Goal: Task Accomplishment & Management: Complete application form

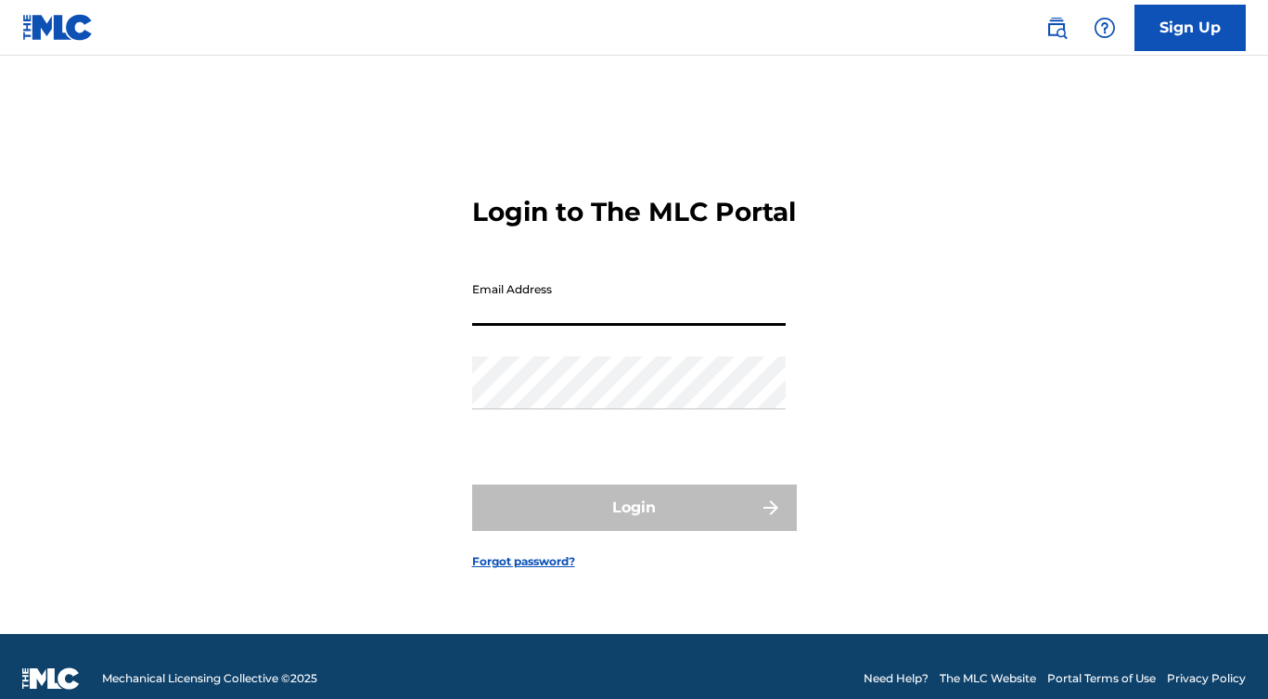
type input "[EMAIL_ADDRESS][DOMAIN_NAME]"
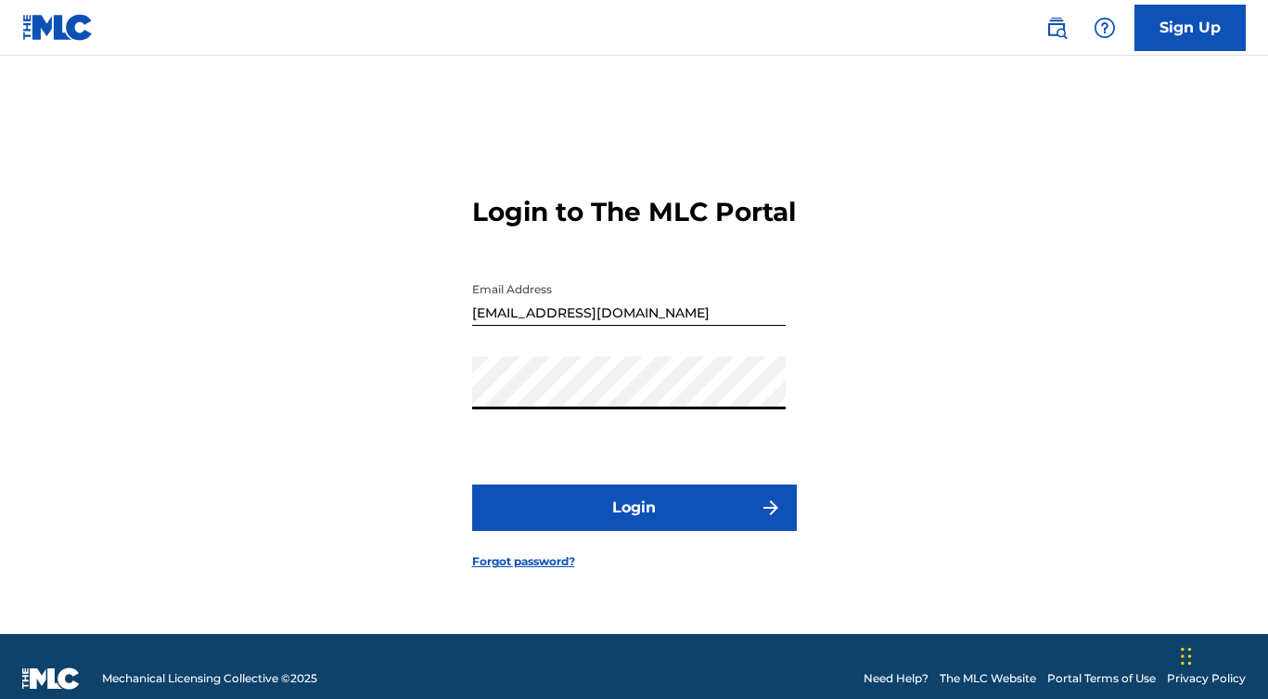
click at [634, 530] on button "Login" at bounding box center [634, 507] width 325 height 46
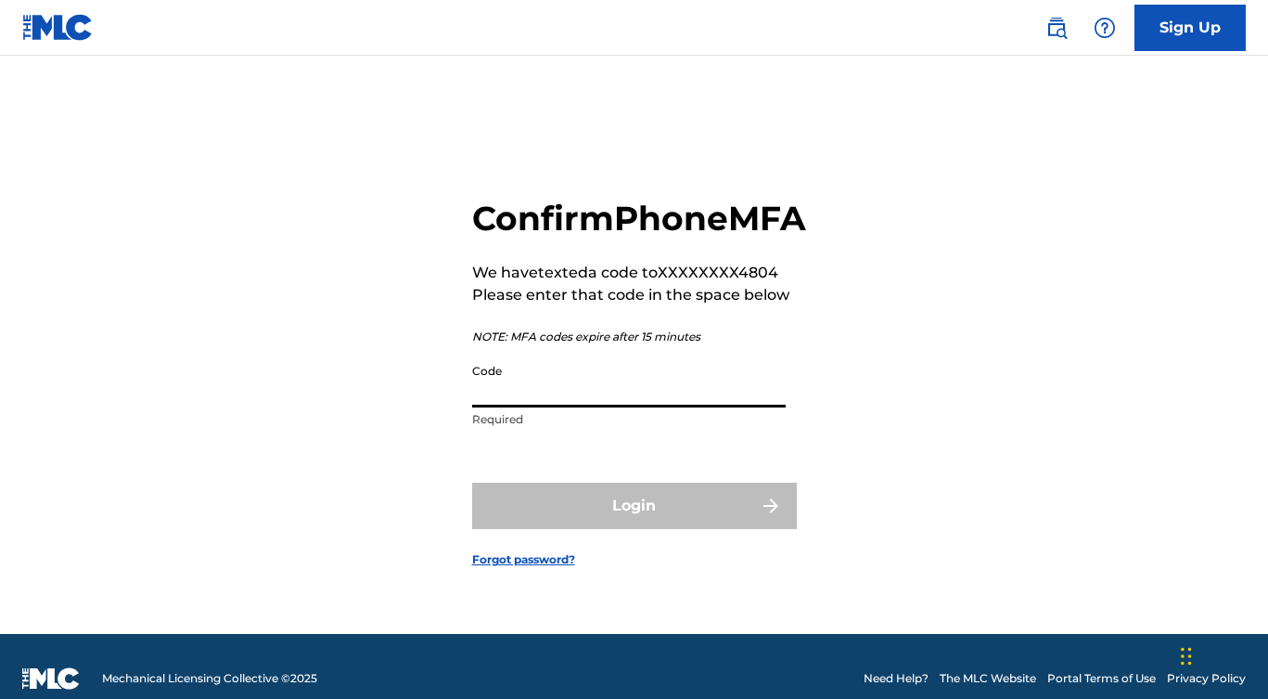
click at [540, 407] on input "Code" at bounding box center [629, 380] width 314 height 53
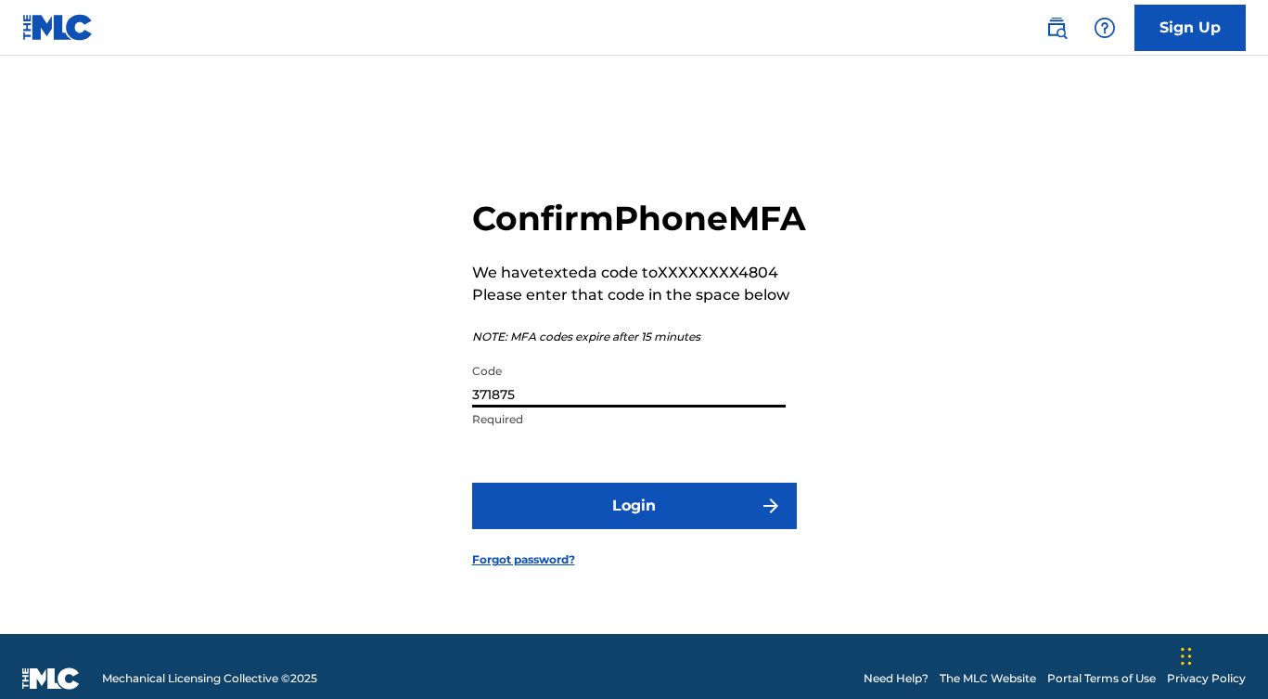
type input "371875"
click at [642, 520] on button "Login" at bounding box center [634, 505] width 325 height 46
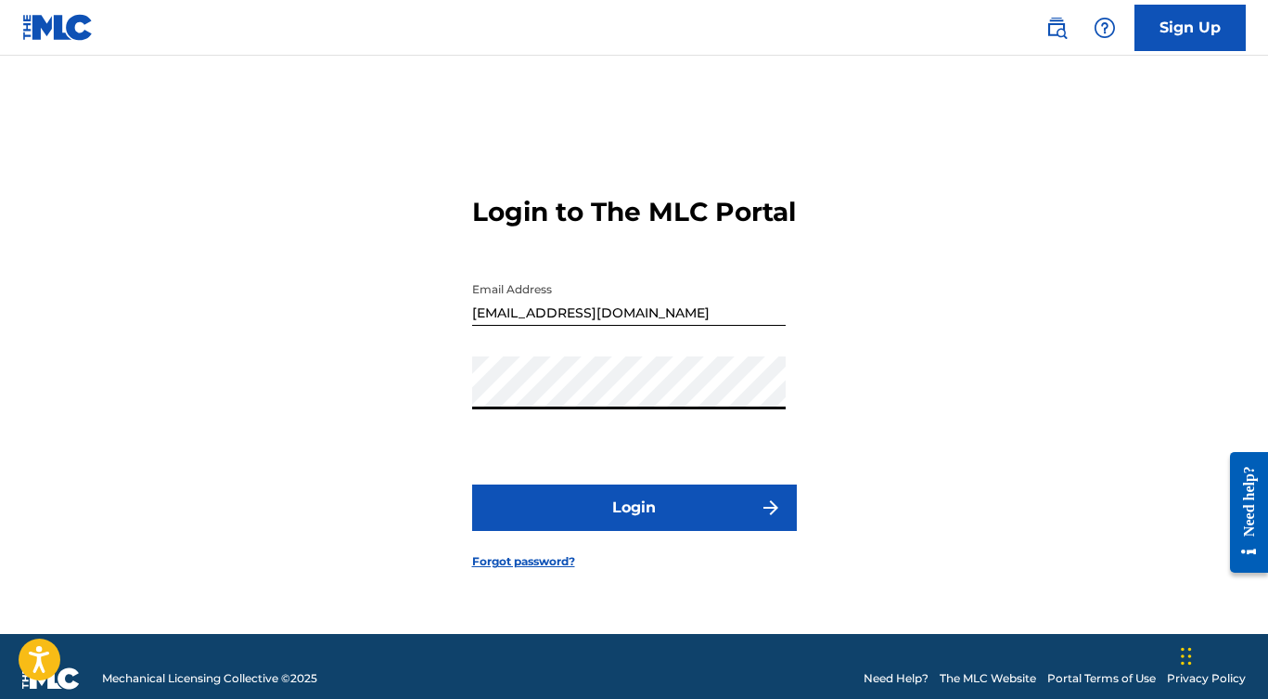
click at [602, 518] on button "Login" at bounding box center [634, 507] width 325 height 46
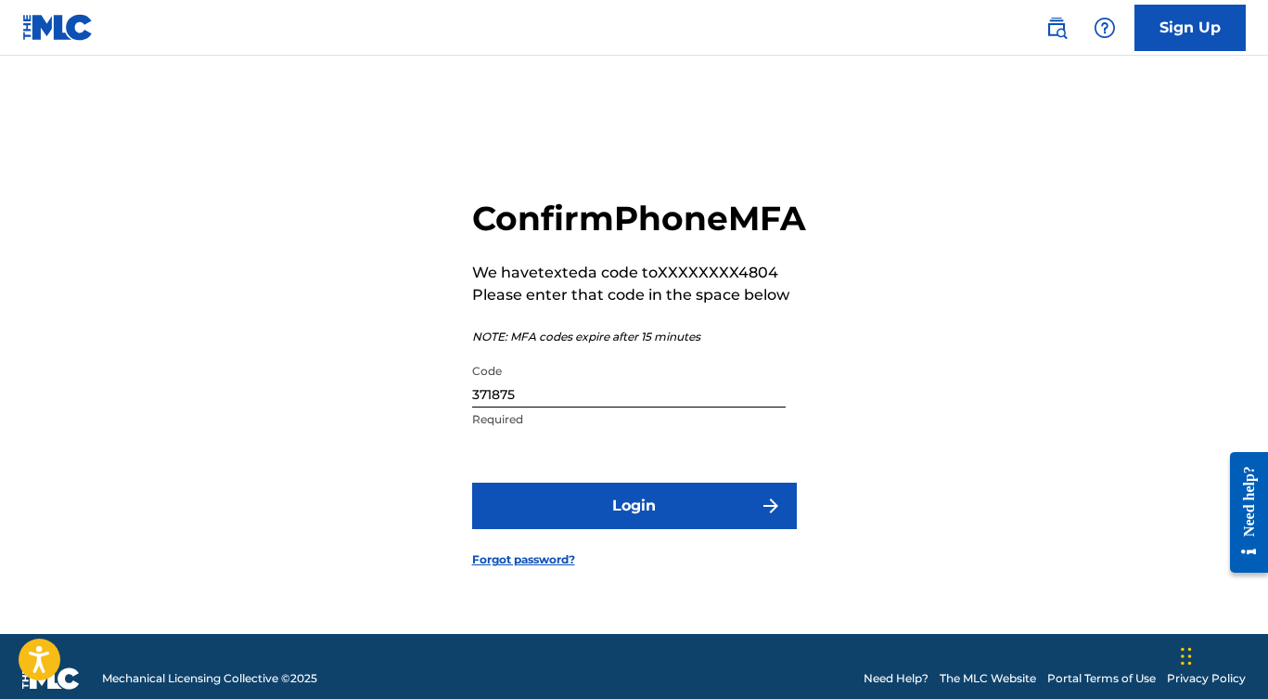
click at [621, 529] on button "Login" at bounding box center [634, 505] width 325 height 46
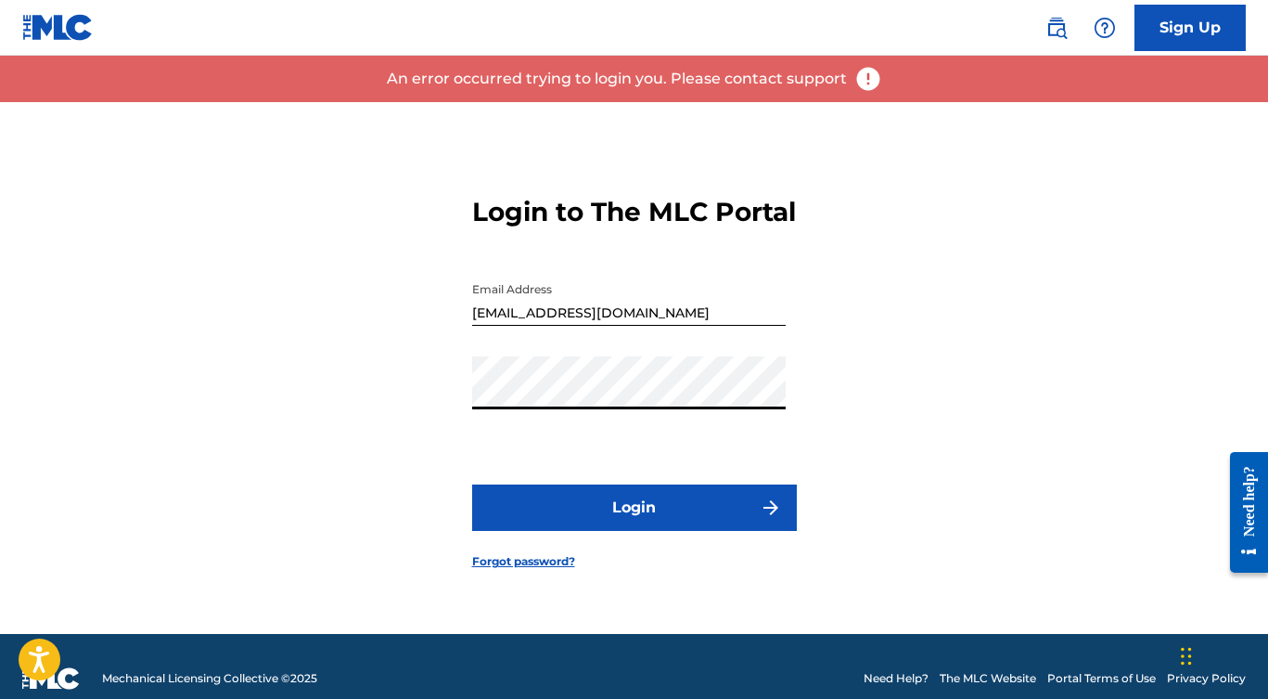
click at [424, 407] on div "Login to The MLC Portal Email Address [EMAIL_ADDRESS][DOMAIN_NAME] Password Log…" at bounding box center [634, 368] width 1268 height 532
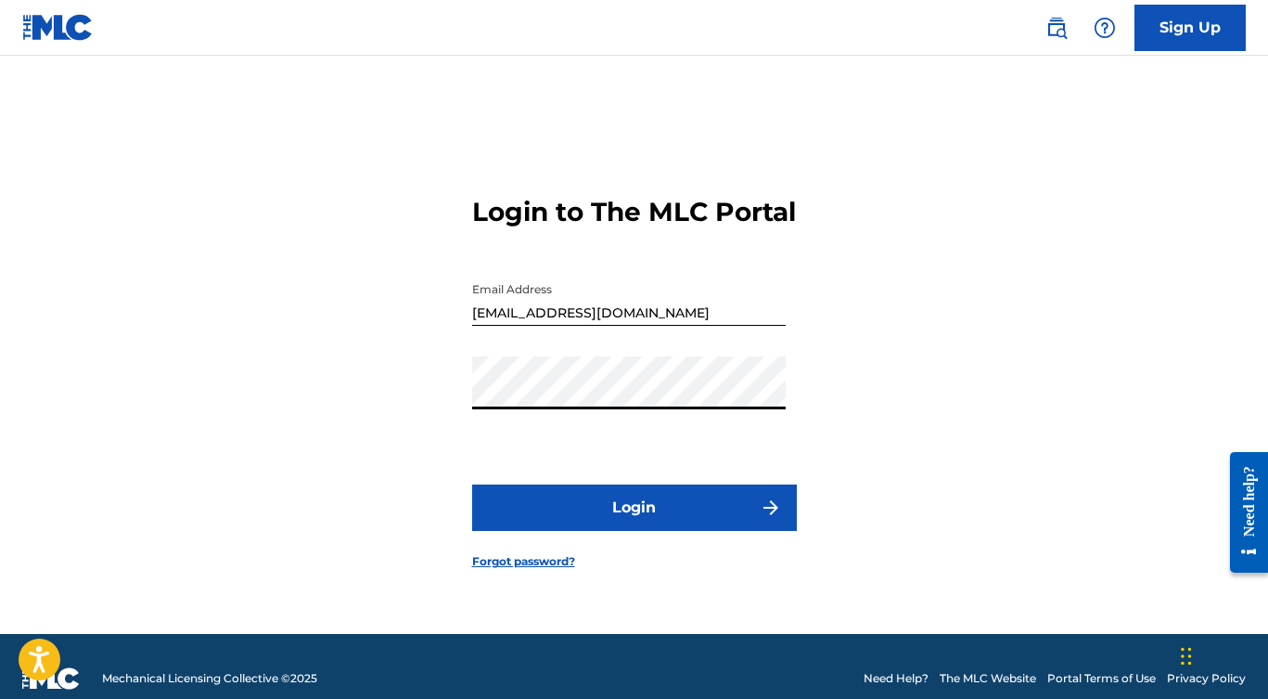
click at [634, 523] on button "Login" at bounding box center [634, 507] width 325 height 46
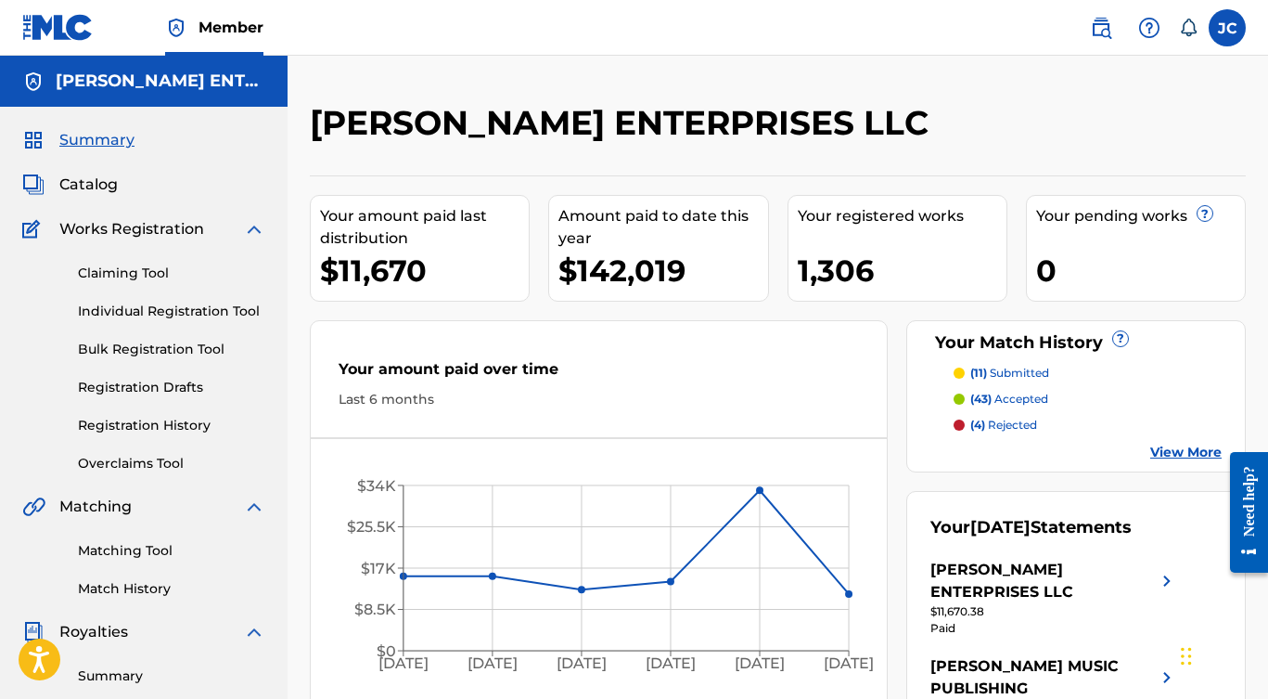
scroll to position [4, 0]
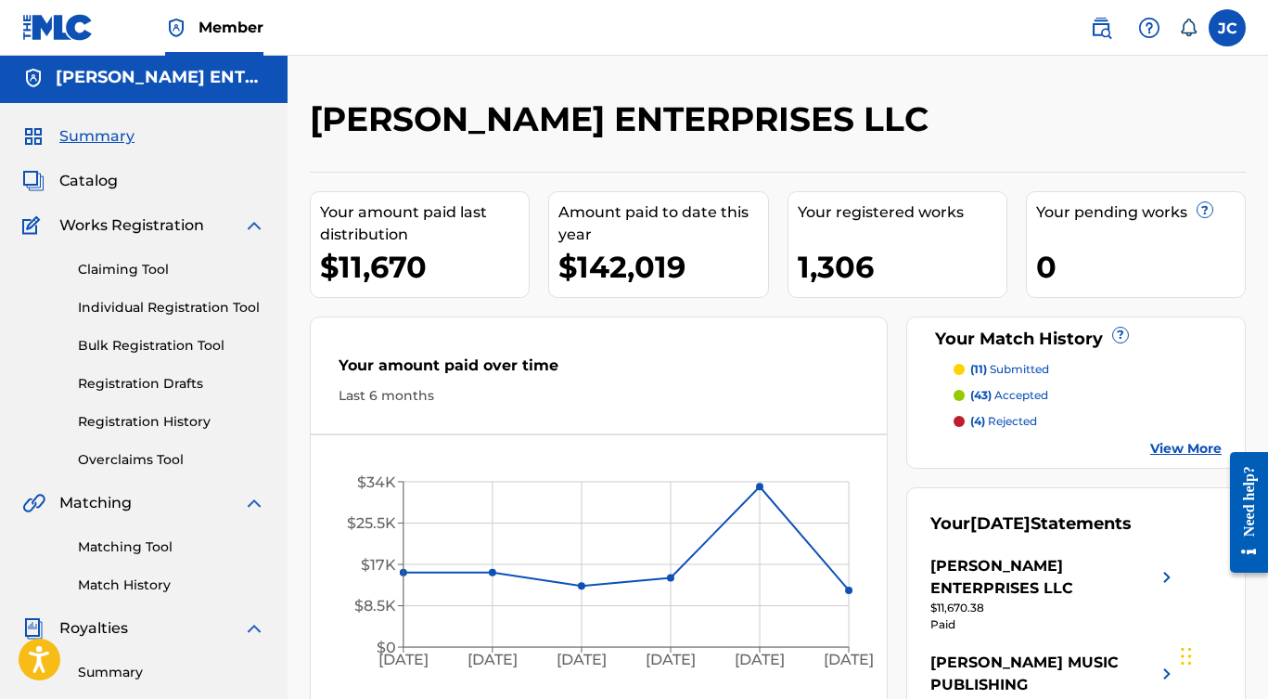
click at [136, 263] on link "Claiming Tool" at bounding box center [171, 269] width 187 height 19
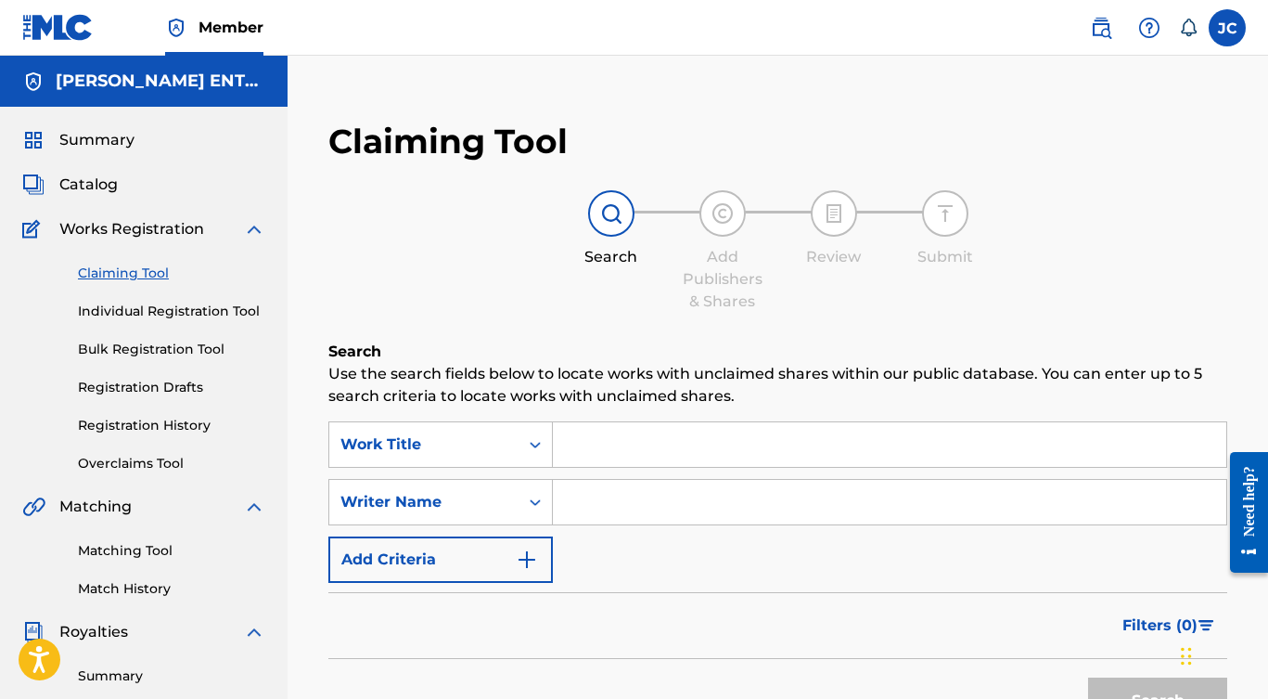
click at [583, 455] on input "Search Form" at bounding box center [889, 444] width 673 height 45
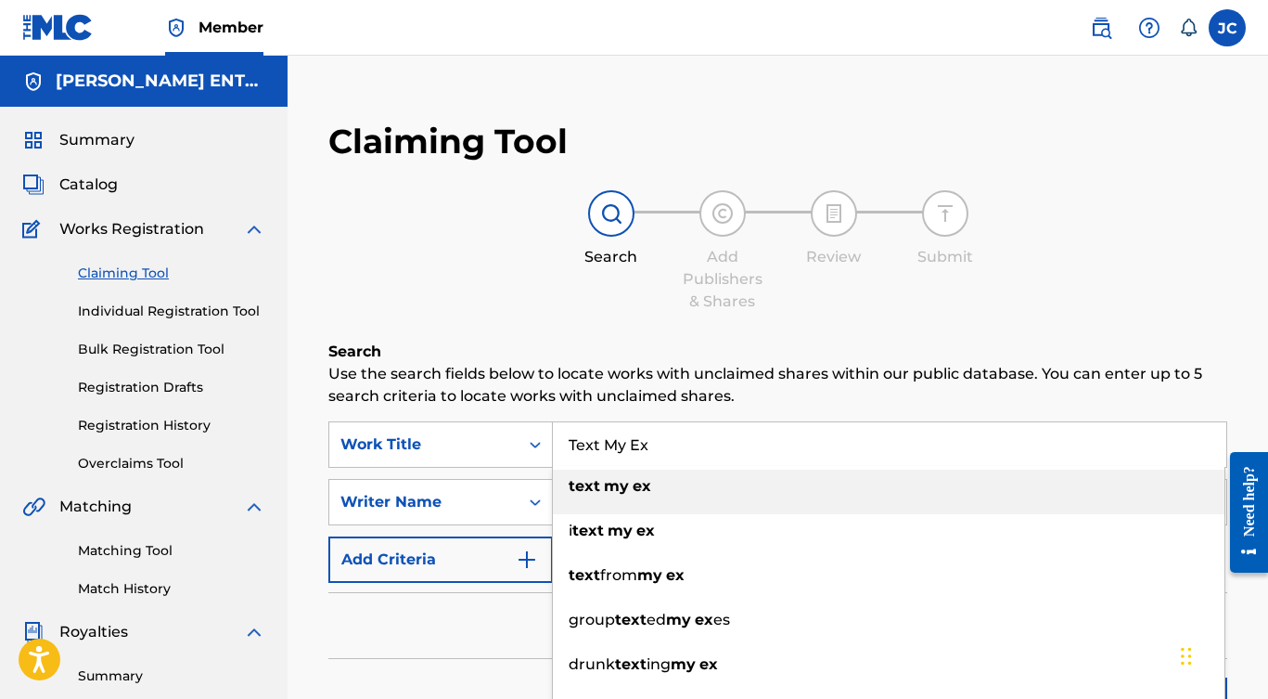
type input "text my ex"
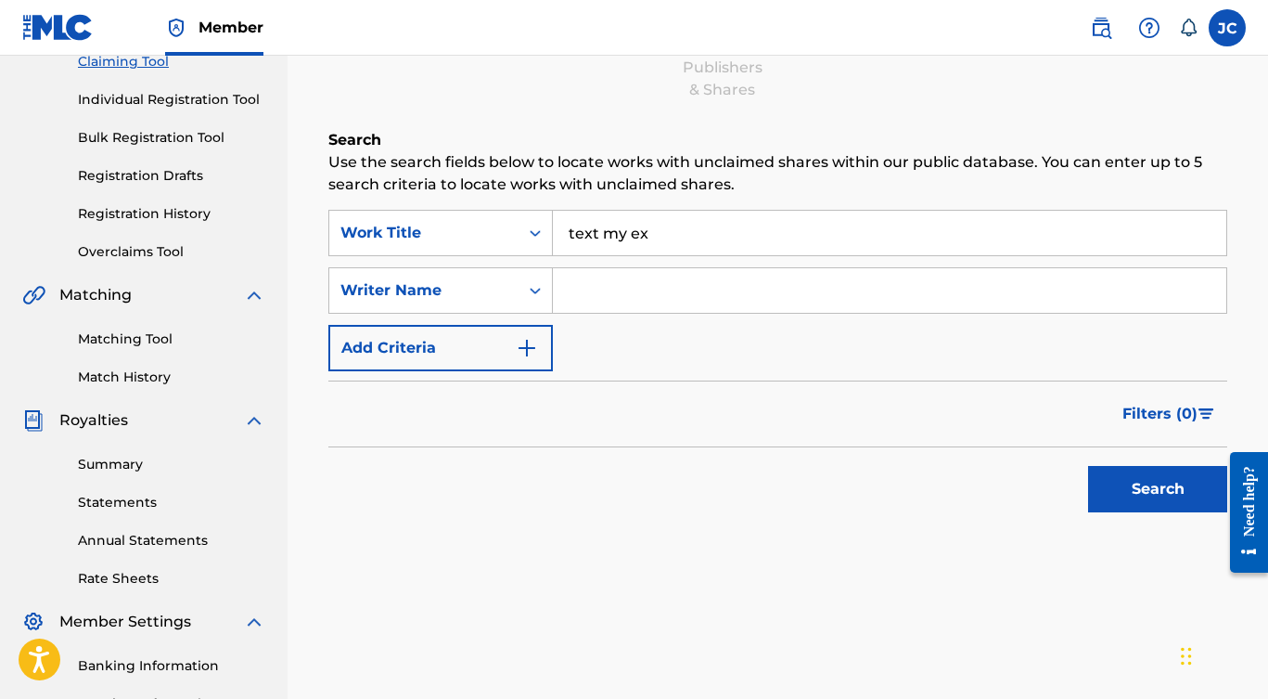
scroll to position [452, 0]
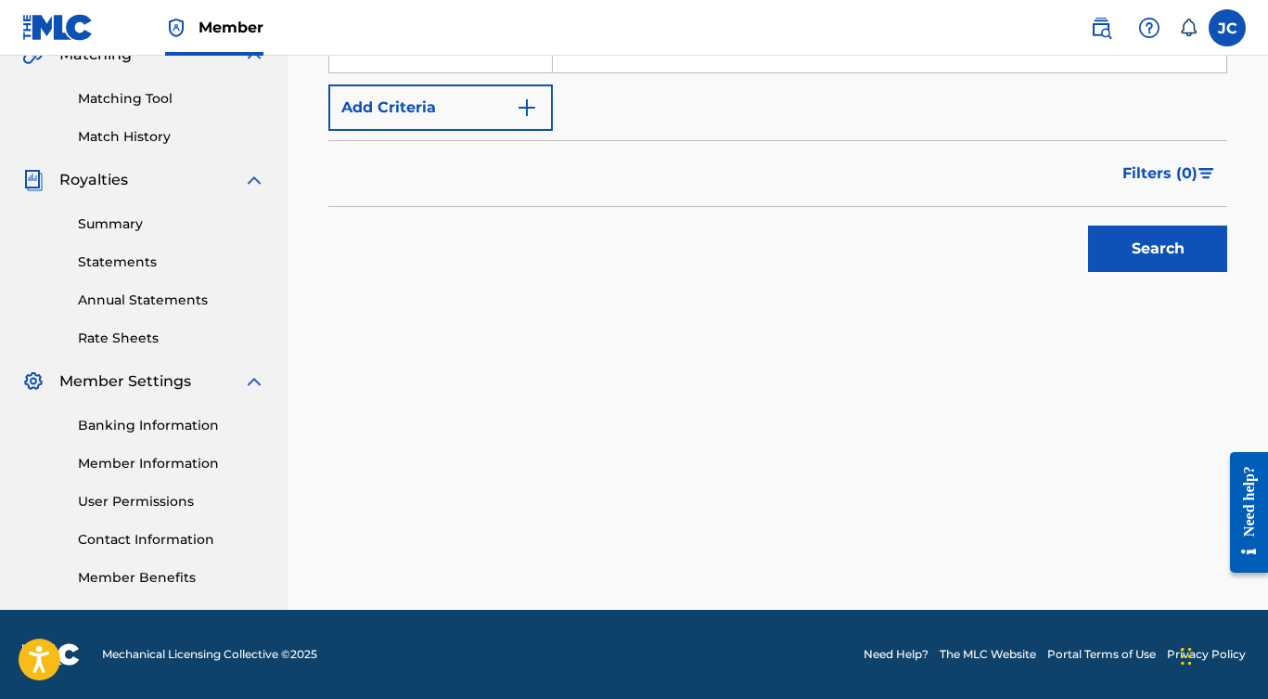
drag, startPoint x: 1146, startPoint y: 249, endPoint x: 1160, endPoint y: 261, distance: 18.4
click at [1146, 250] on button "Search" at bounding box center [1157, 248] width 139 height 46
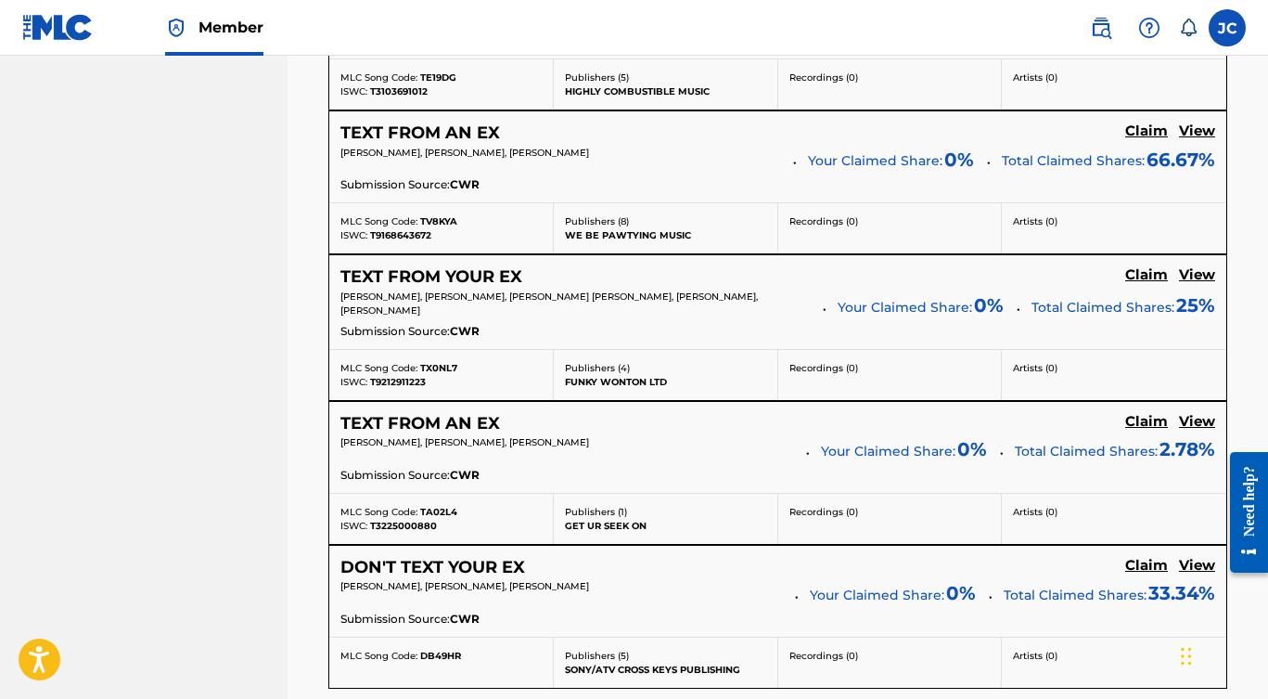
scroll to position [0, 0]
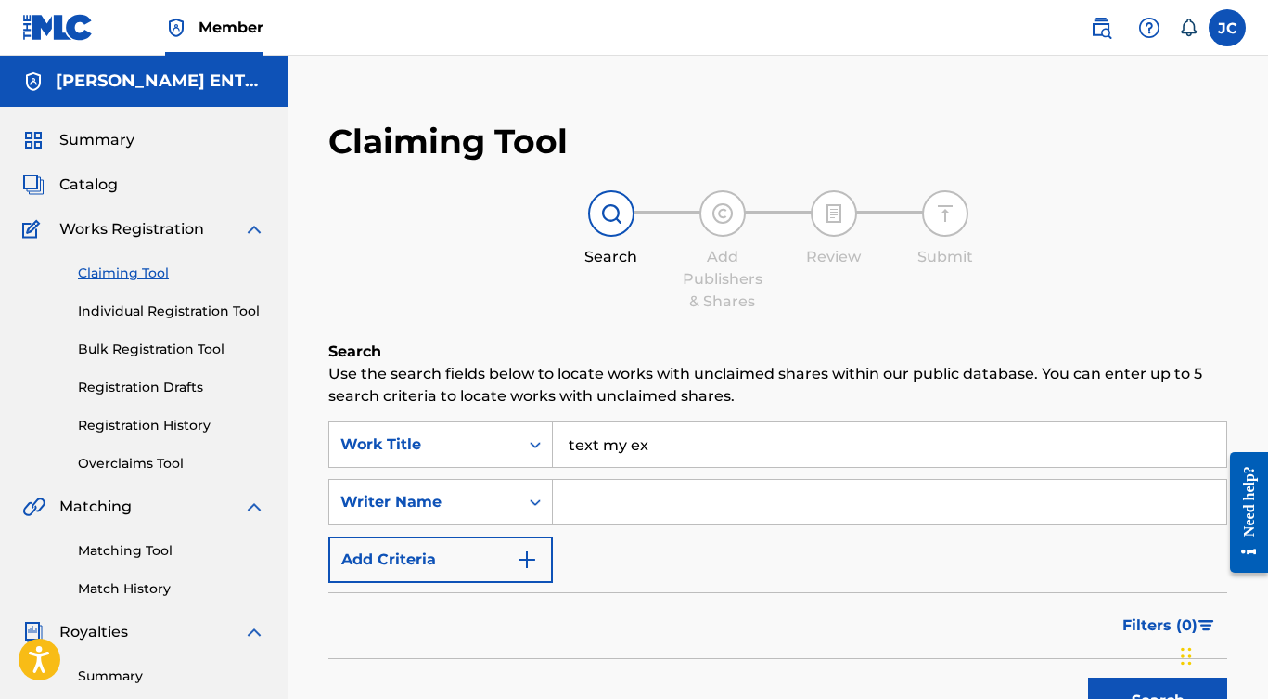
click at [589, 502] on input "Search Form" at bounding box center [889, 502] width 673 height 45
type input "[PERSON_NAME]"
click at [1158, 698] on button "Search" at bounding box center [1157, 700] width 139 height 46
click at [124, 307] on link "Individual Registration Tool" at bounding box center [171, 310] width 187 height 19
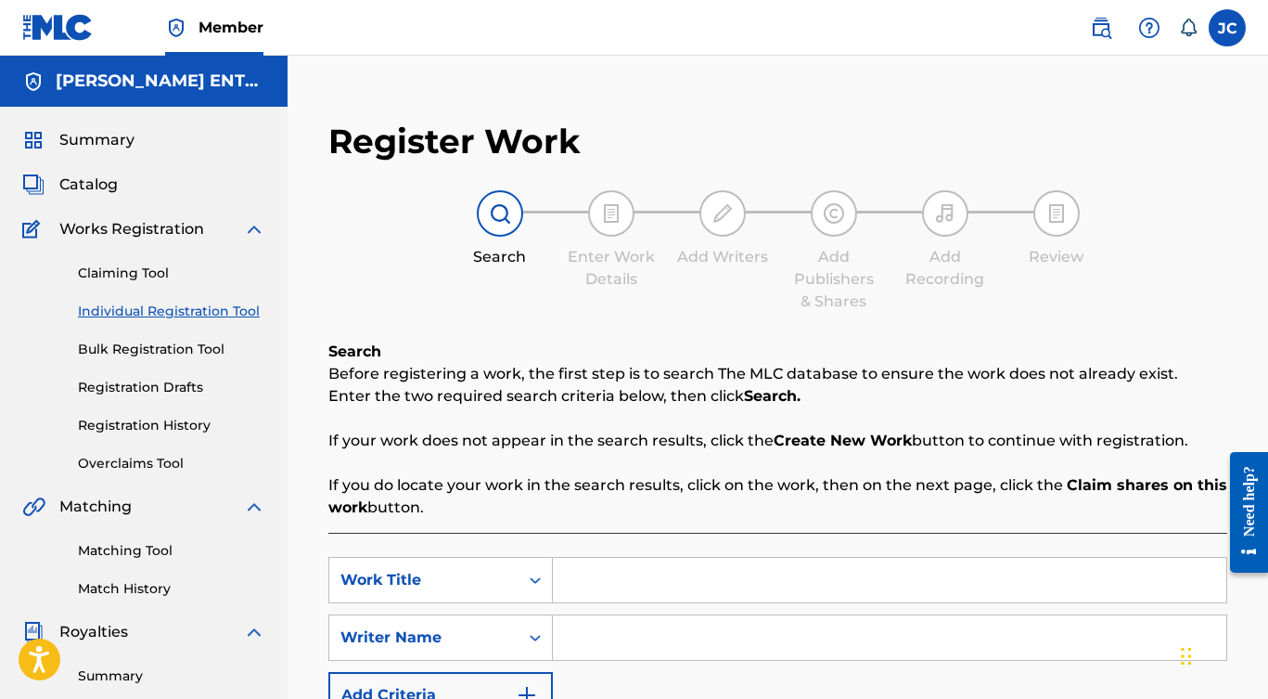
click at [621, 595] on input "Search Form" at bounding box center [889, 580] width 673 height 45
type input "T"
type input "Text My Ex"
type input "F"
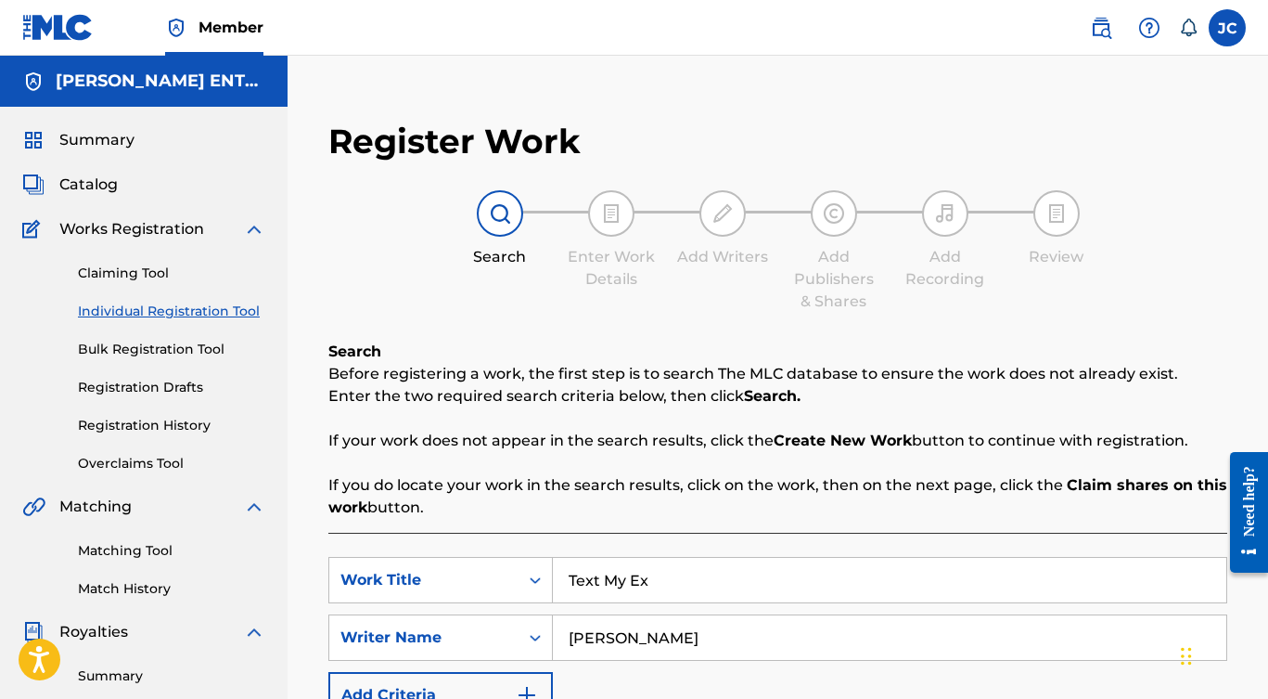
type input "M"
type input "[PERSON_NAME]"
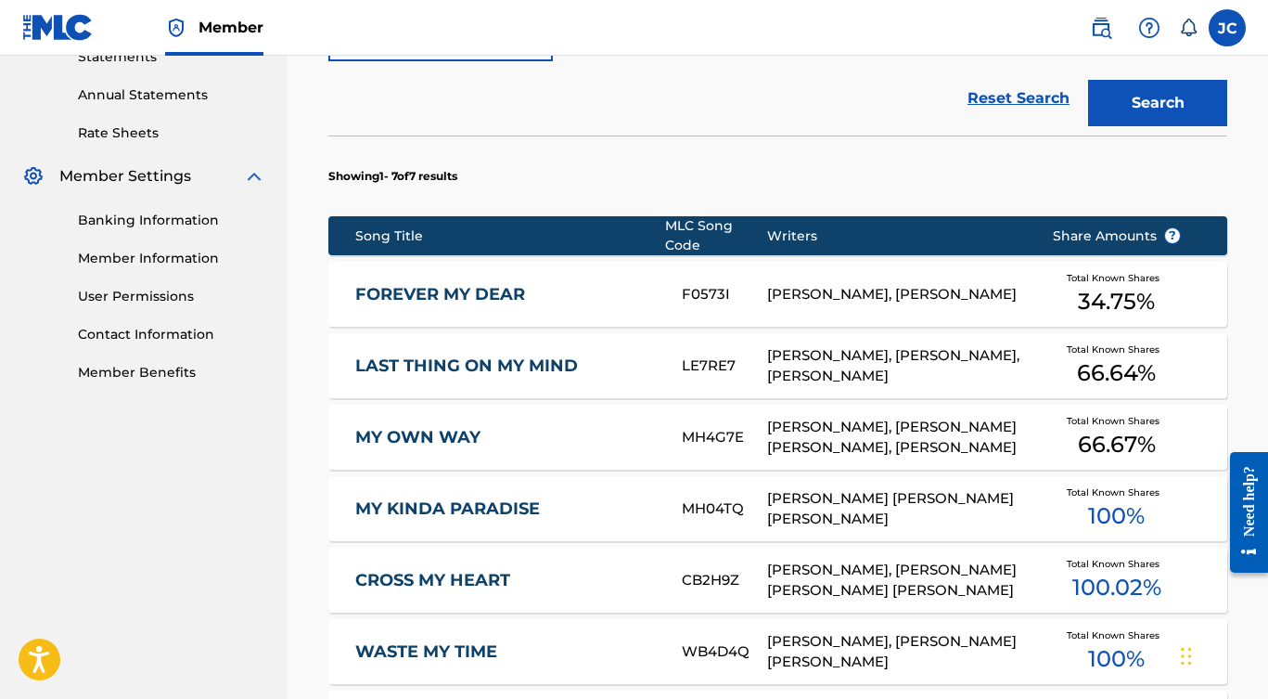
scroll to position [941, 0]
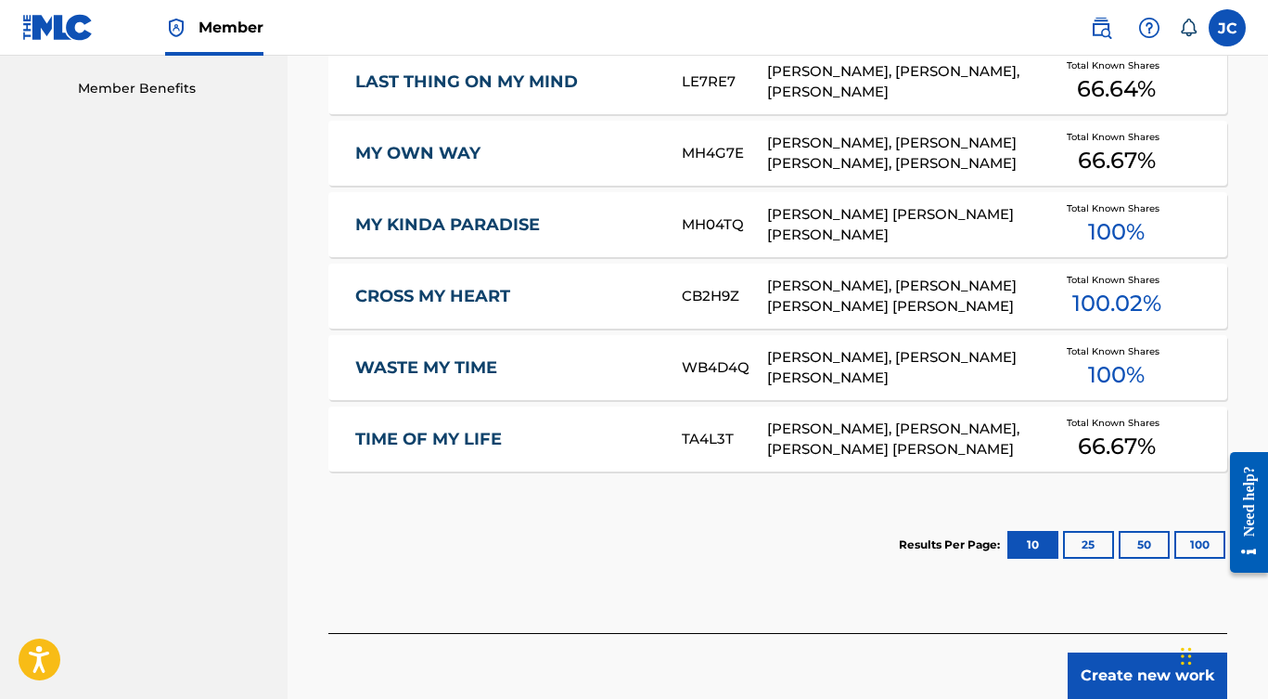
click at [1105, 671] on button "Create new work" at bounding box center [1148, 675] width 160 height 46
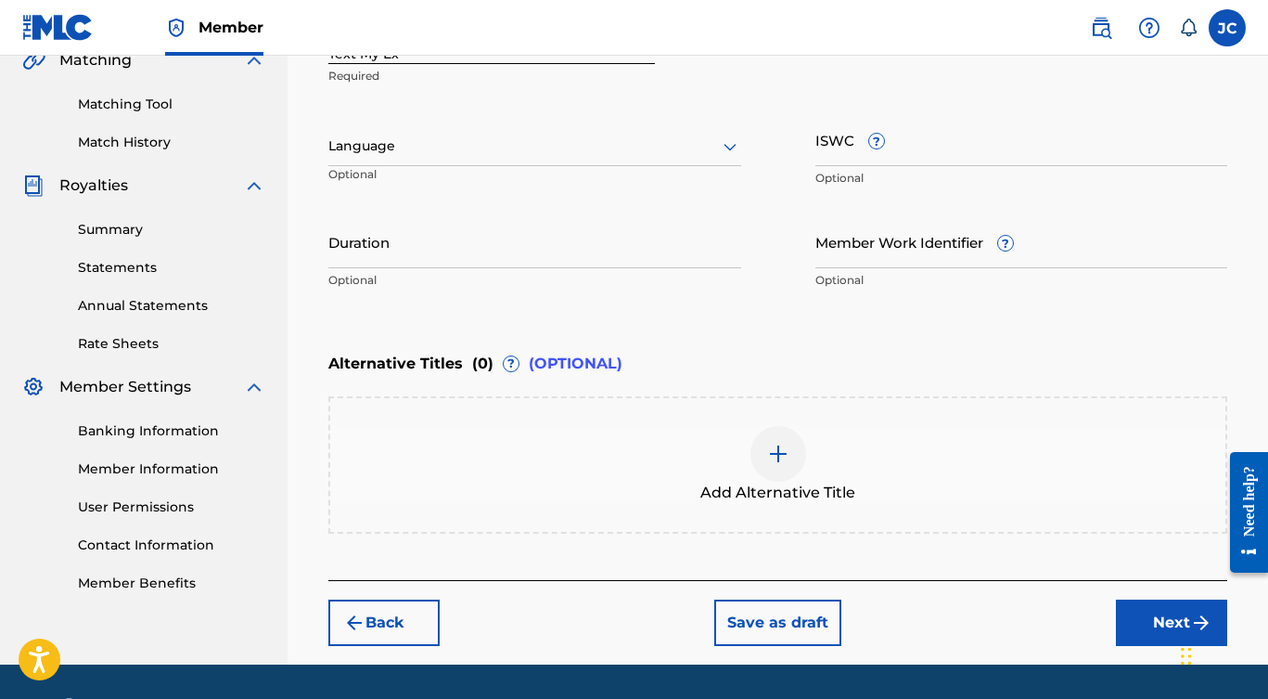
scroll to position [287, 0]
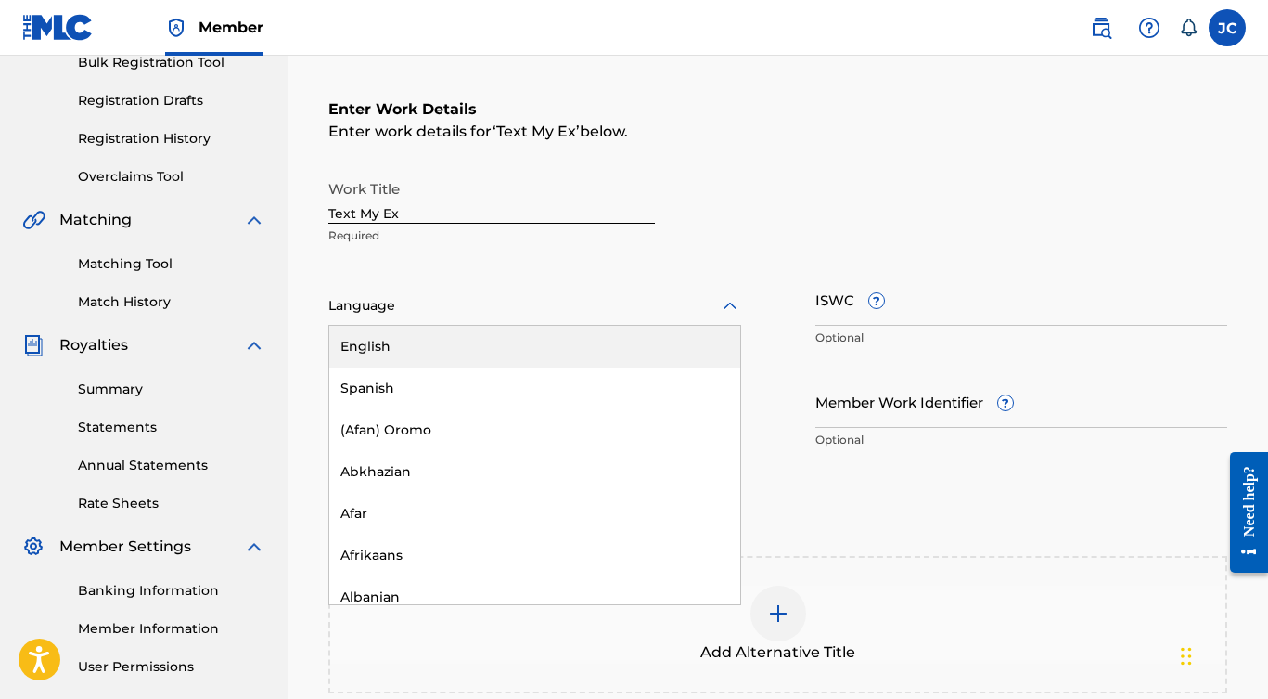
click at [410, 304] on div at bounding box center [534, 305] width 413 height 23
click at [399, 341] on div "English" at bounding box center [534, 347] width 411 height 42
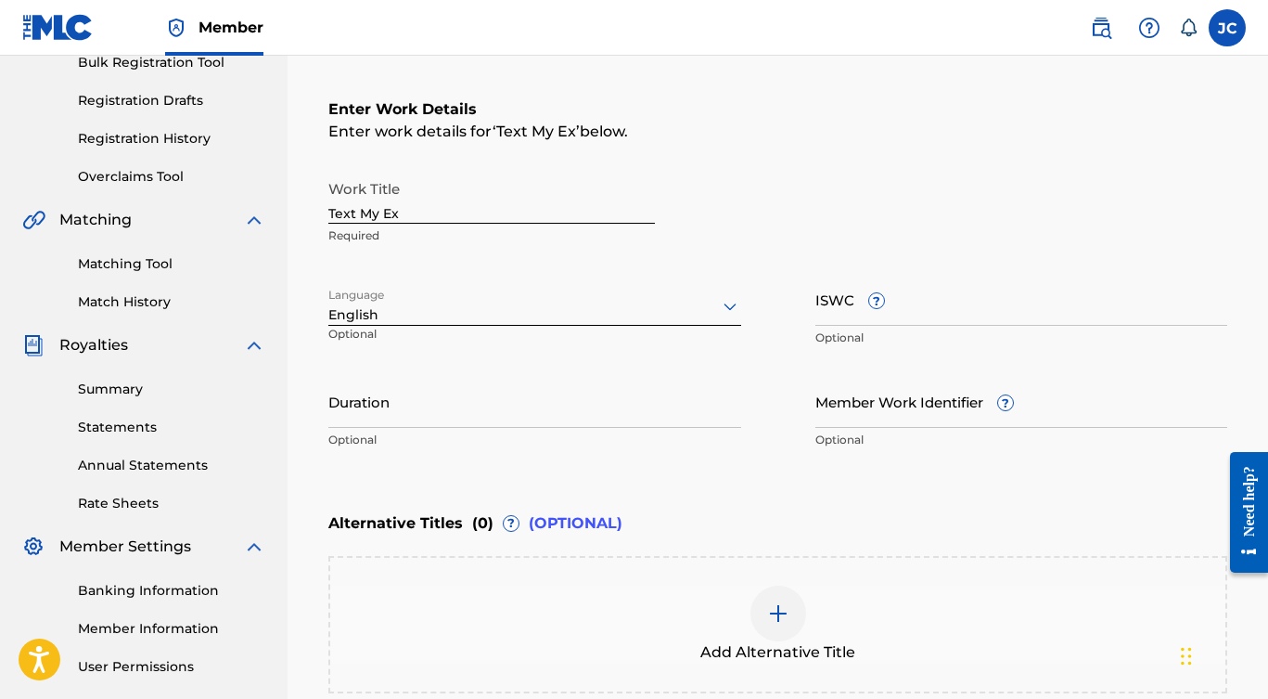
click at [385, 413] on input "Duration" at bounding box center [534, 401] width 413 height 53
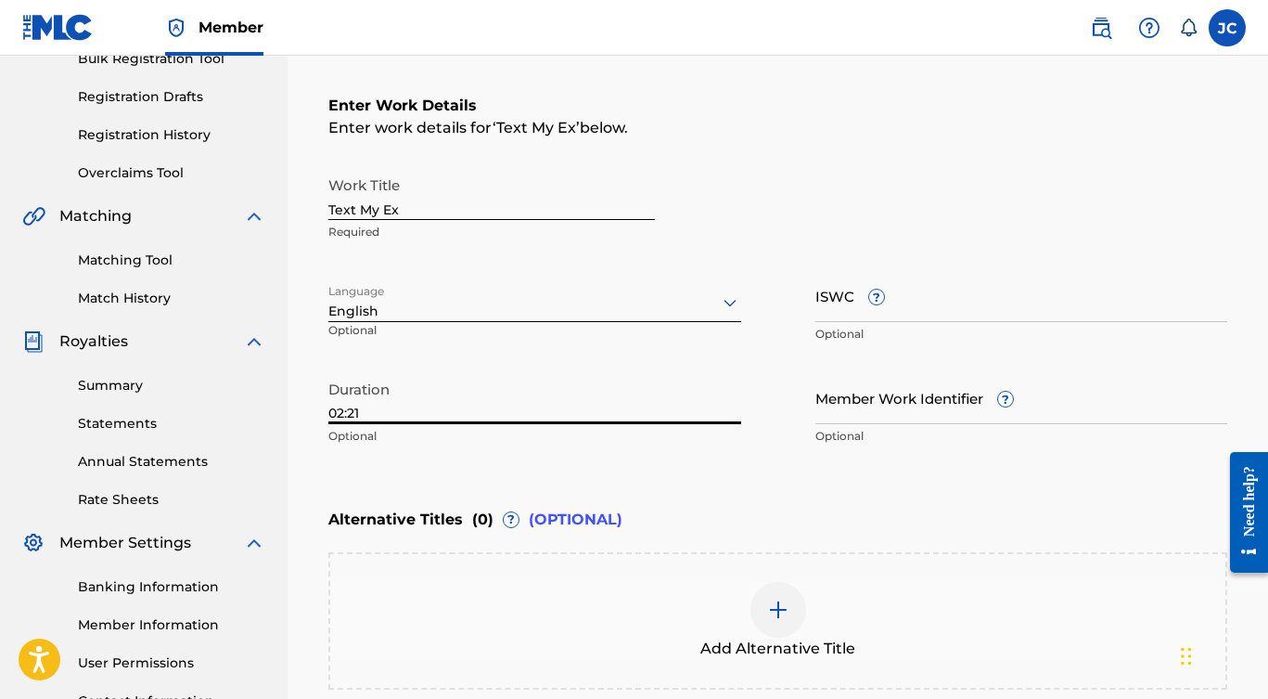
scroll to position [490, 0]
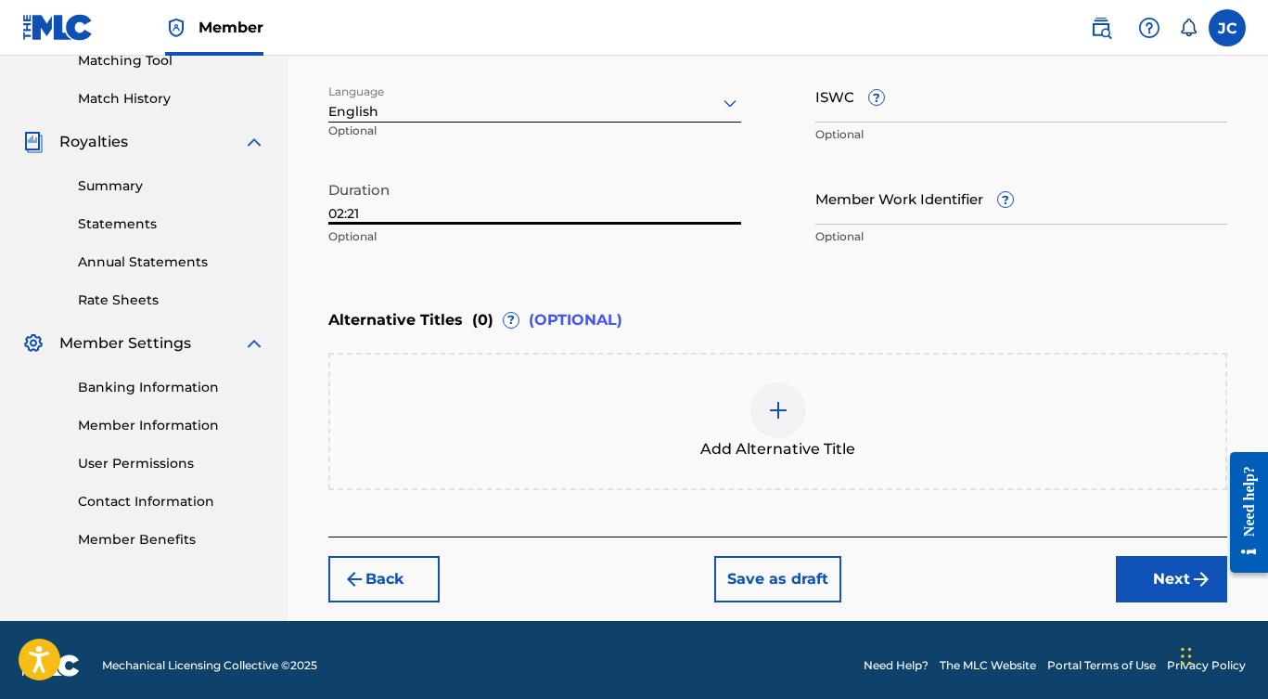
type input "02:21"
click at [1179, 568] on button "Next" at bounding box center [1171, 579] width 111 height 46
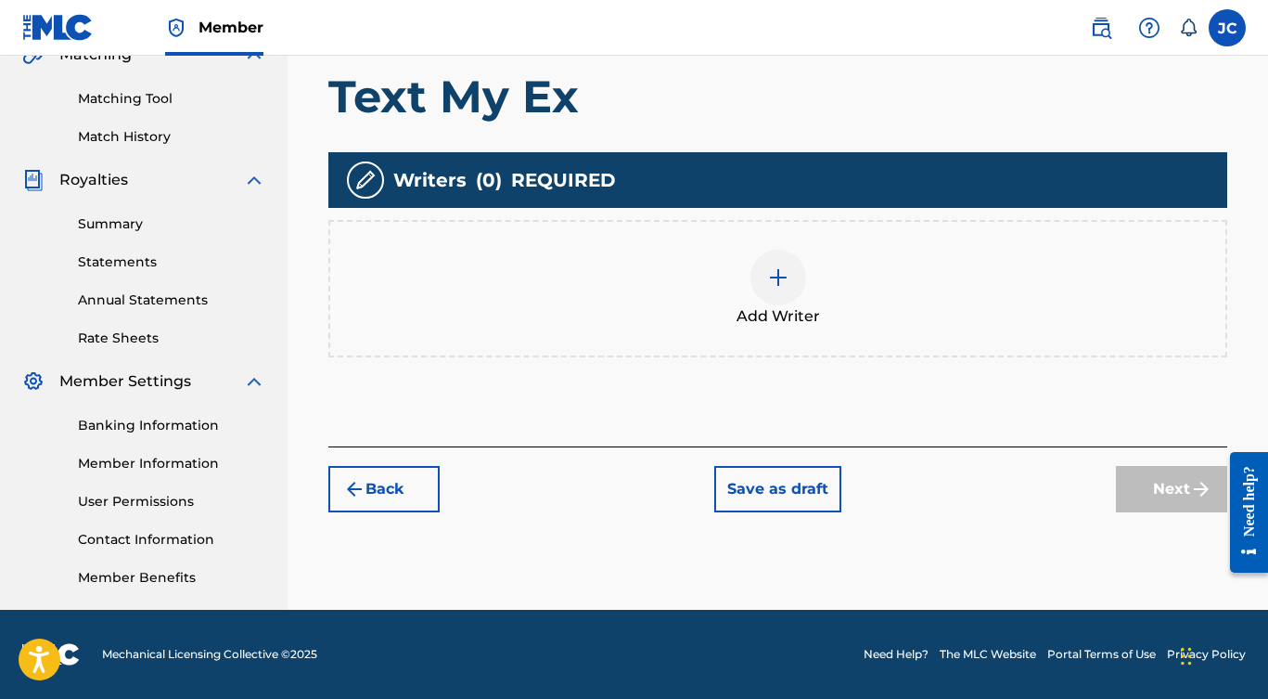
click at [776, 288] on img at bounding box center [778, 277] width 22 height 22
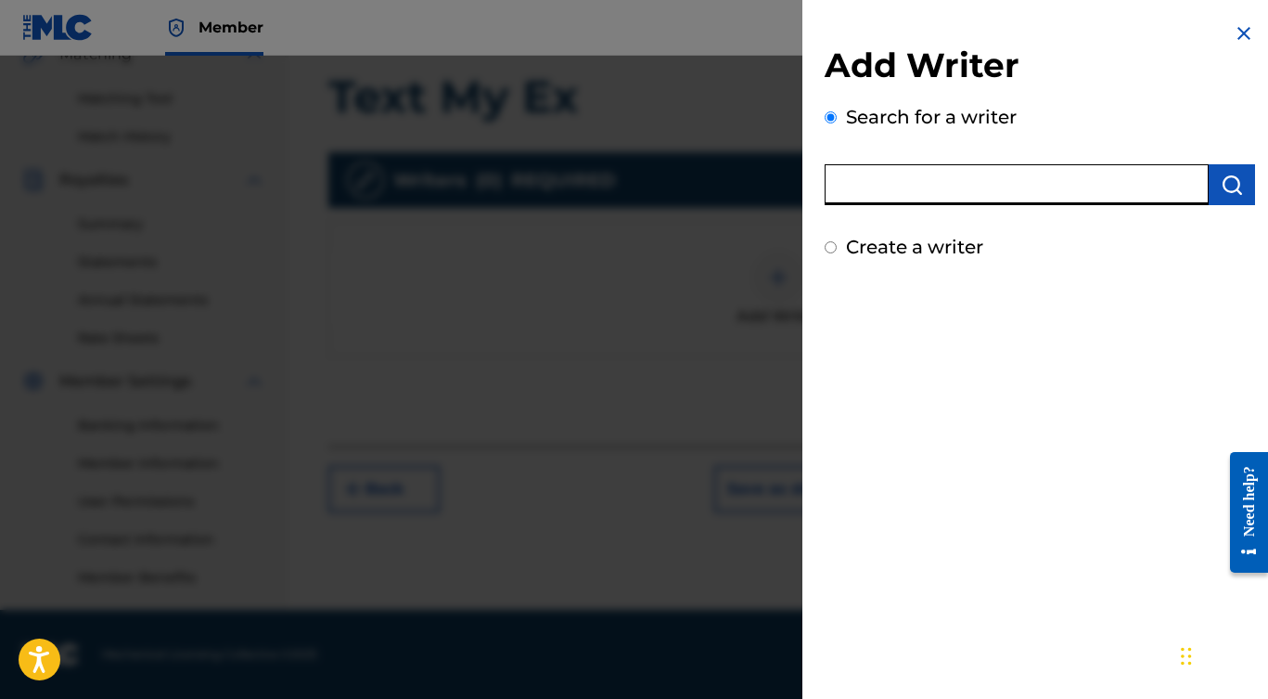
click at [873, 185] on input "text" at bounding box center [1017, 184] width 384 height 41
type input "[PERSON_NAME]"
click at [1230, 182] on img "submit" at bounding box center [1232, 184] width 22 height 22
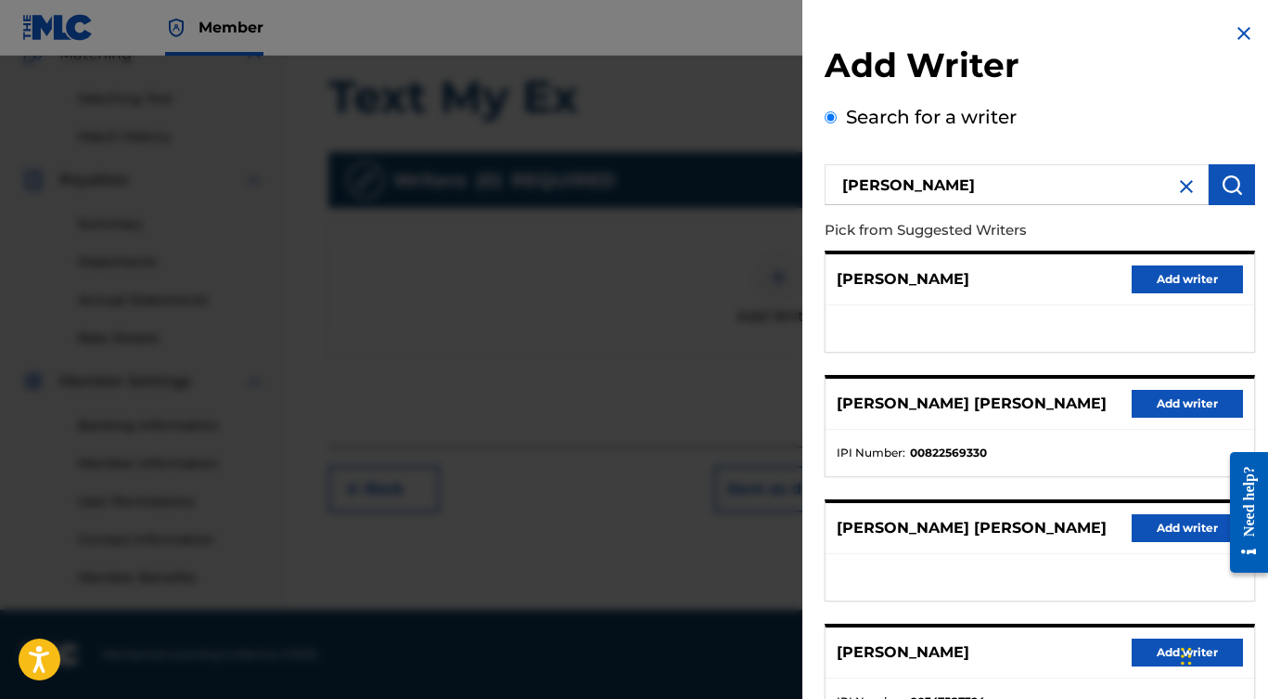
click at [1156, 404] on button "Add writer" at bounding box center [1187, 404] width 111 height 28
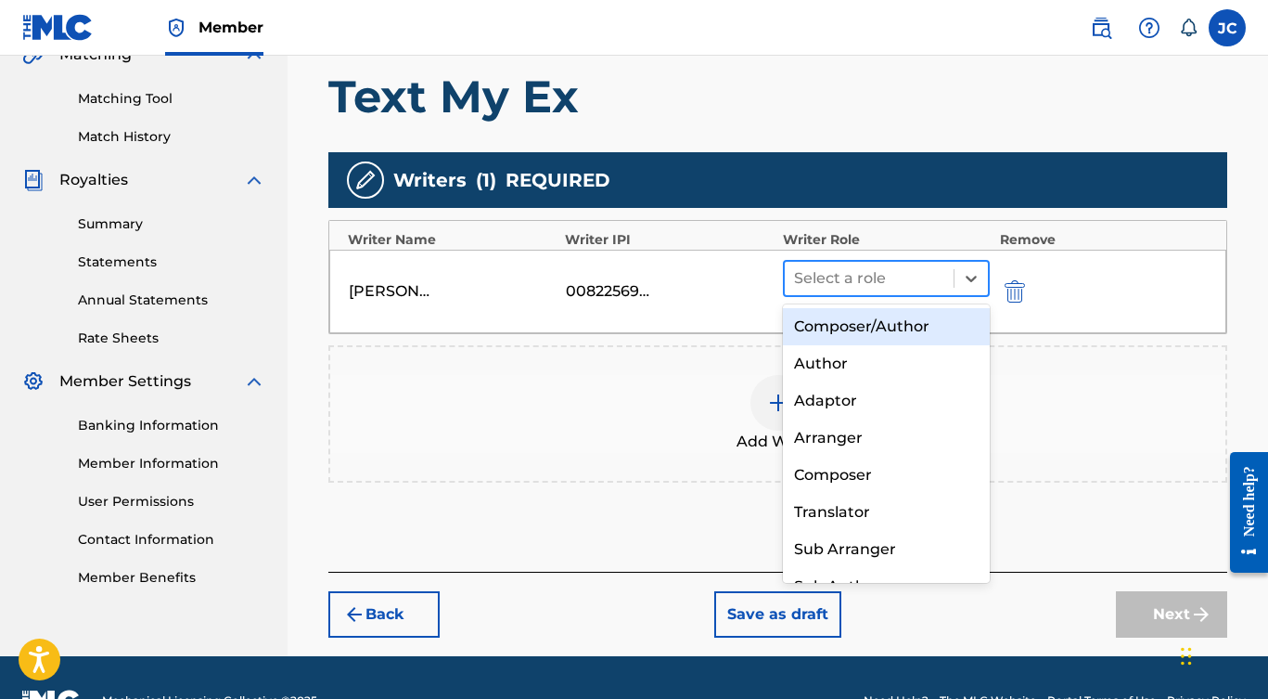
click at [856, 283] on div at bounding box center [869, 278] width 151 height 26
click at [838, 327] on div "Composer/Author" at bounding box center [887, 326] width 208 height 37
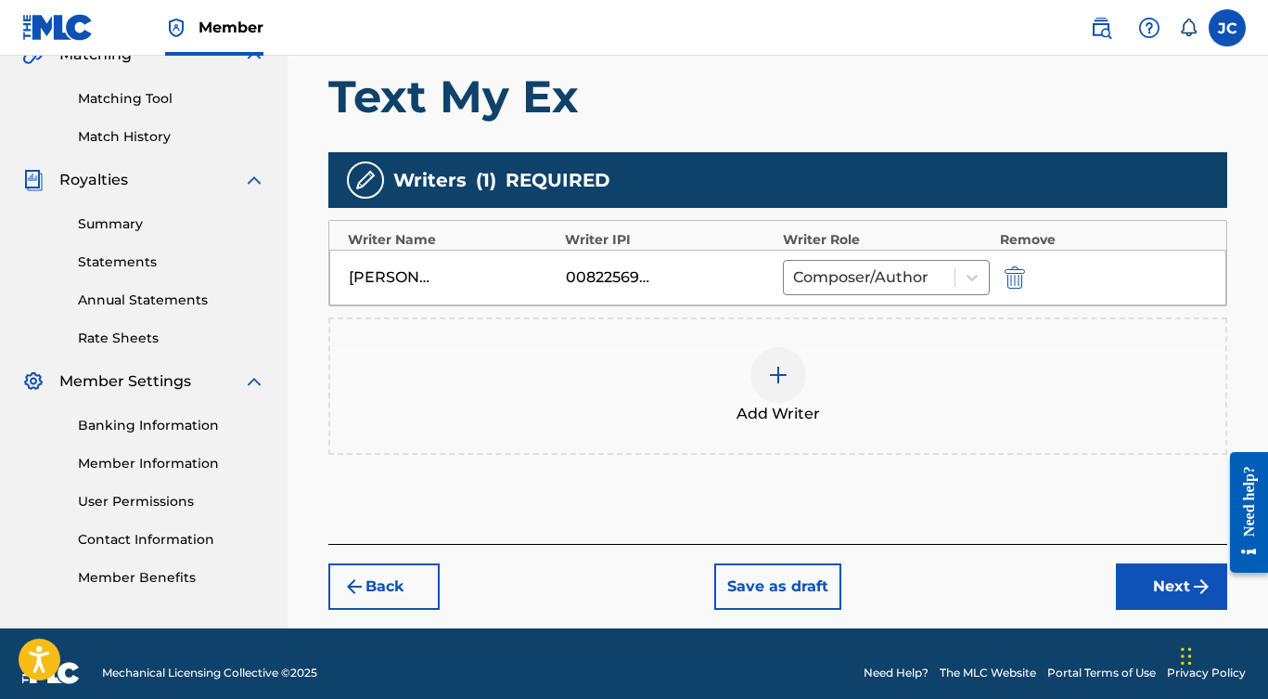
click at [781, 384] on img at bounding box center [778, 375] width 22 height 22
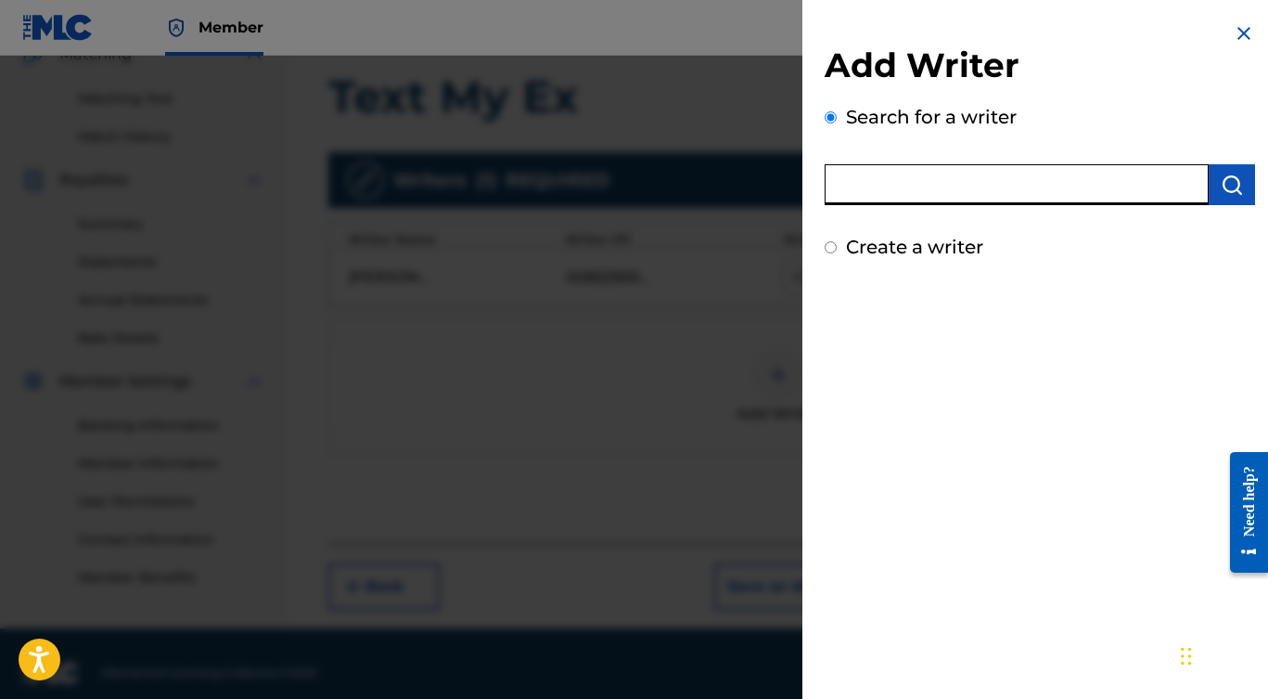
click at [868, 180] on input "text" at bounding box center [1017, 184] width 384 height 41
click at [1224, 196] on button "submit" at bounding box center [1232, 184] width 46 height 41
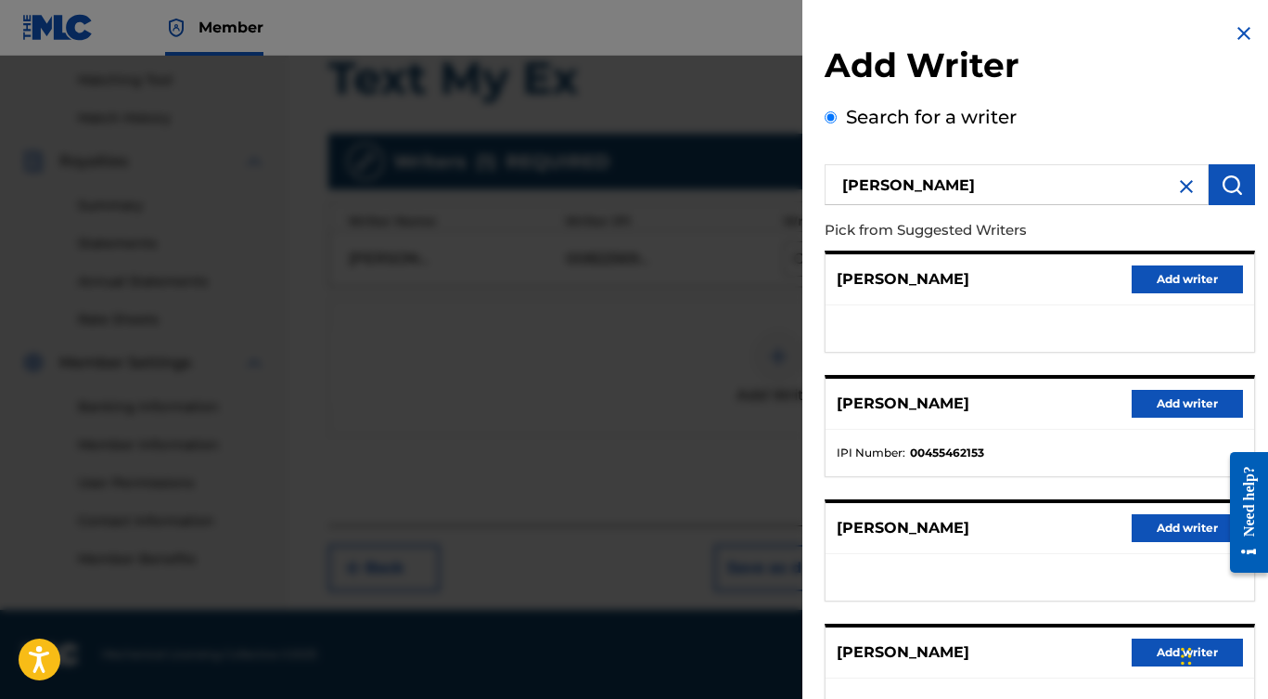
scroll to position [107, 0]
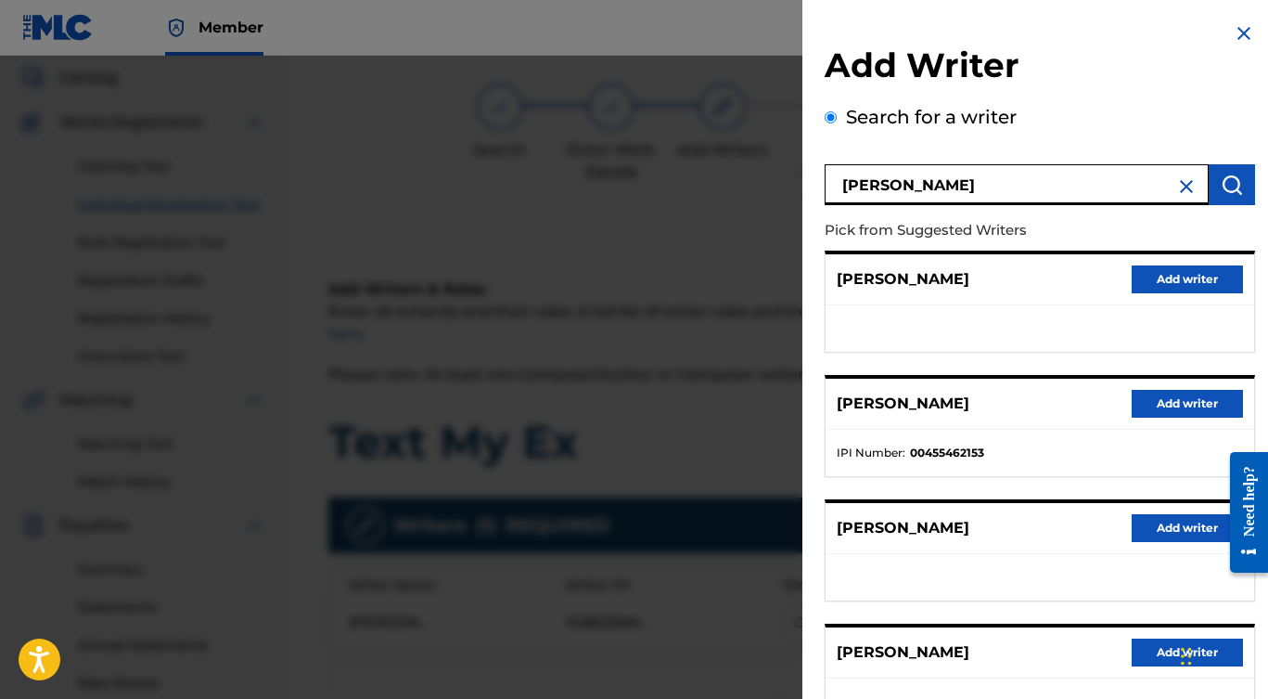
click at [1012, 189] on input "[PERSON_NAME]" at bounding box center [1017, 184] width 384 height 41
click at [1223, 186] on img "submit" at bounding box center [1232, 184] width 22 height 22
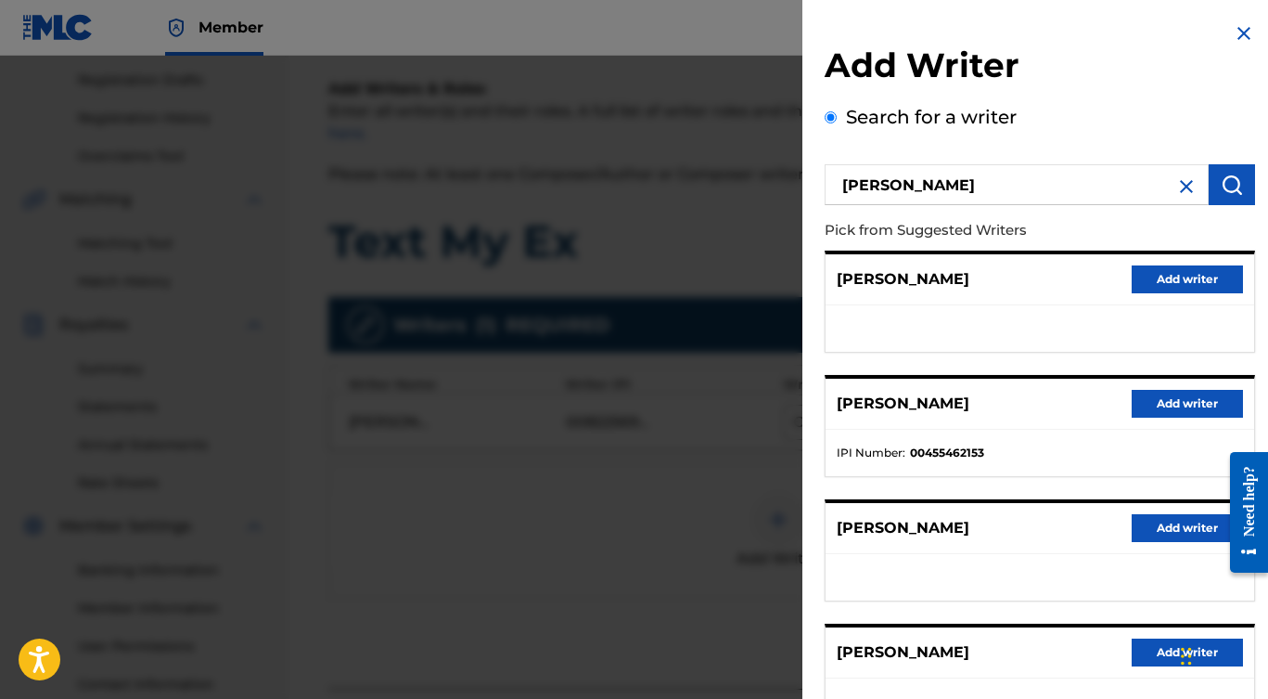
scroll to position [0, 0]
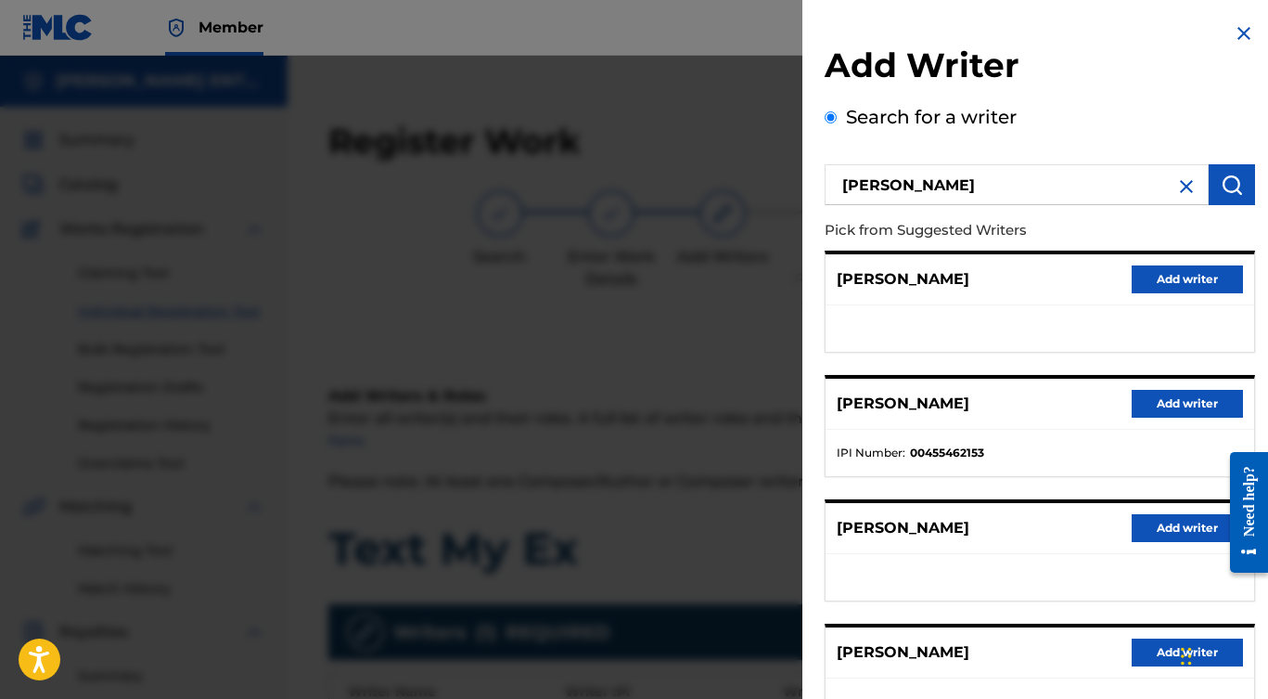
click at [988, 184] on input "[PERSON_NAME]" at bounding box center [1017, 184] width 384 height 41
click at [1222, 190] on img "submit" at bounding box center [1232, 184] width 22 height 22
click at [997, 186] on input "[PERSON_NAME]" at bounding box center [1017, 184] width 384 height 41
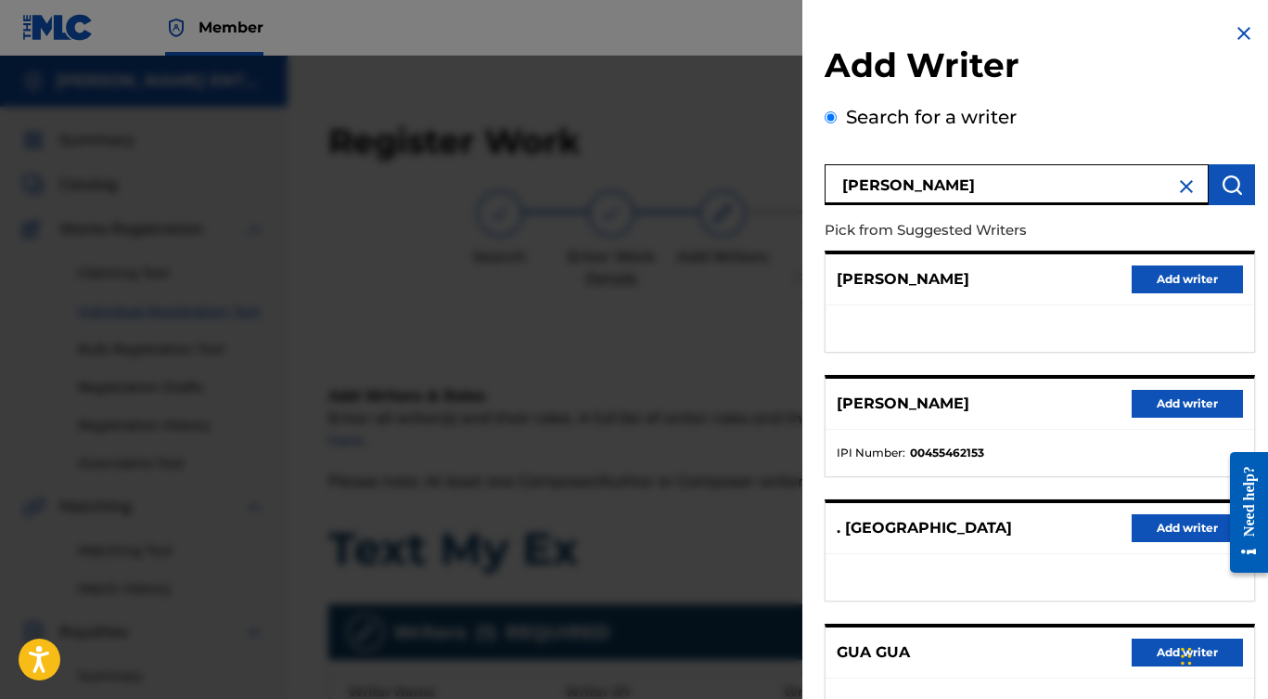
type input "[PERSON_NAME]"
click at [1162, 530] on button "Add writer" at bounding box center [1187, 528] width 111 height 28
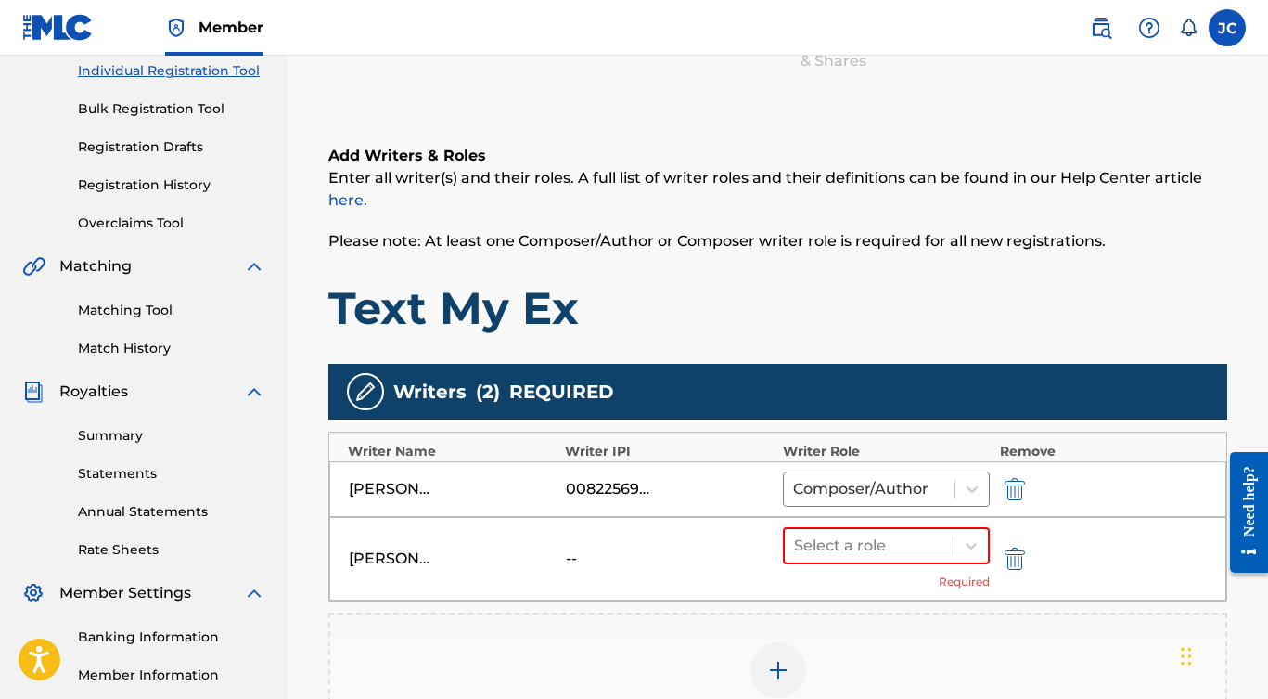
scroll to position [319, 0]
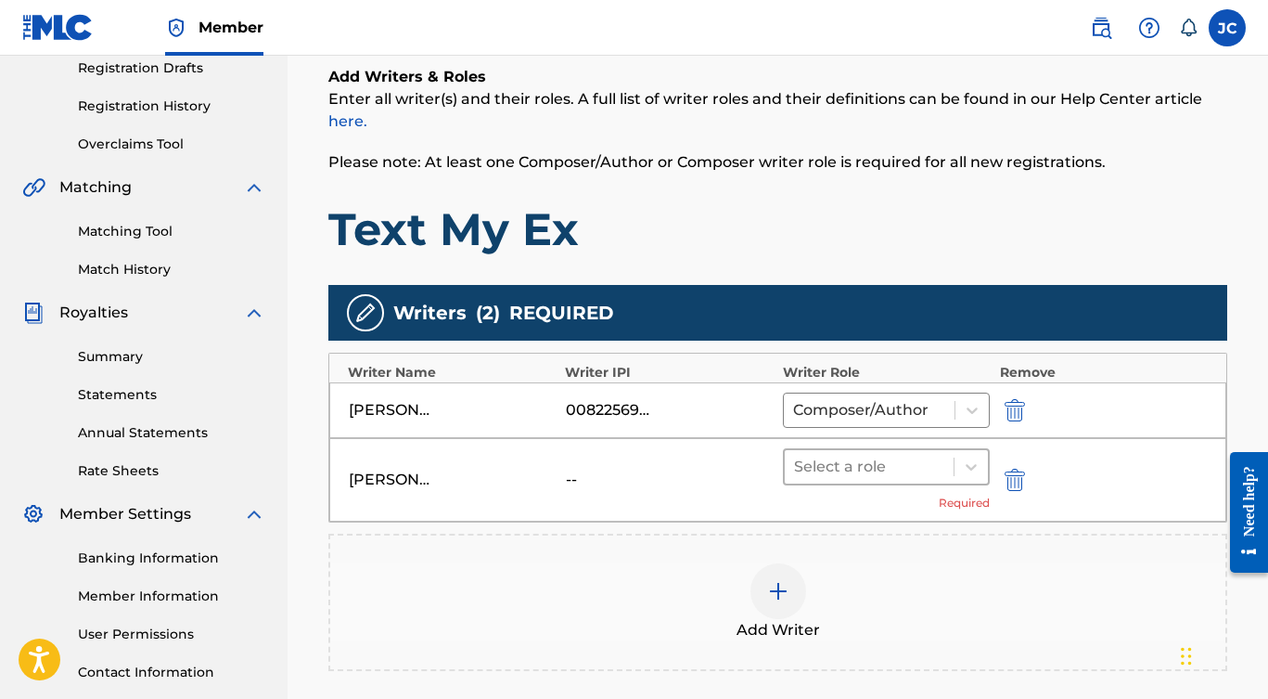
click at [812, 468] on div at bounding box center [869, 467] width 151 height 26
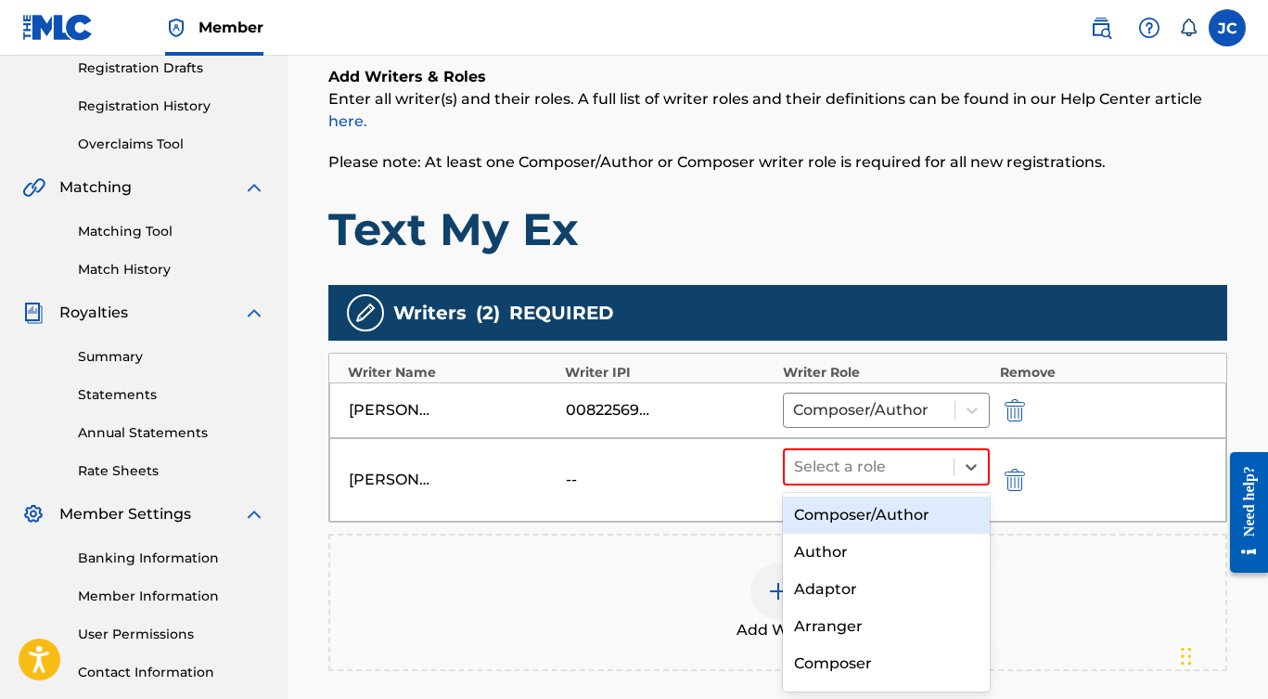
click at [803, 508] on div "Composer/Author" at bounding box center [887, 514] width 208 height 37
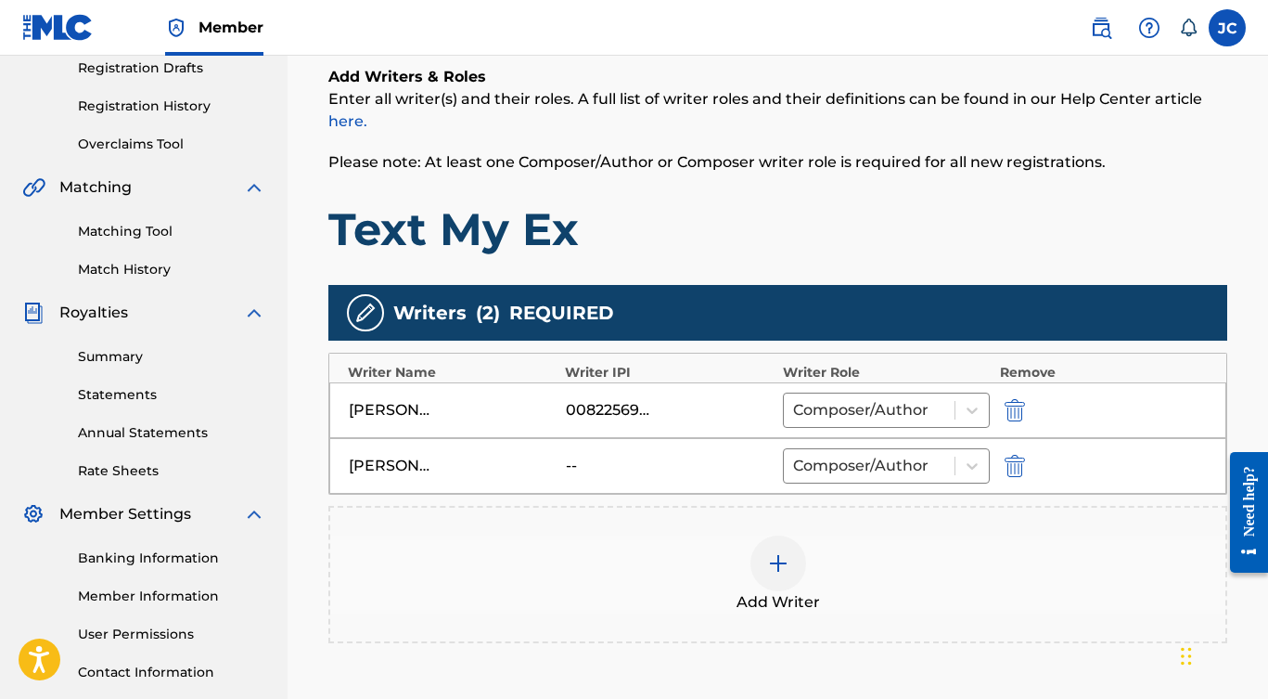
click at [772, 568] on img at bounding box center [778, 563] width 22 height 22
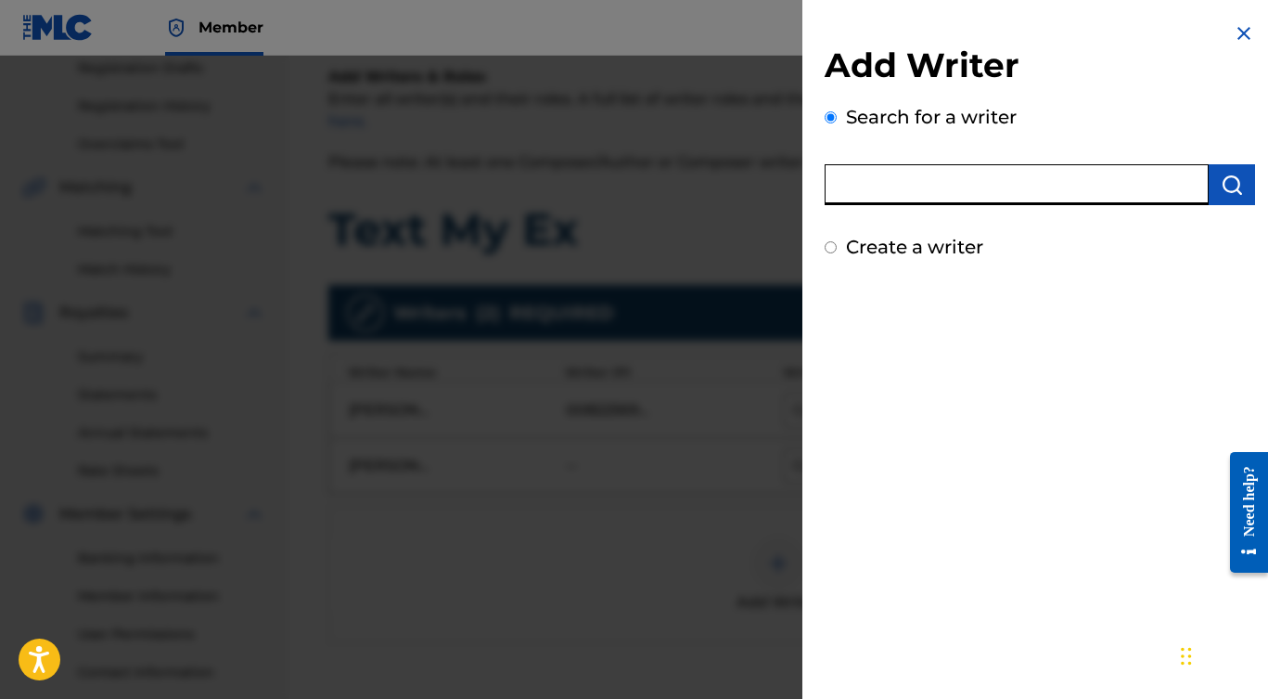
click at [894, 194] on input "text" at bounding box center [1017, 184] width 384 height 41
type input "ç"
type input "[PERSON_NAME]"
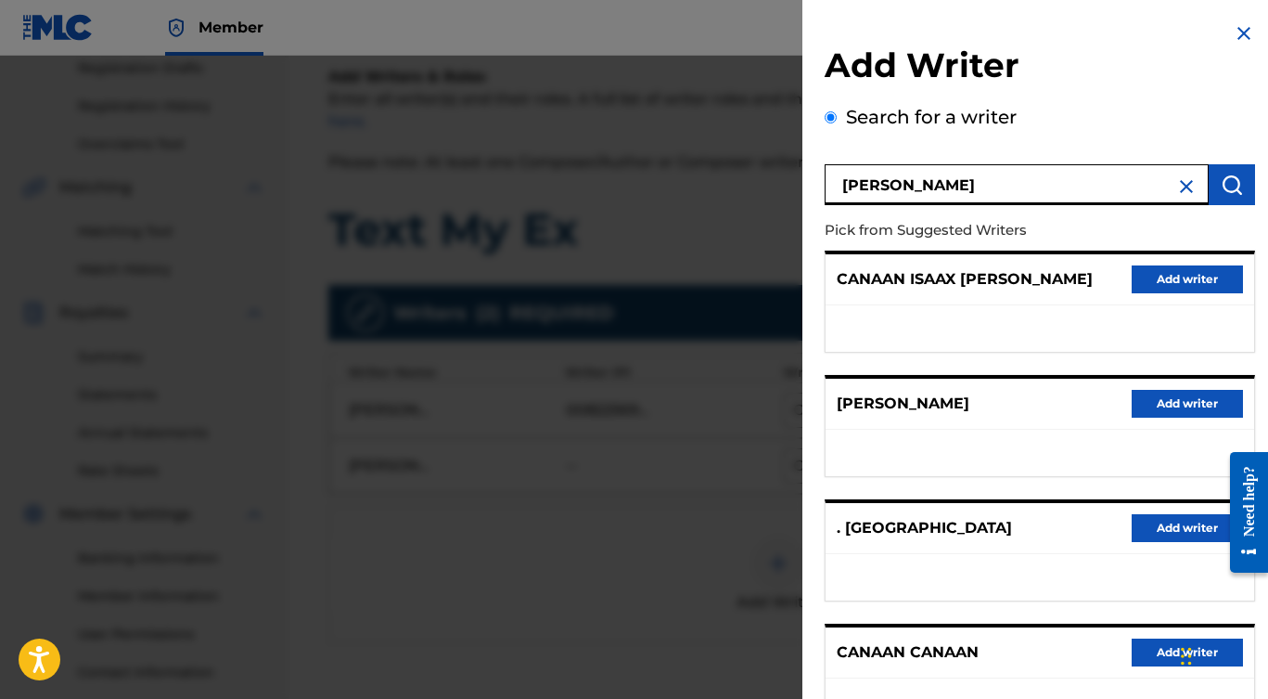
drag, startPoint x: 1202, startPoint y: 406, endPoint x: 1186, endPoint y: 399, distance: 18.3
click at [1204, 411] on button "Add writer" at bounding box center [1187, 404] width 111 height 28
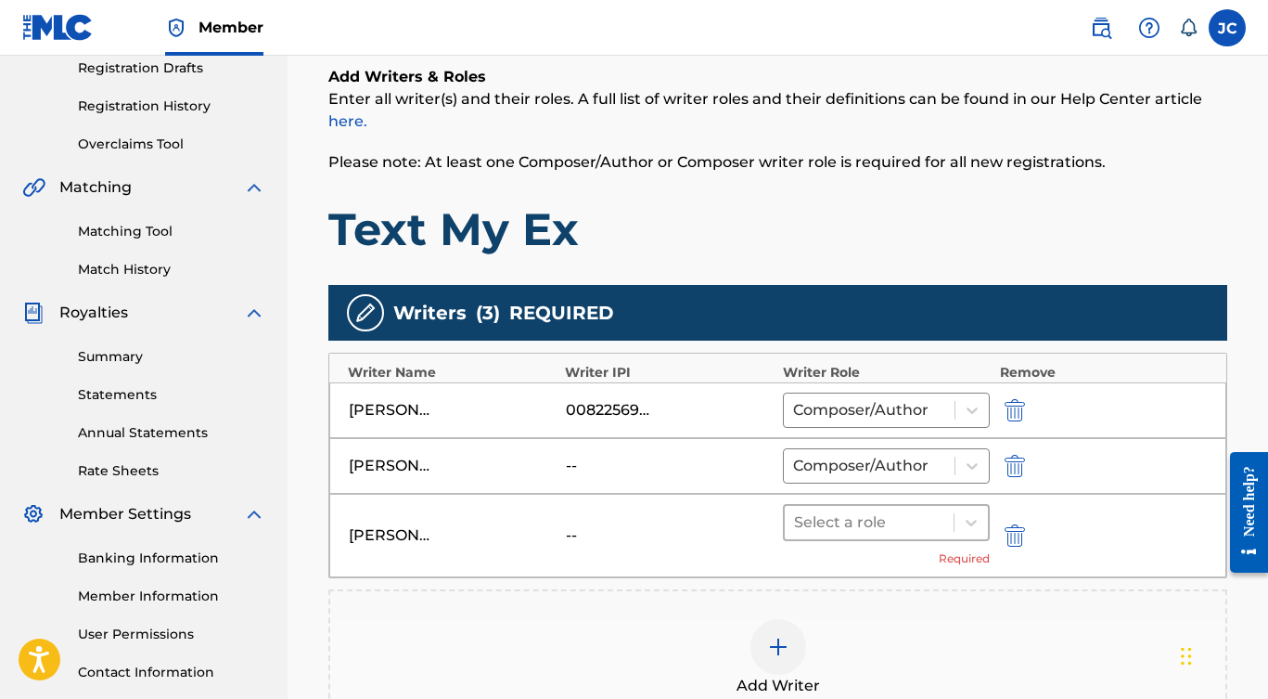
click at [836, 522] on div at bounding box center [869, 522] width 151 height 26
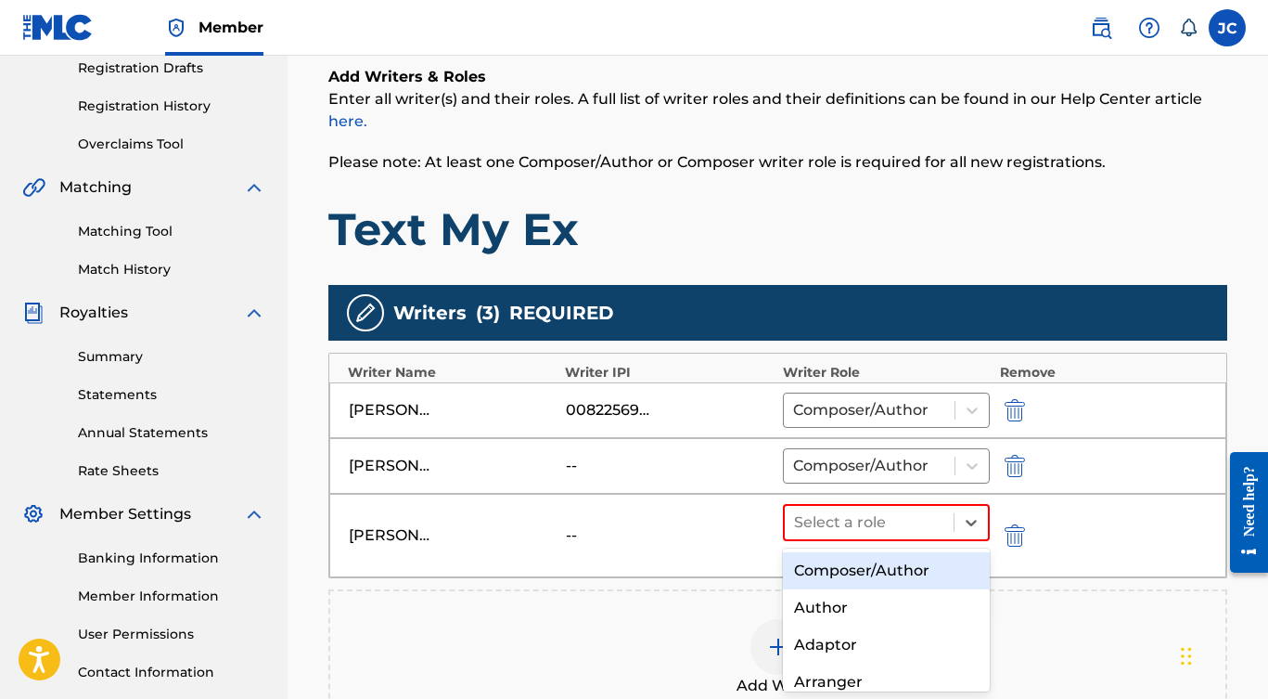
click at [840, 570] on div "Composer/Author" at bounding box center [887, 570] width 208 height 37
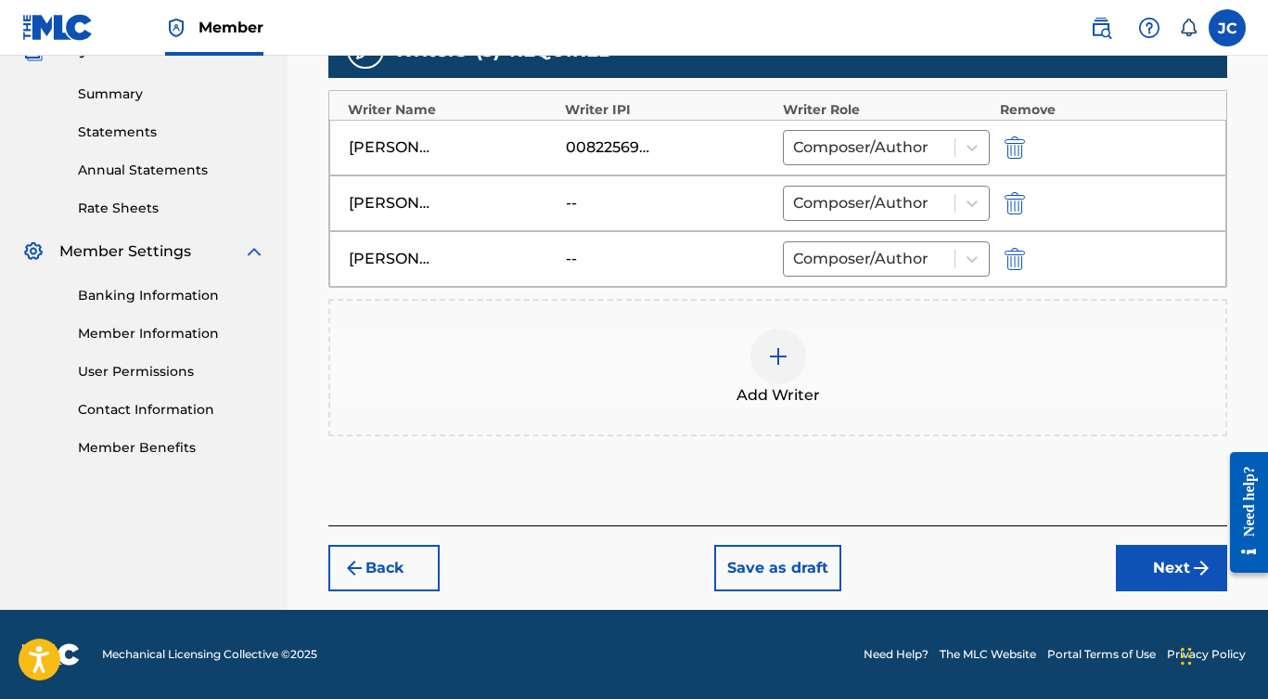
click at [1174, 578] on button "Next" at bounding box center [1171, 568] width 111 height 46
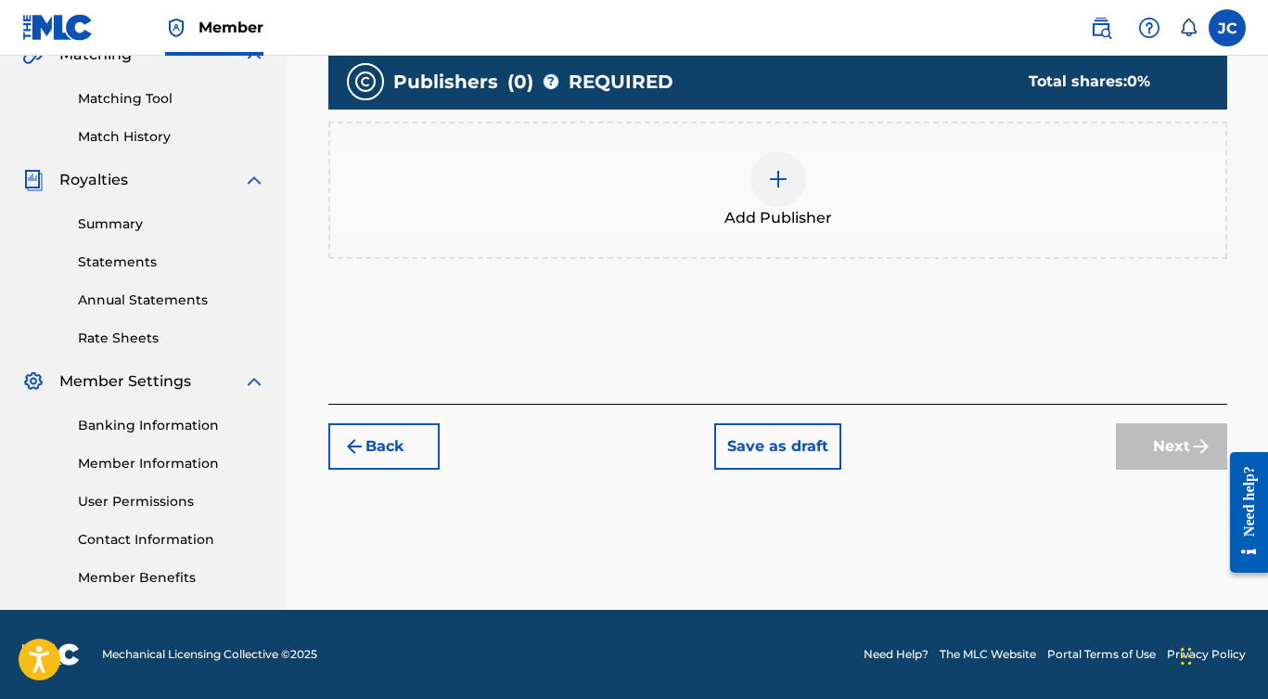
scroll to position [452, 0]
click at [761, 186] on div at bounding box center [778, 179] width 56 height 56
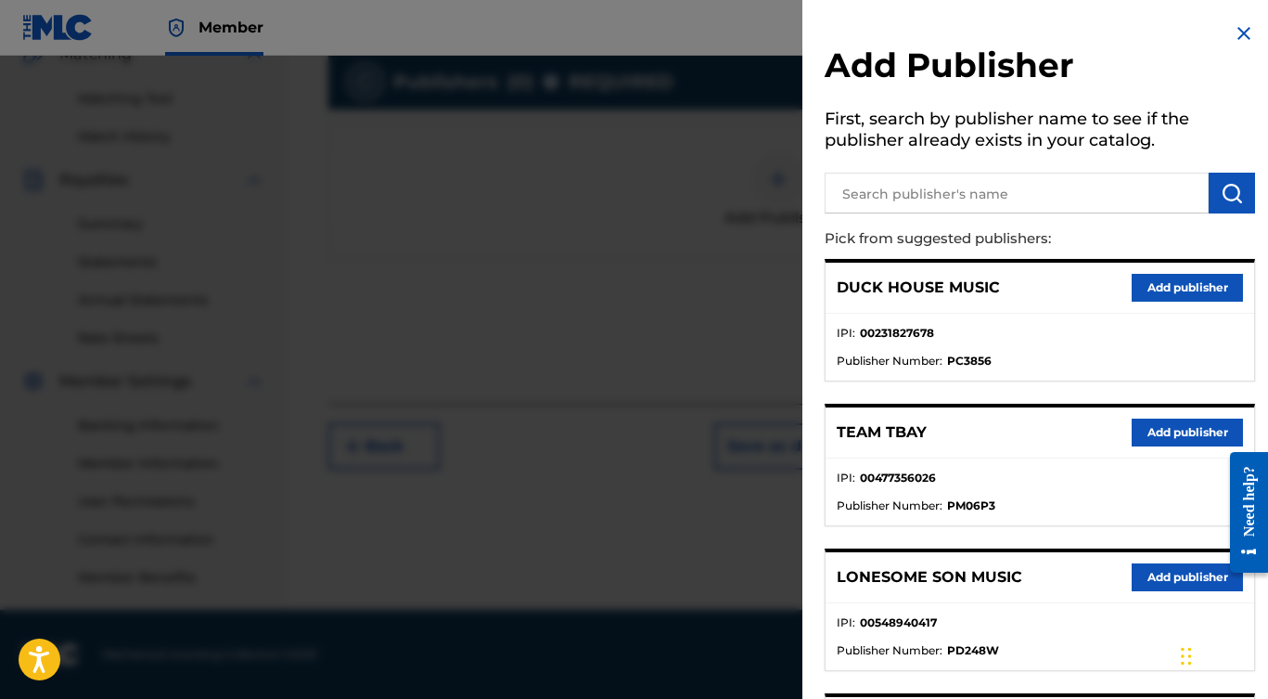
click at [918, 189] on input "text" at bounding box center [1017, 193] width 384 height 41
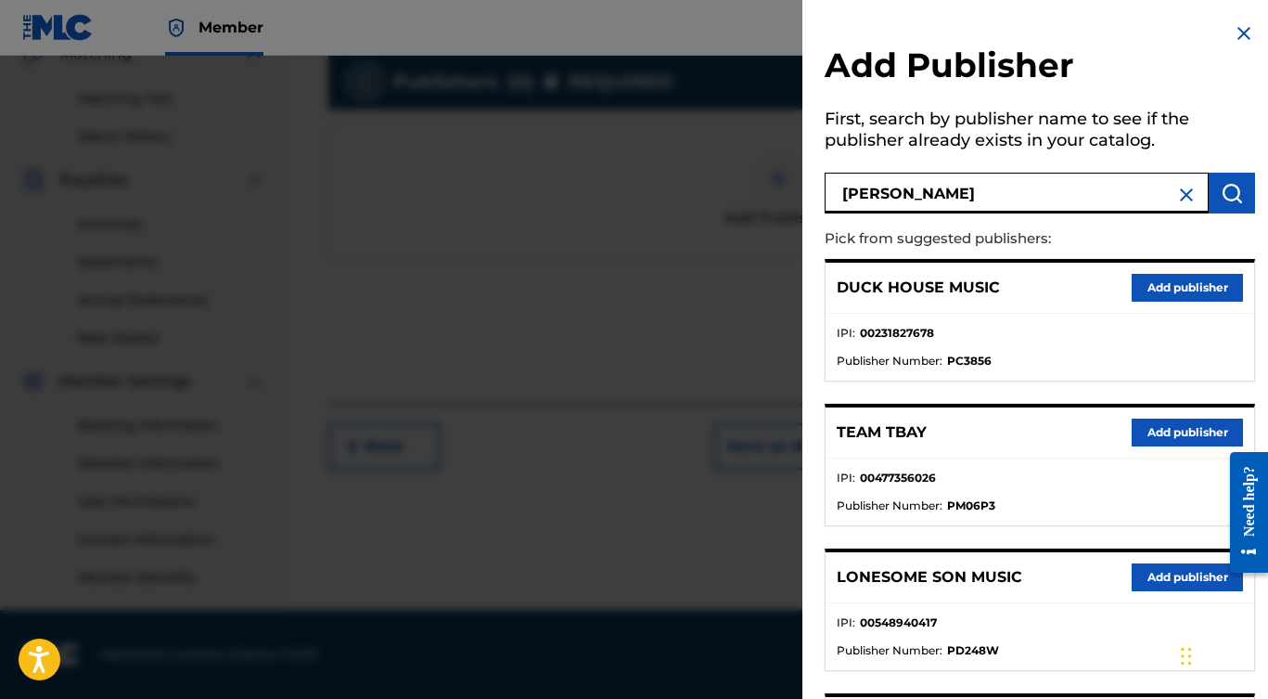
type input "[PERSON_NAME]"
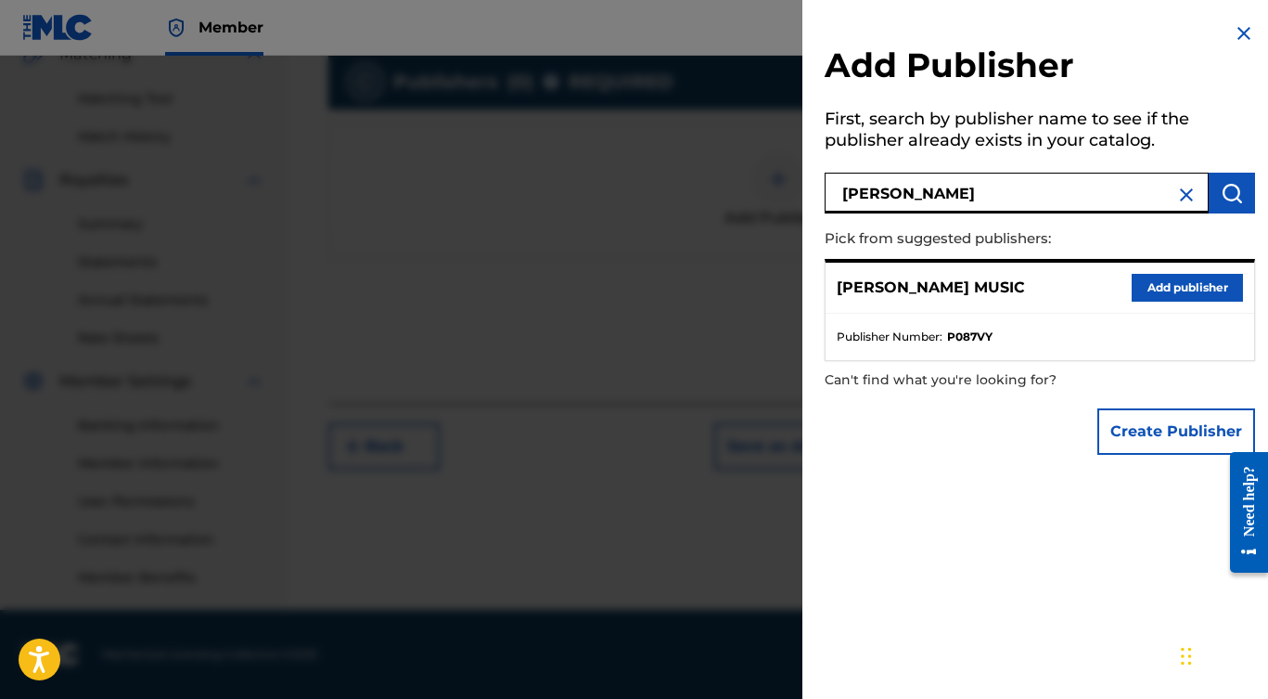
click at [1173, 288] on button "Add publisher" at bounding box center [1187, 288] width 111 height 28
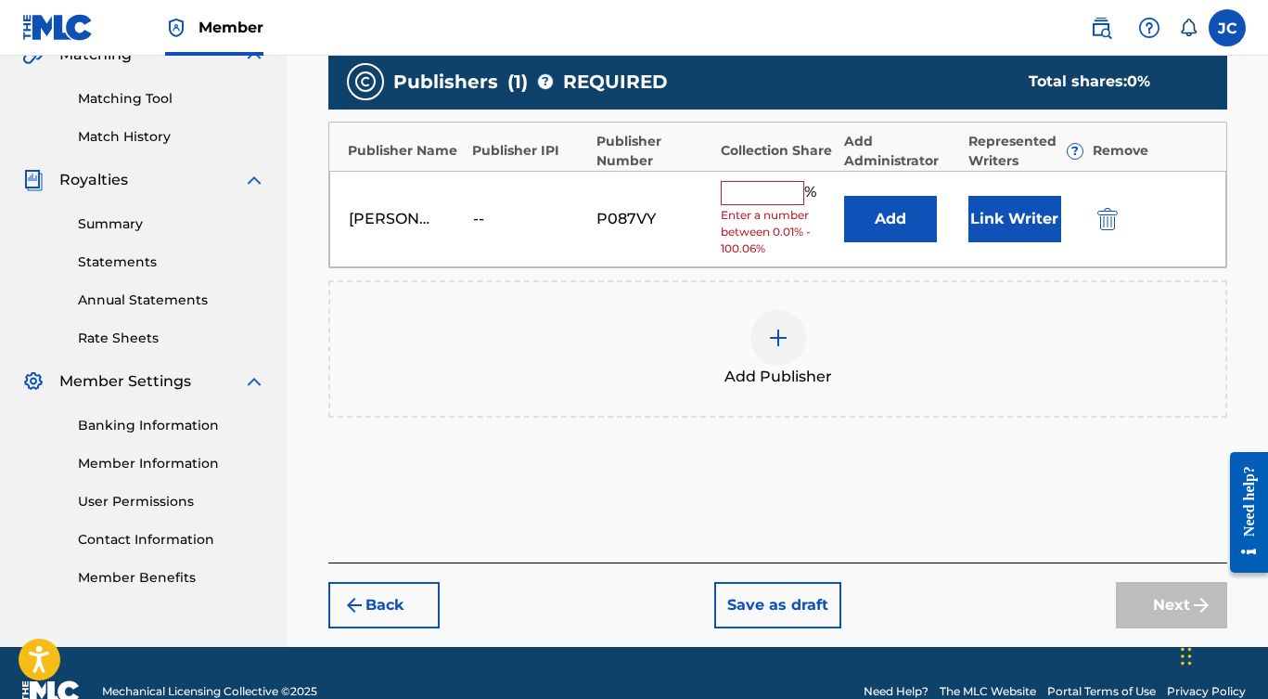
click at [777, 190] on input "text" at bounding box center [762, 193] width 83 height 24
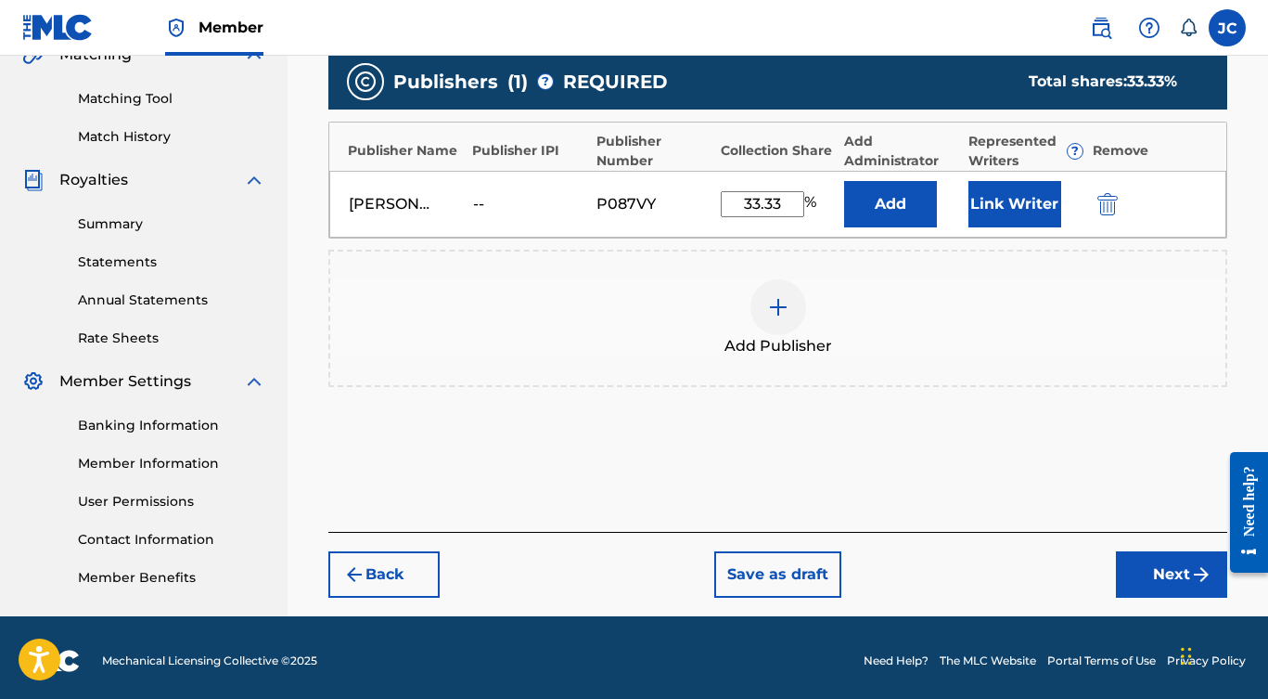
type input "33.33"
click at [891, 197] on button "Add" at bounding box center [890, 204] width 93 height 46
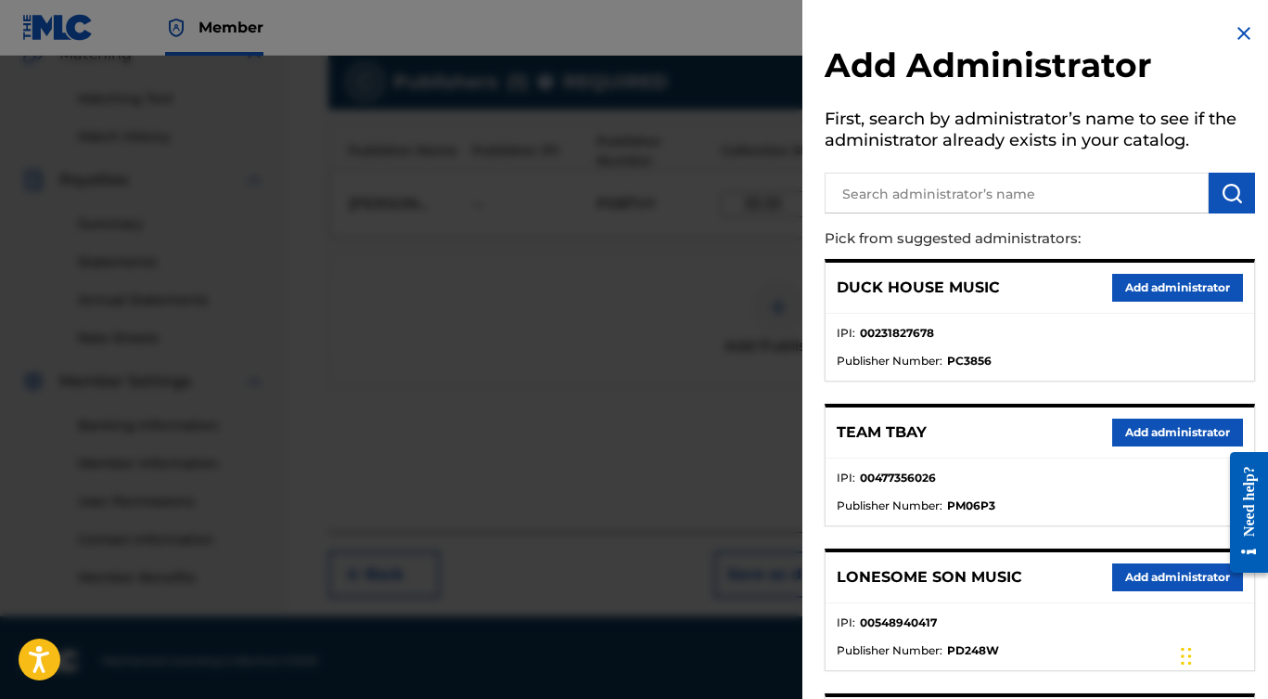
click at [908, 185] on input "text" at bounding box center [1017, 193] width 384 height 41
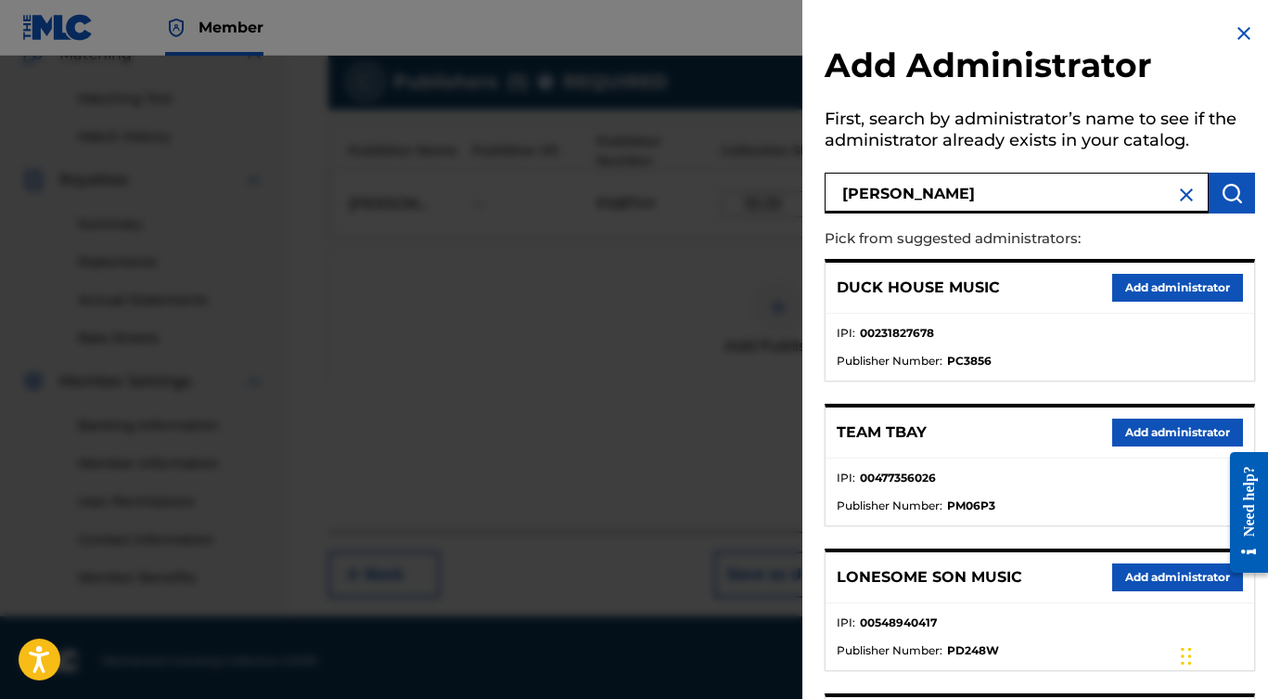
type input "[PERSON_NAME]"
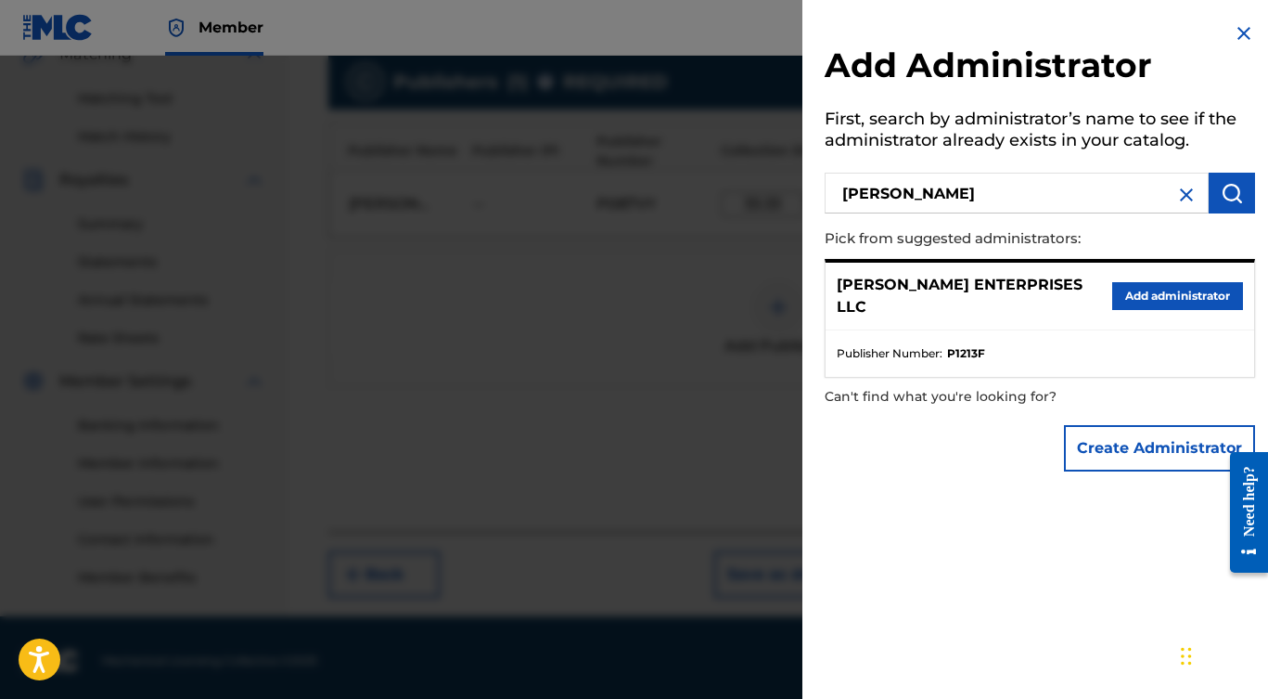
click at [1182, 290] on button "Add administrator" at bounding box center [1177, 296] width 131 height 28
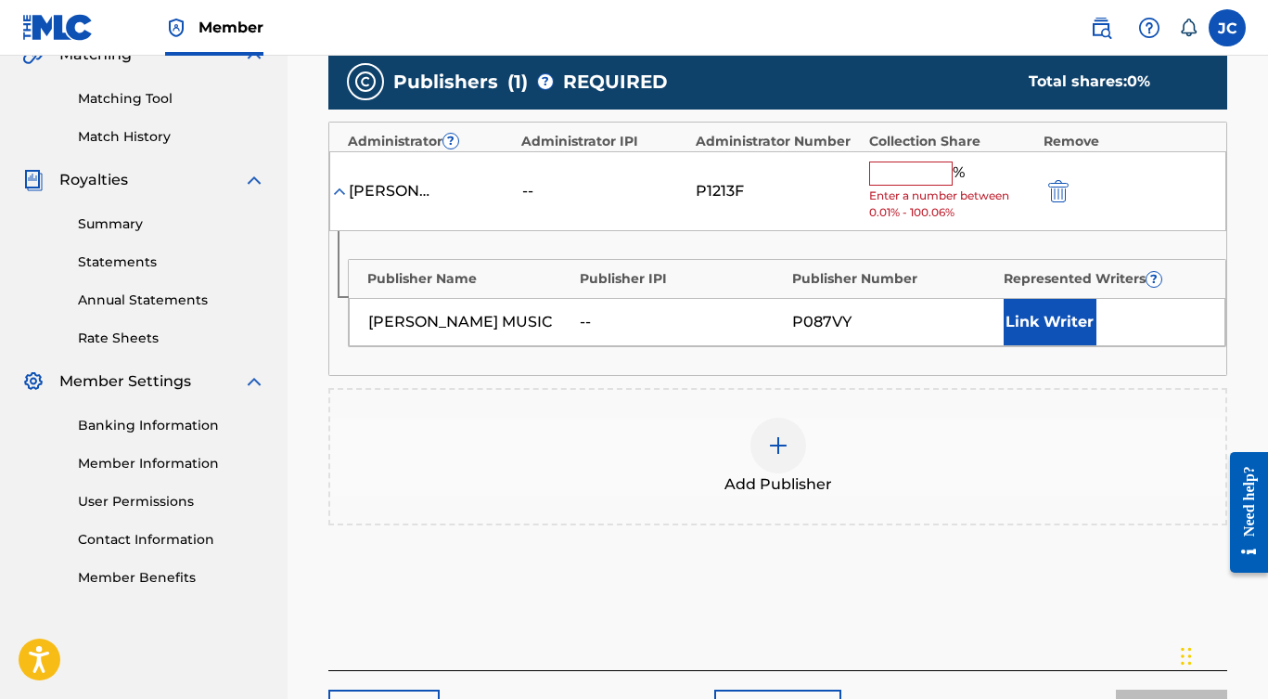
click at [910, 164] on input "text" at bounding box center [910, 173] width 83 height 24
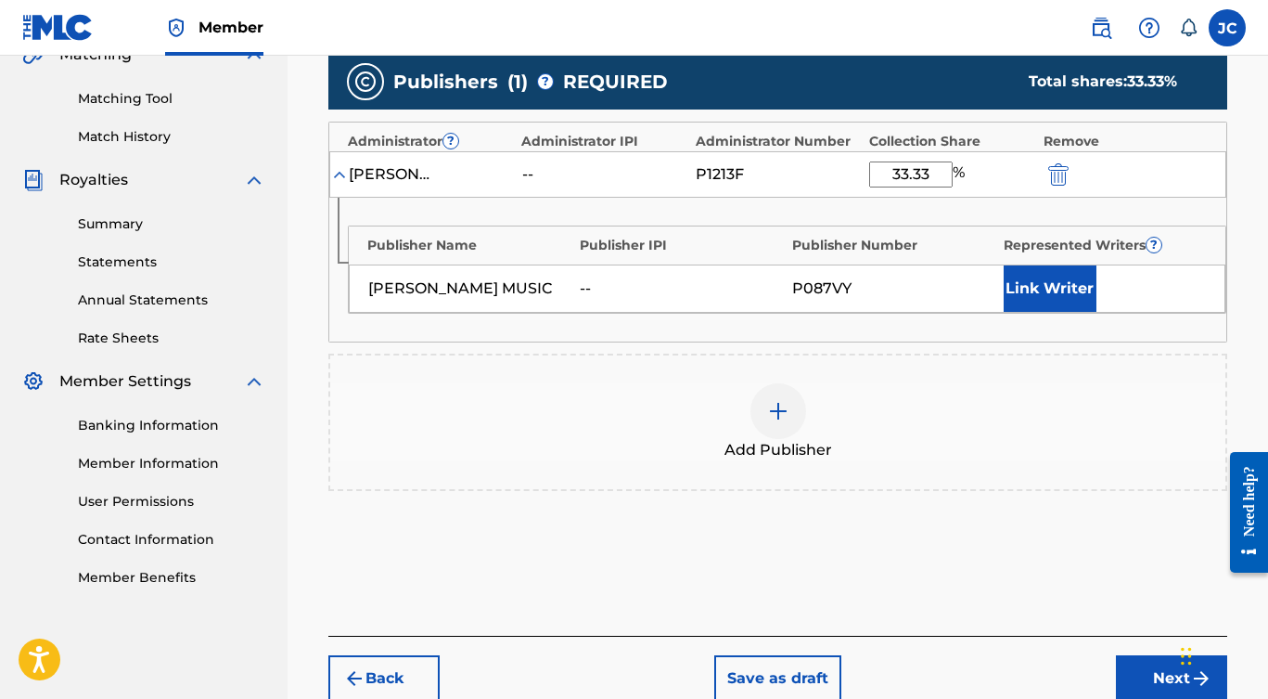
type input "33.33"
click at [1030, 279] on button "Link Writer" at bounding box center [1050, 288] width 93 height 46
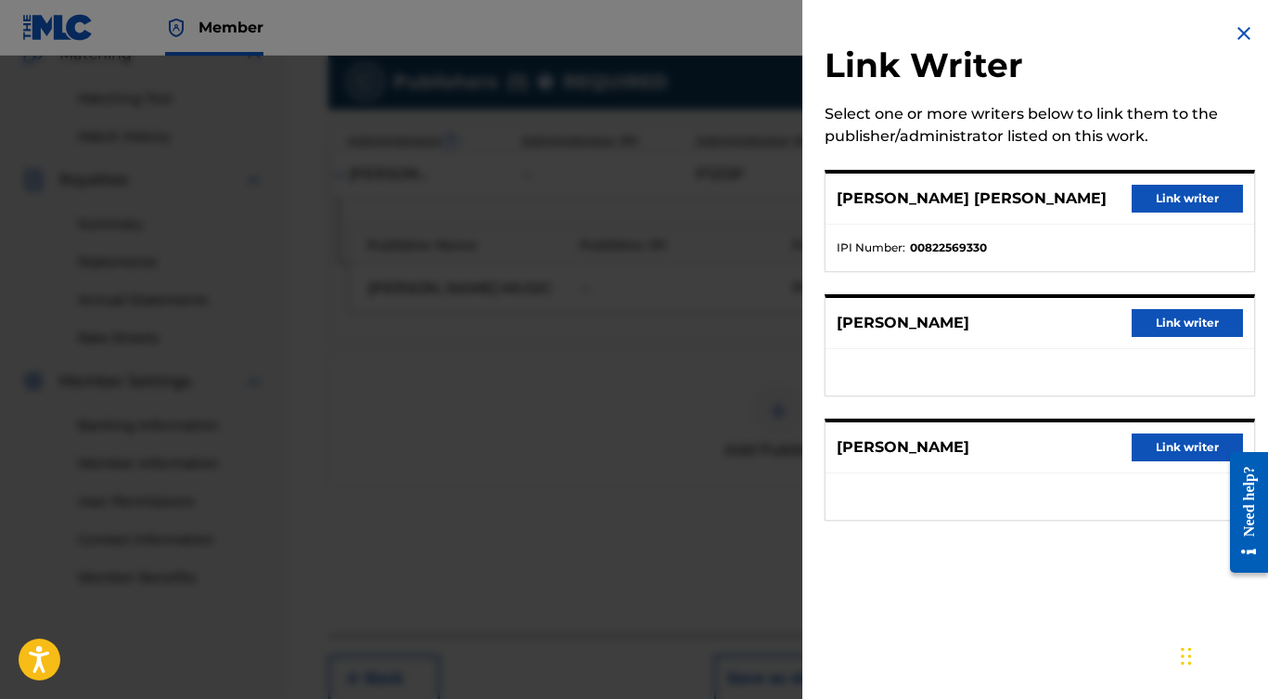
click at [1191, 203] on button "Link writer" at bounding box center [1187, 199] width 111 height 28
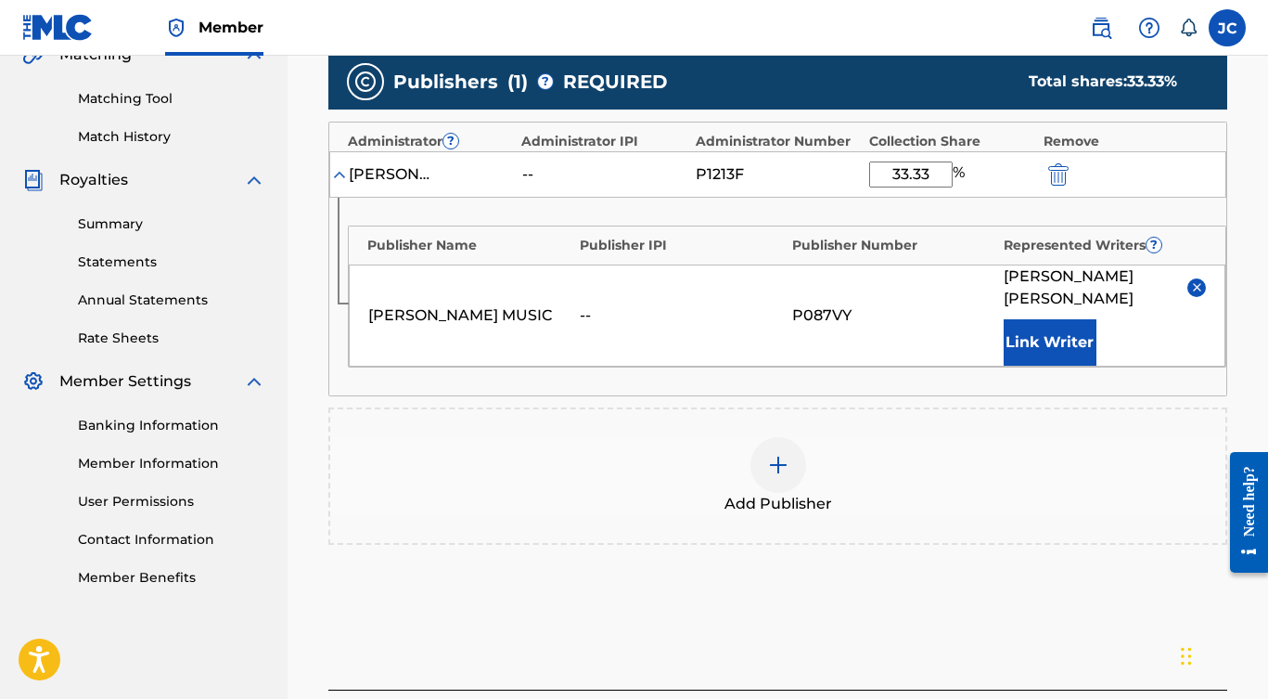
click at [775, 471] on img at bounding box center [778, 465] width 22 height 22
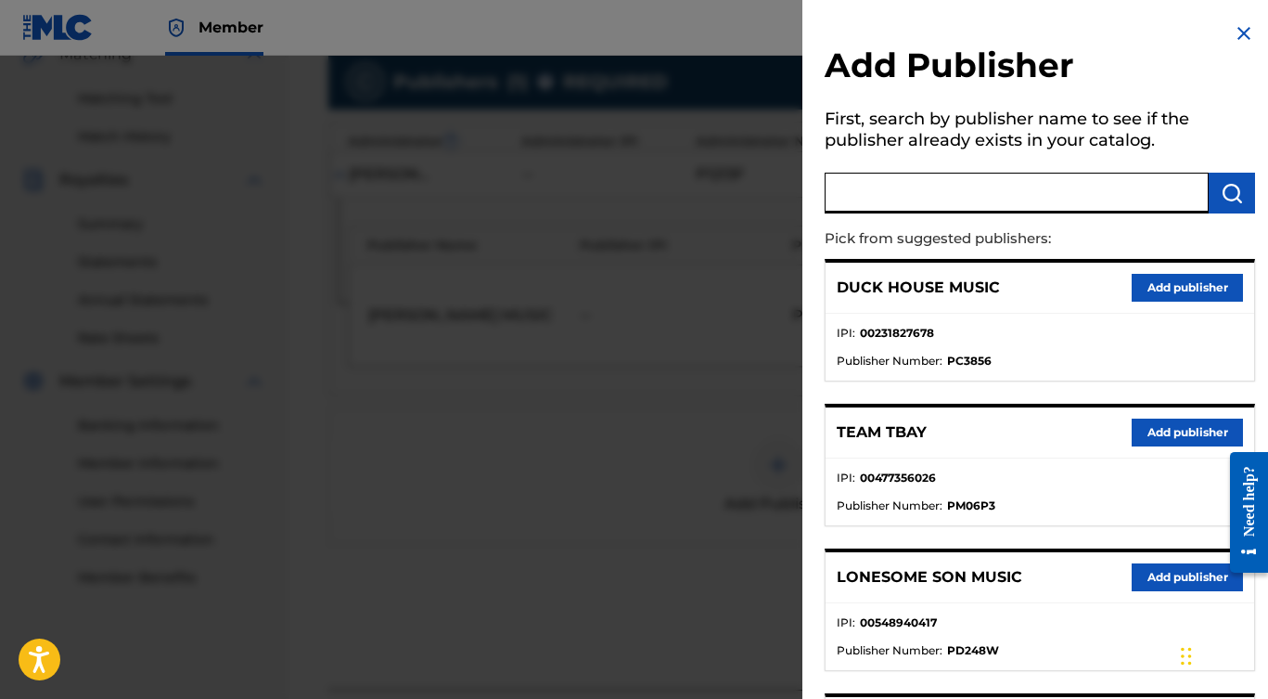
click at [946, 198] on input "text" at bounding box center [1017, 193] width 384 height 41
type input "[PERSON_NAME] Music Publishing"
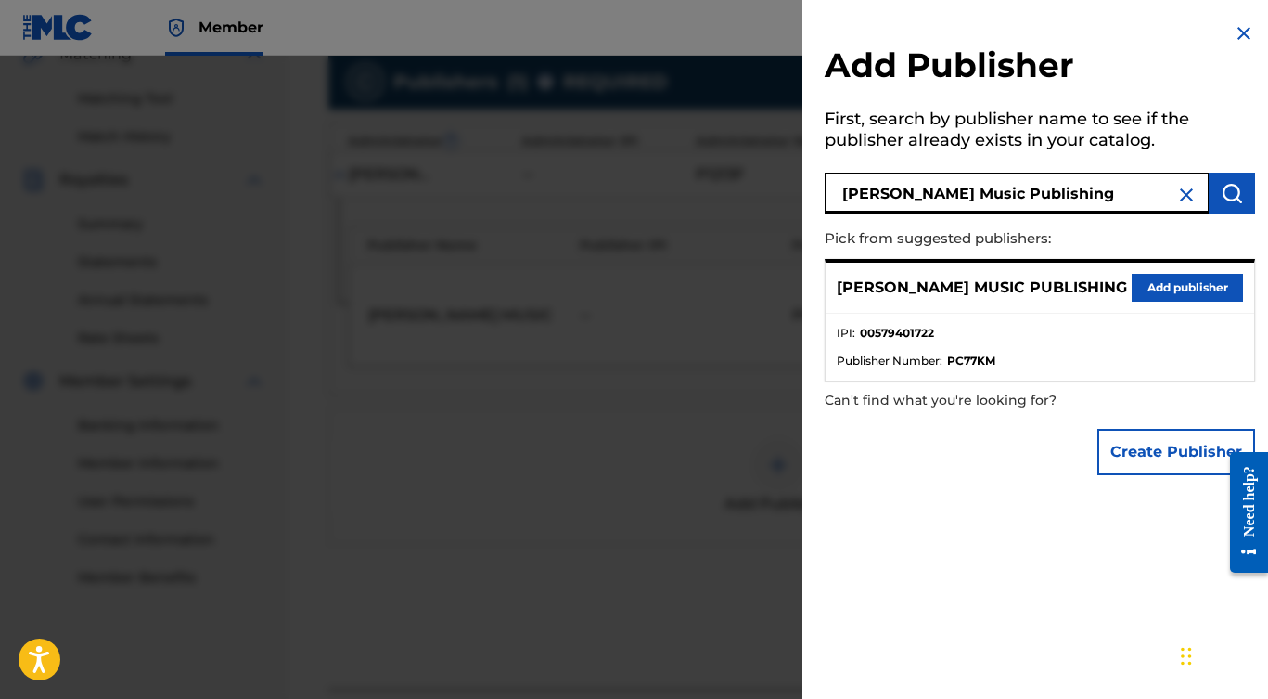
click at [1151, 289] on button "Add publisher" at bounding box center [1187, 288] width 111 height 28
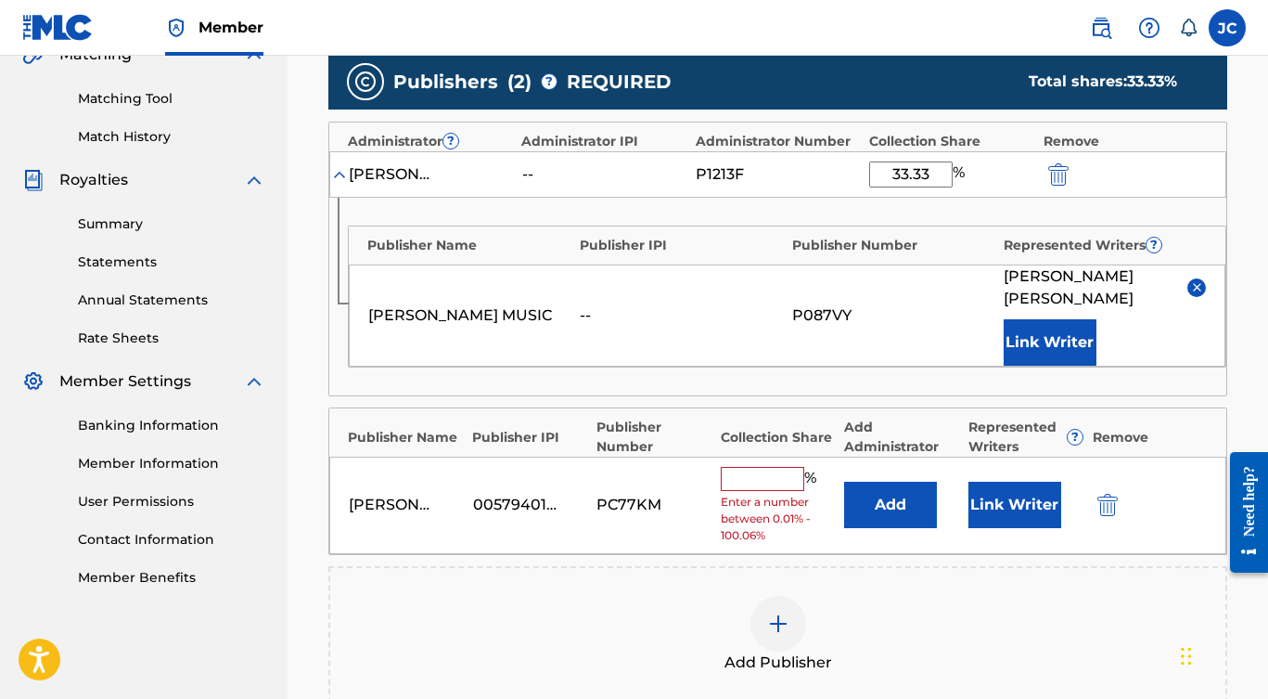
click at [764, 471] on input "text" at bounding box center [762, 479] width 83 height 24
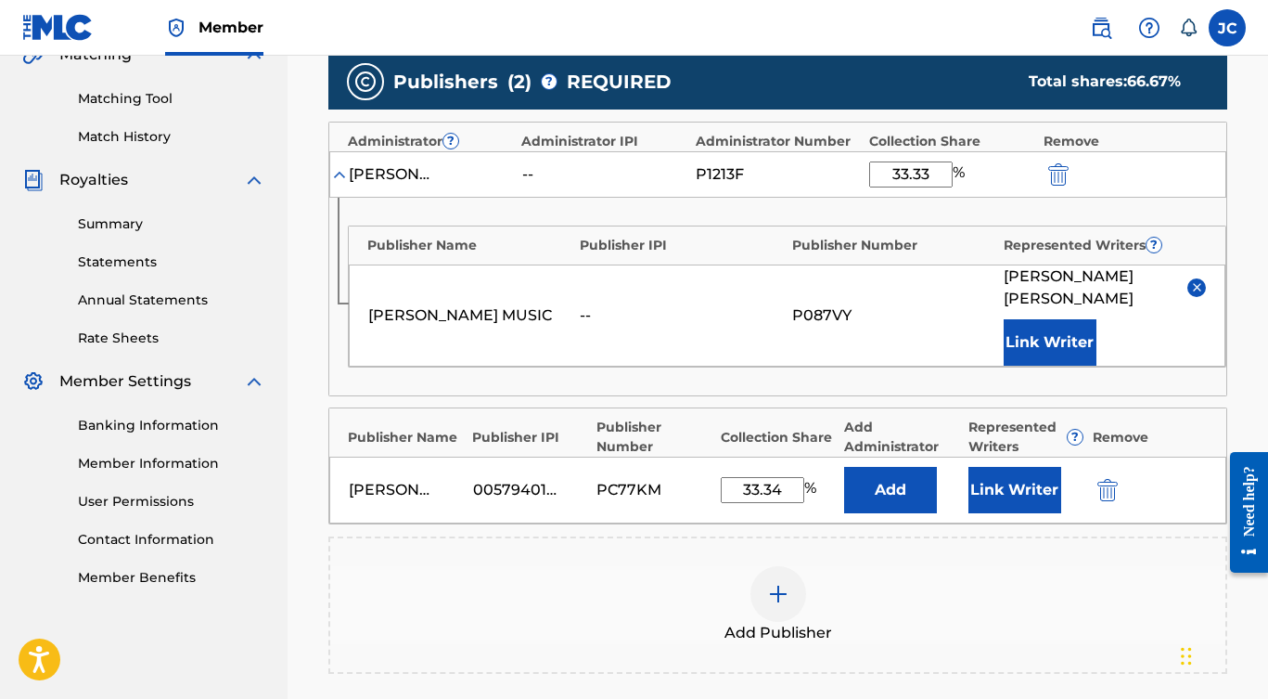
type input "33.34"
click at [895, 487] on button "Add" at bounding box center [890, 490] width 93 height 46
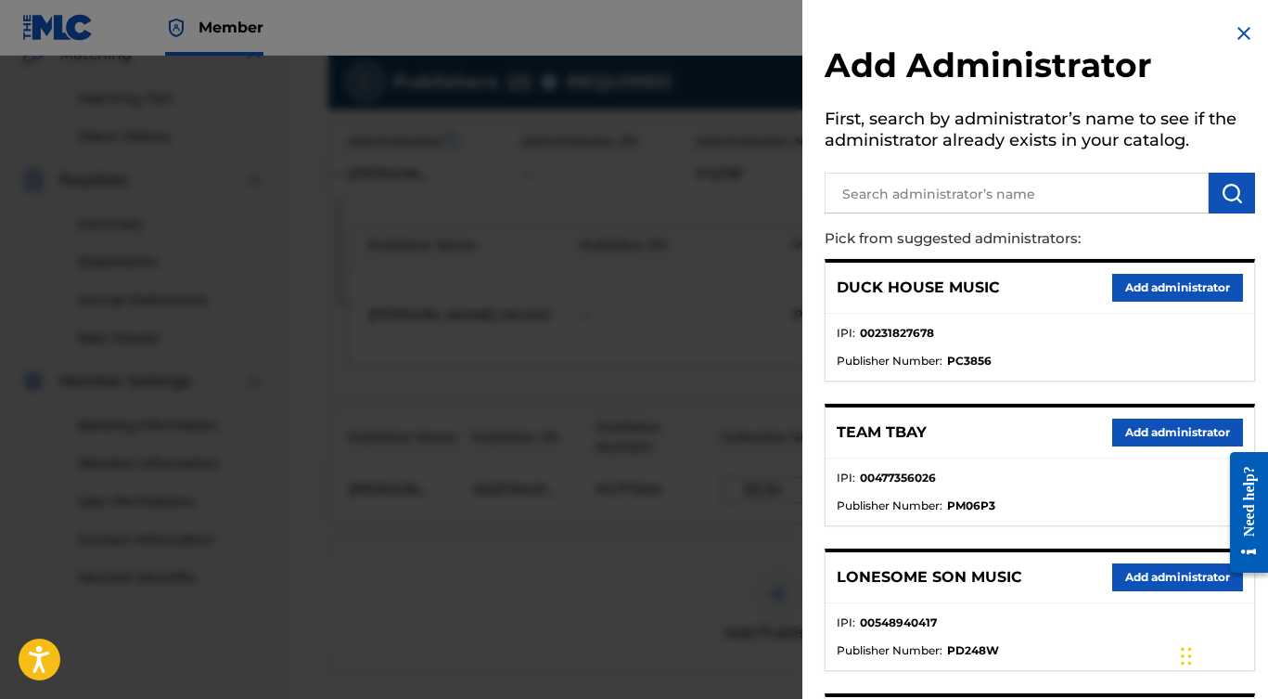
click at [930, 194] on input "text" at bounding box center [1017, 193] width 384 height 41
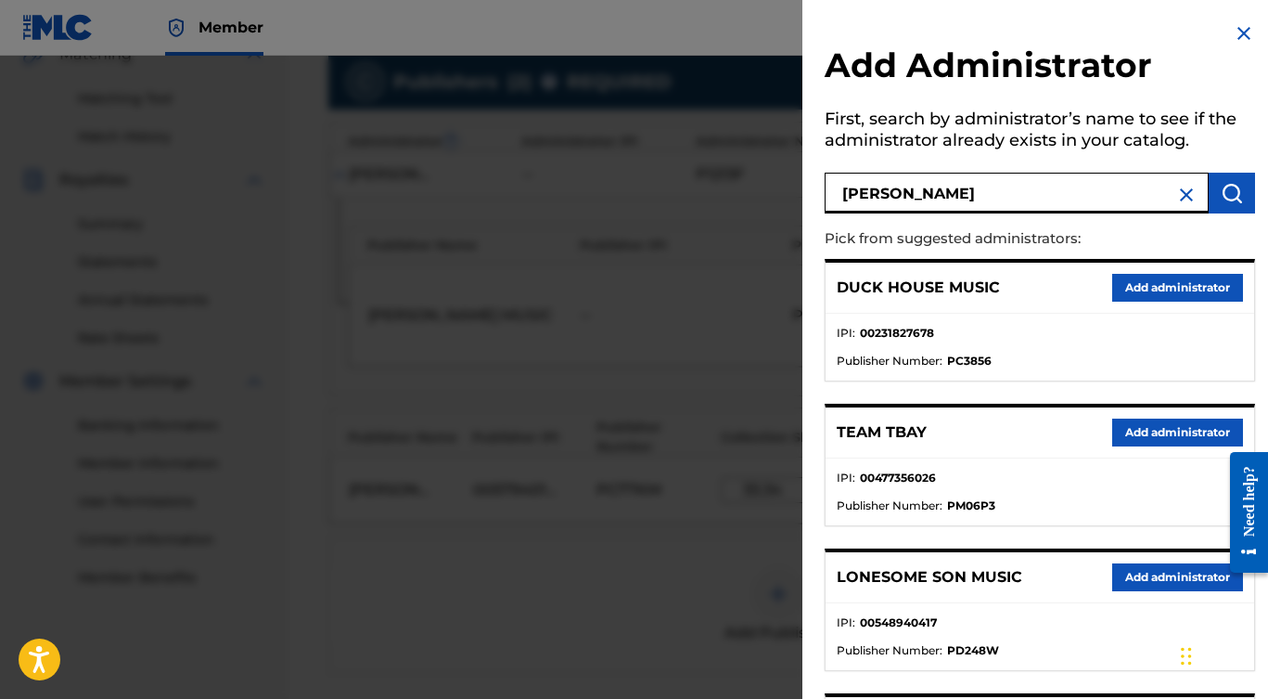
type input "[PERSON_NAME]"
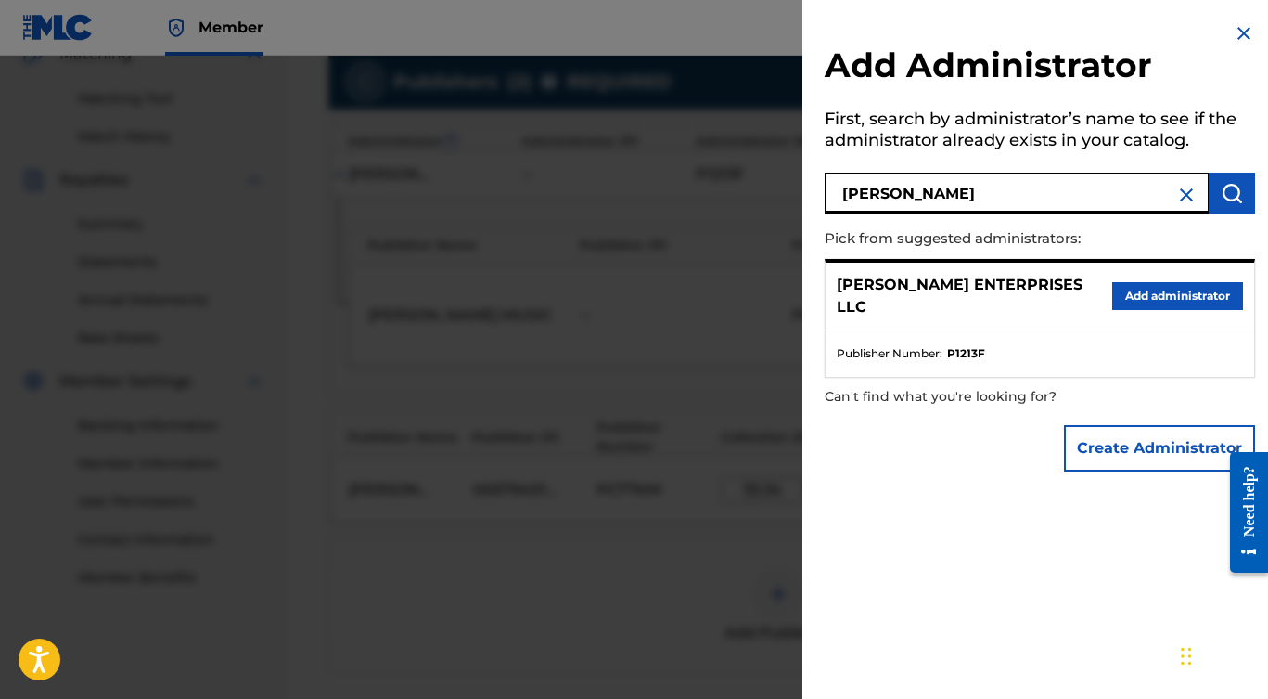
click at [1154, 289] on button "Add administrator" at bounding box center [1177, 296] width 131 height 28
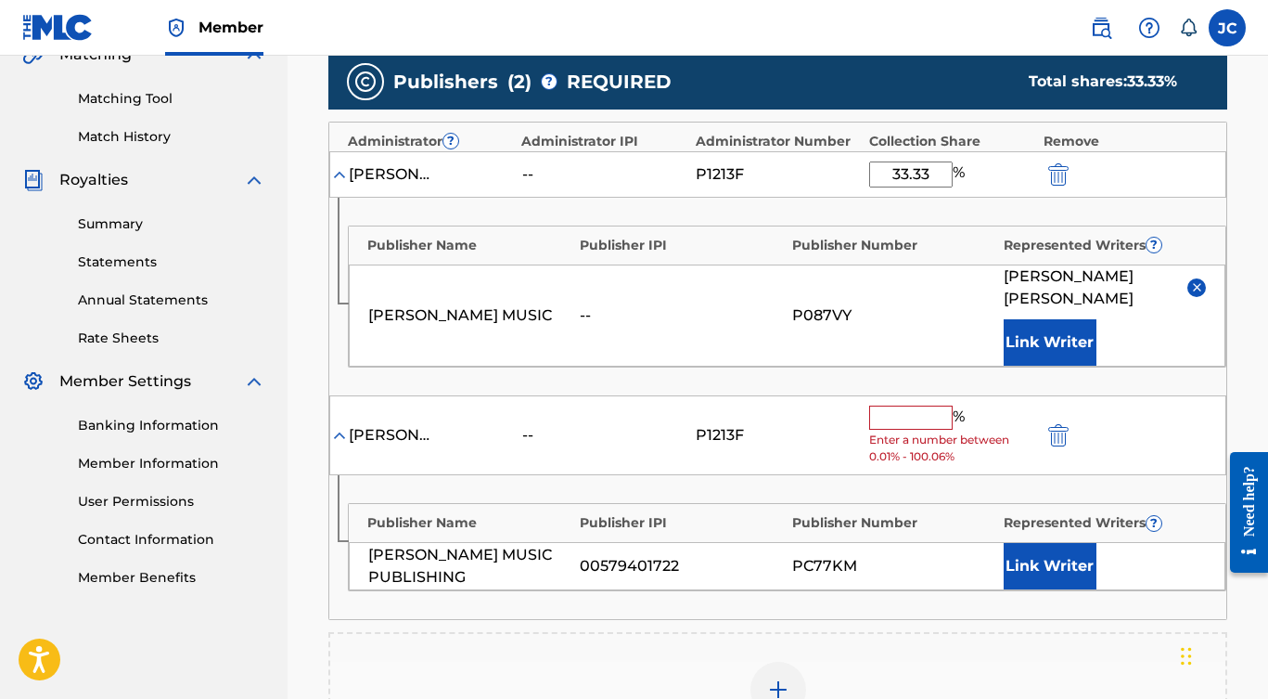
click at [898, 410] on input "text" at bounding box center [910, 417] width 83 height 24
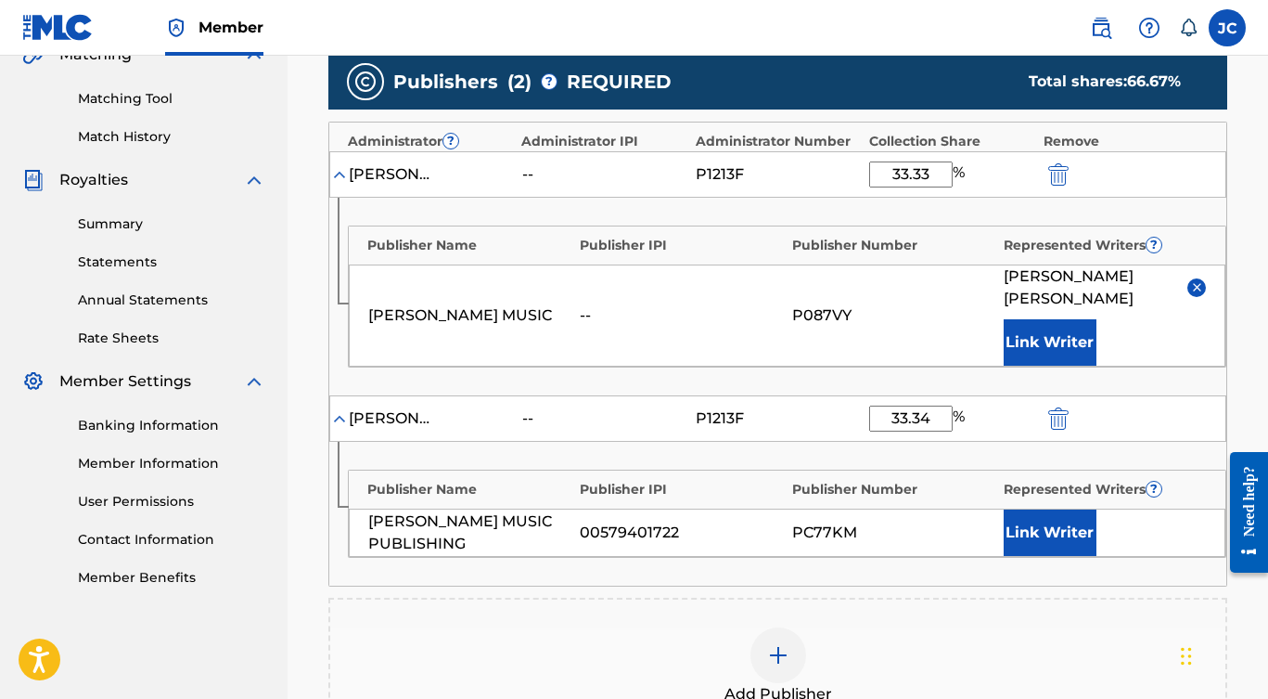
type input "33.34"
click at [1048, 527] on button "Link Writer" at bounding box center [1050, 532] width 93 height 46
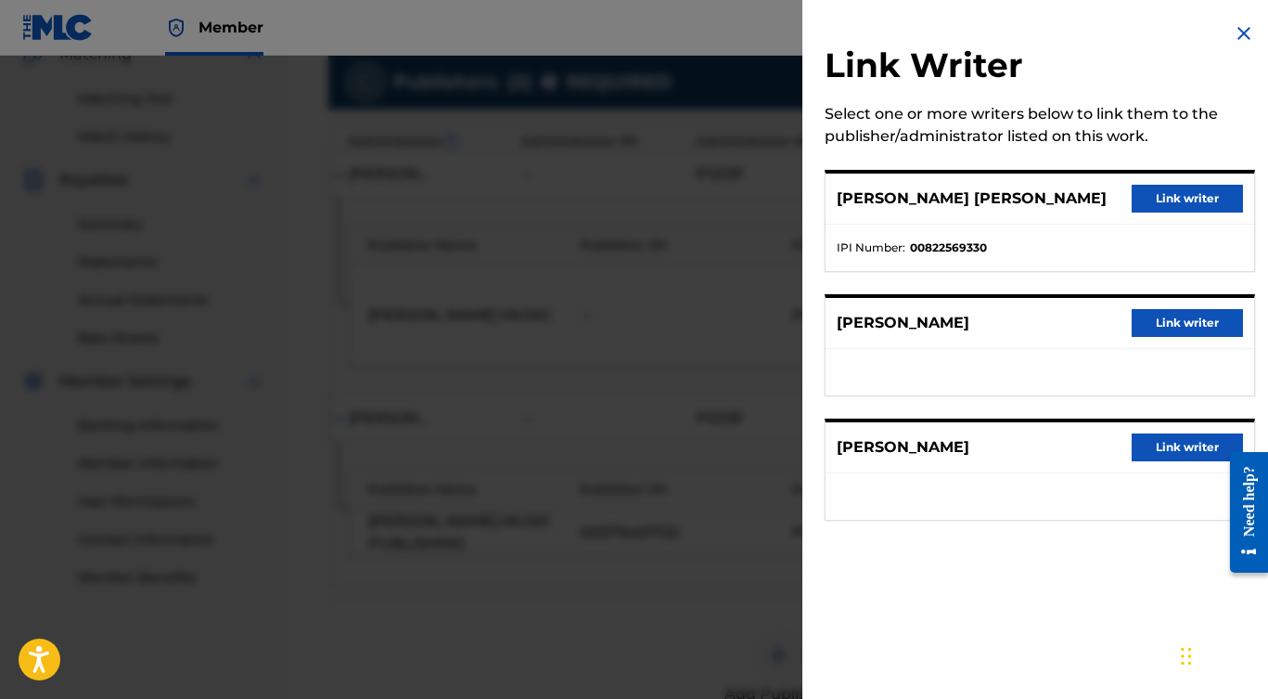
click at [1162, 325] on button "Link writer" at bounding box center [1187, 323] width 111 height 28
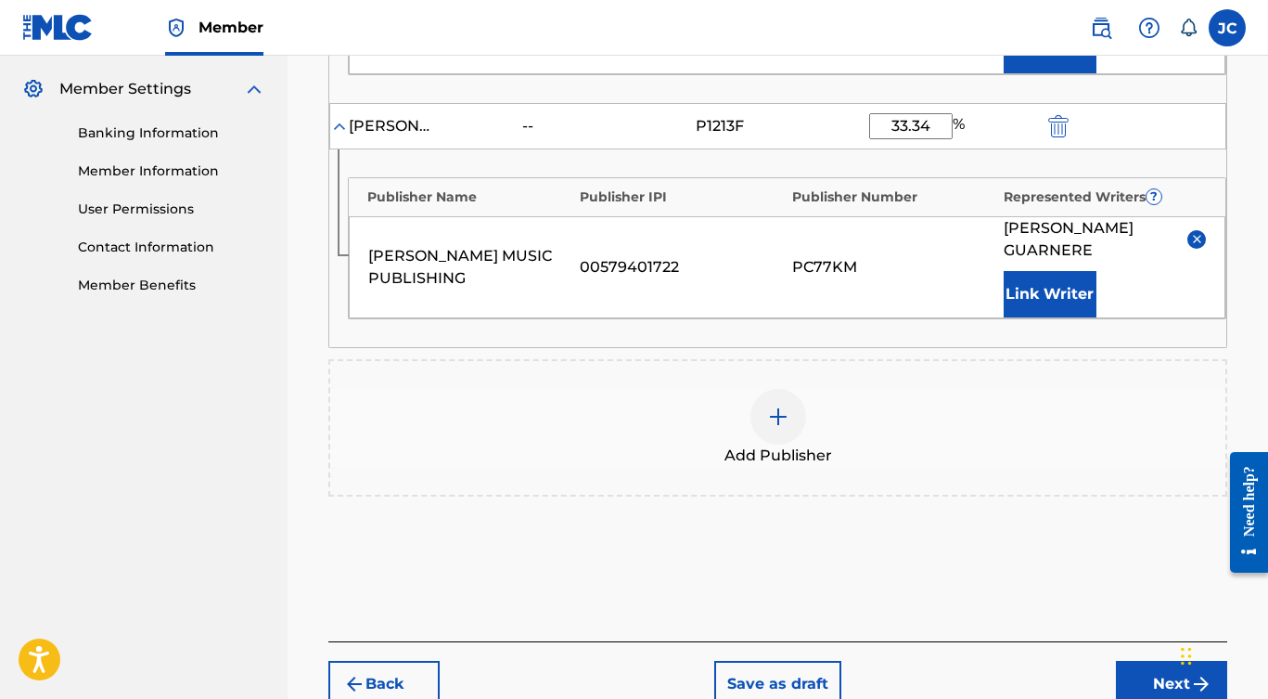
scroll to position [852, 0]
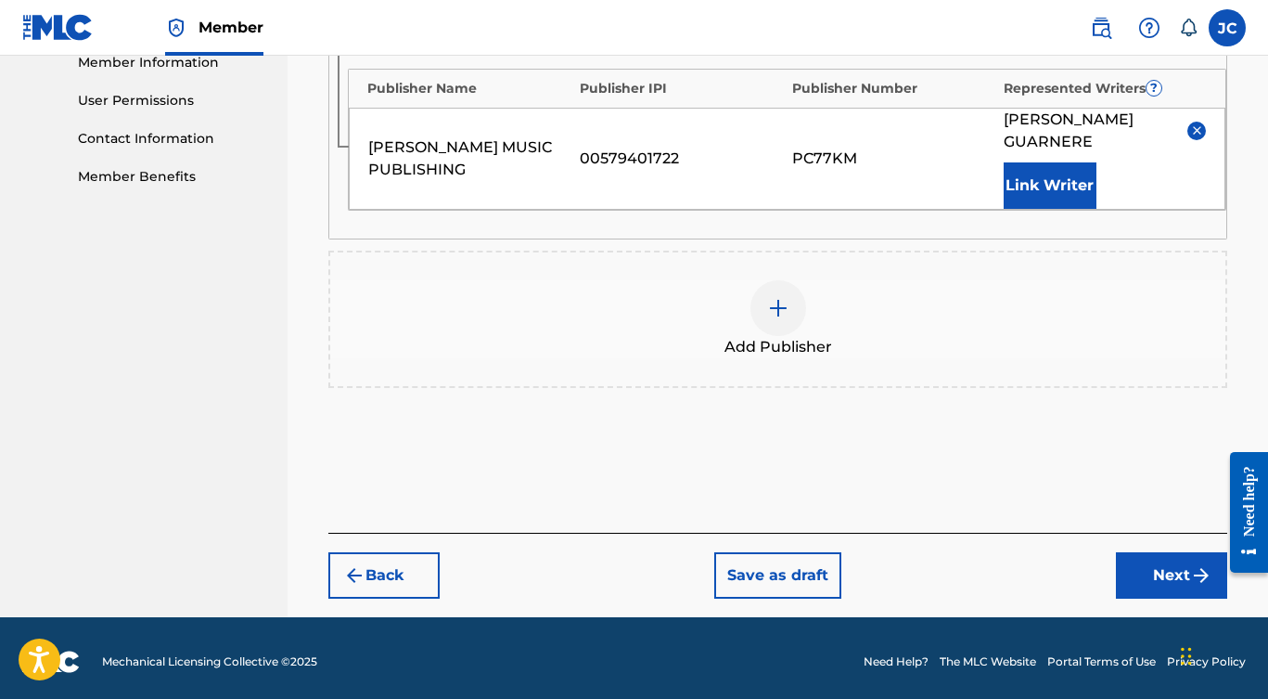
click at [1150, 573] on button "Next" at bounding box center [1171, 575] width 111 height 46
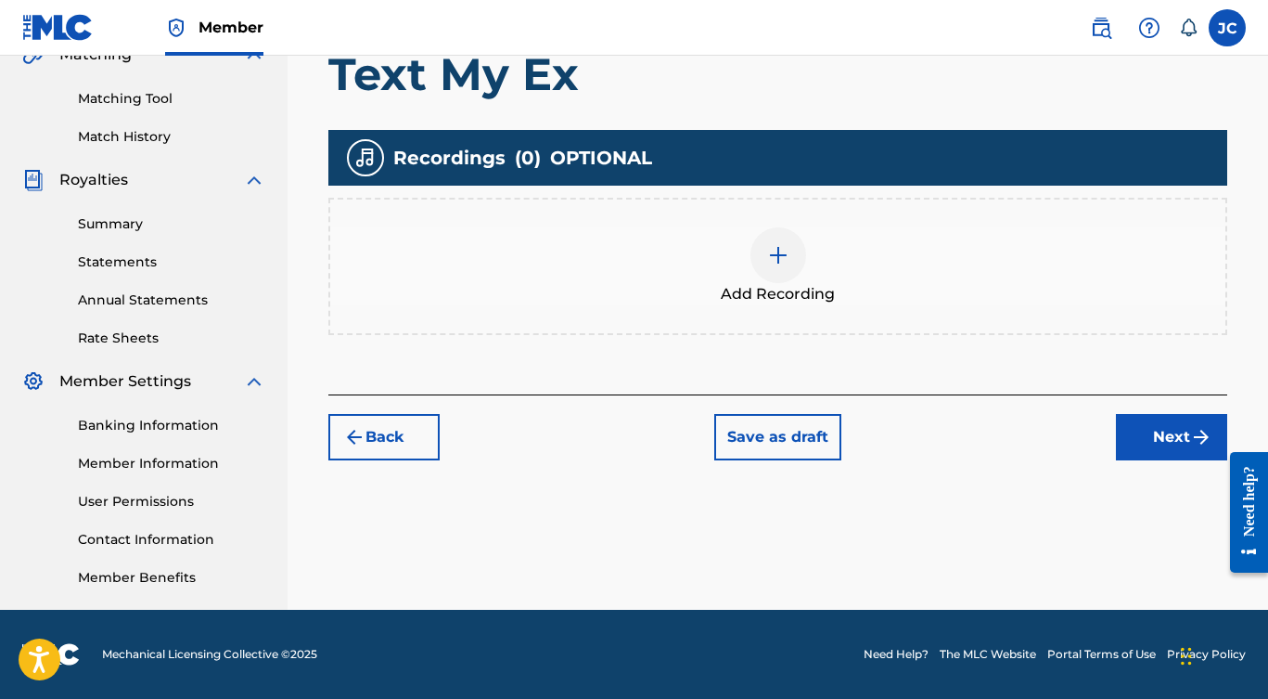
click at [781, 265] on img at bounding box center [778, 255] width 22 height 22
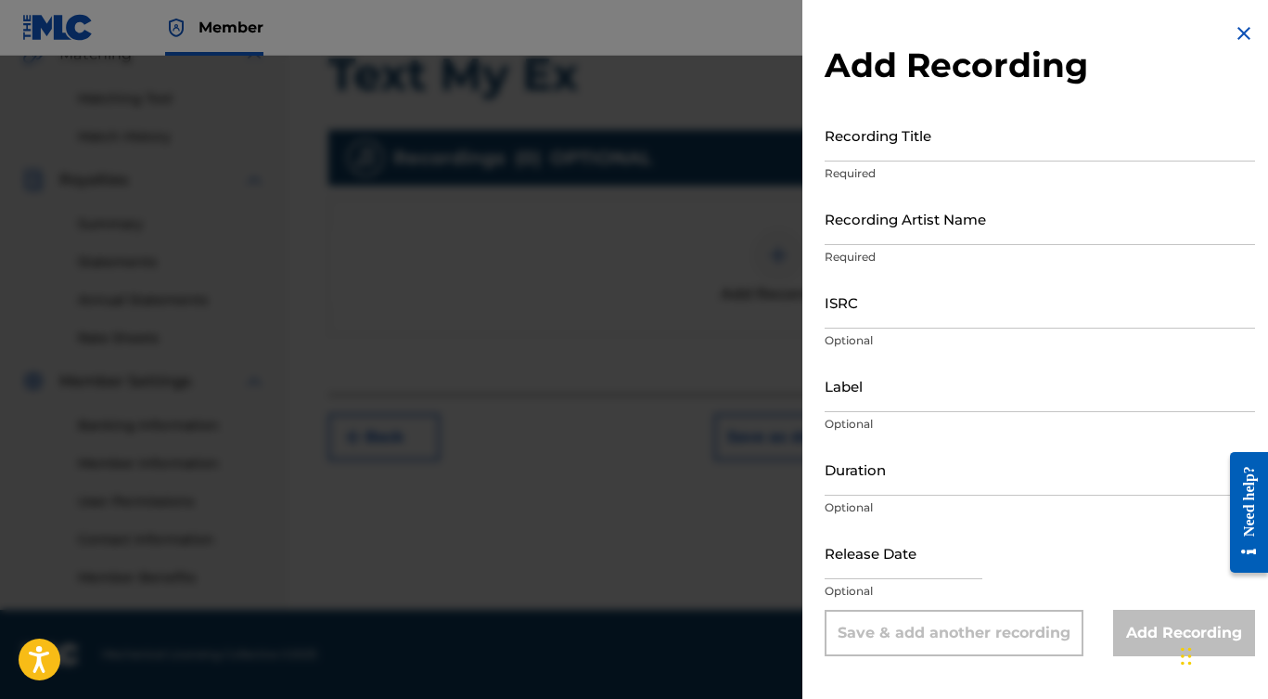
click at [878, 150] on input "Recording Title" at bounding box center [1040, 135] width 430 height 53
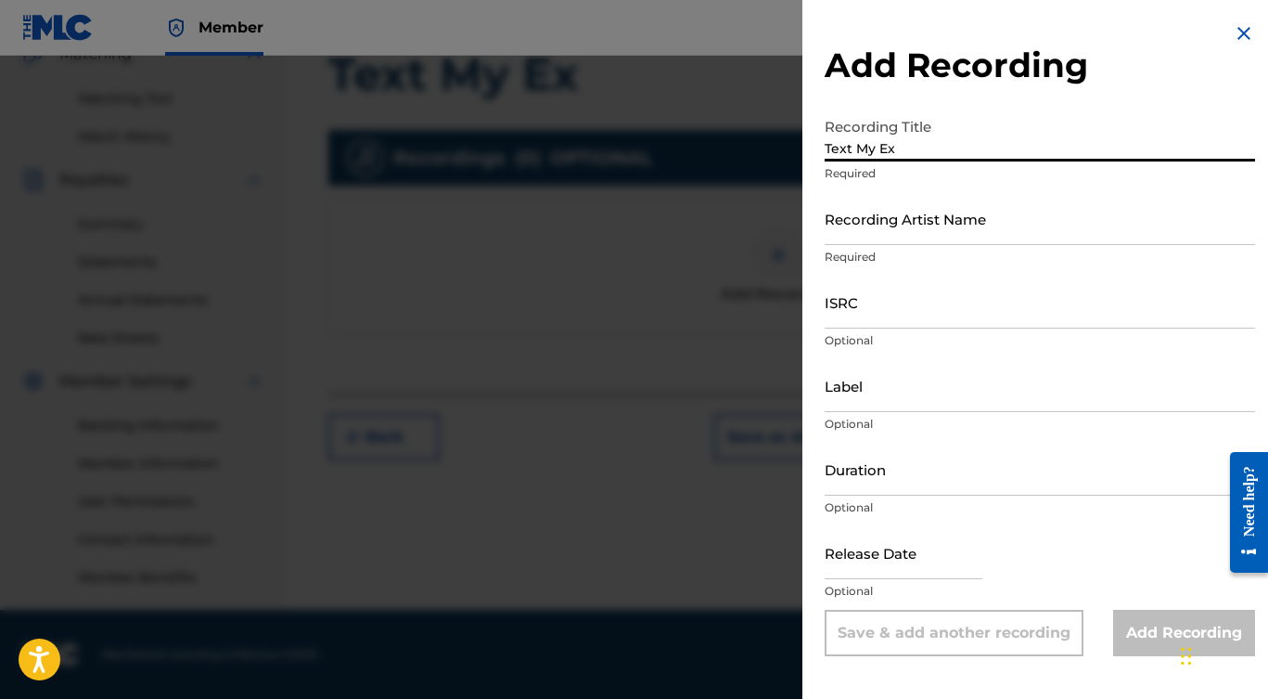
type input "Text My Ex"
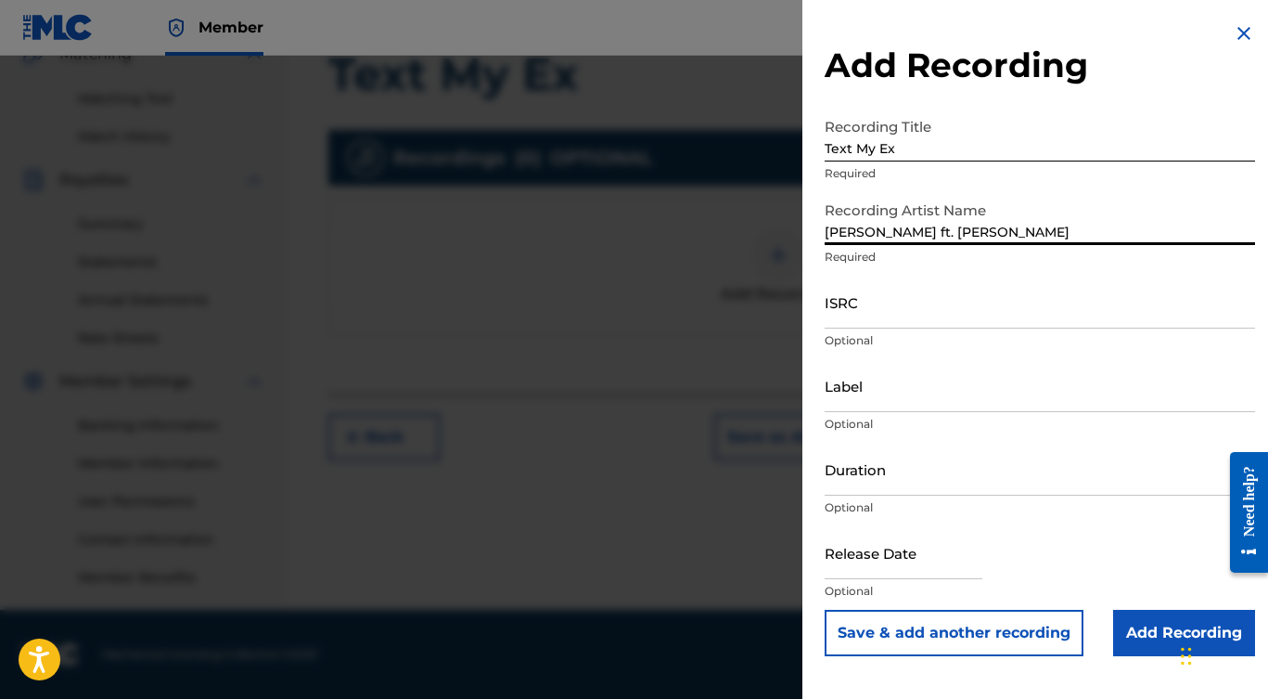
type input "[PERSON_NAME] ft. [PERSON_NAME]"
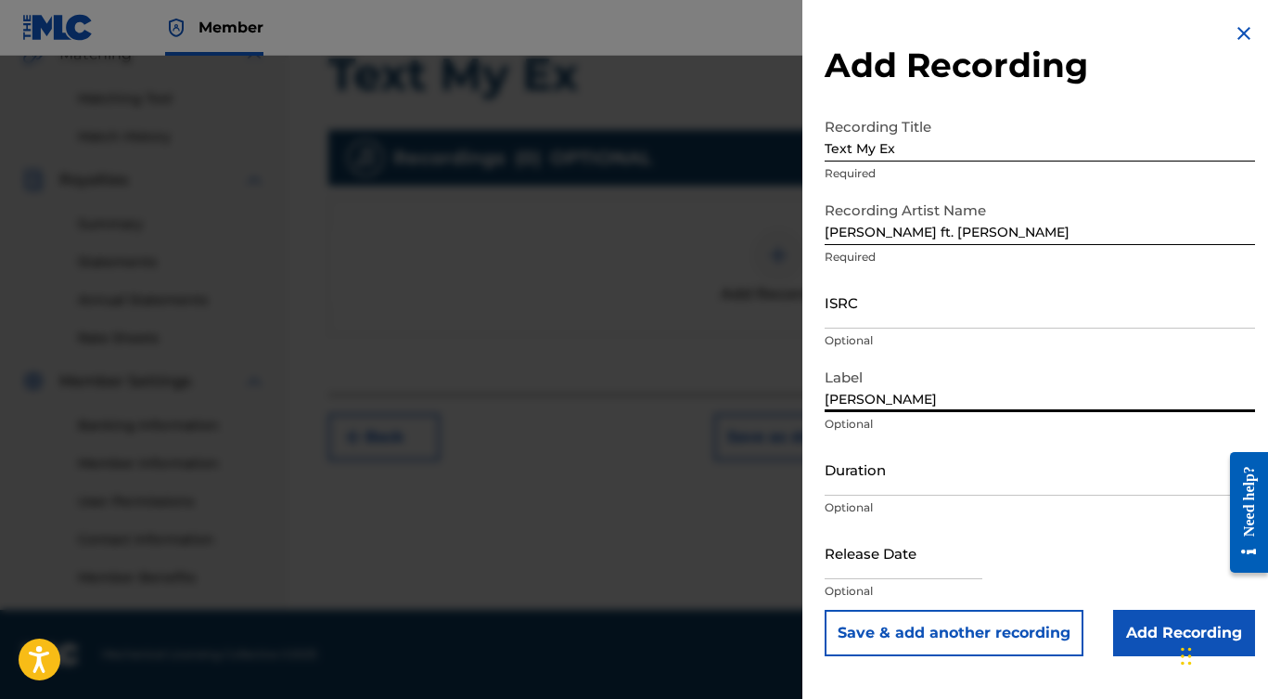
type input "[PERSON_NAME]"
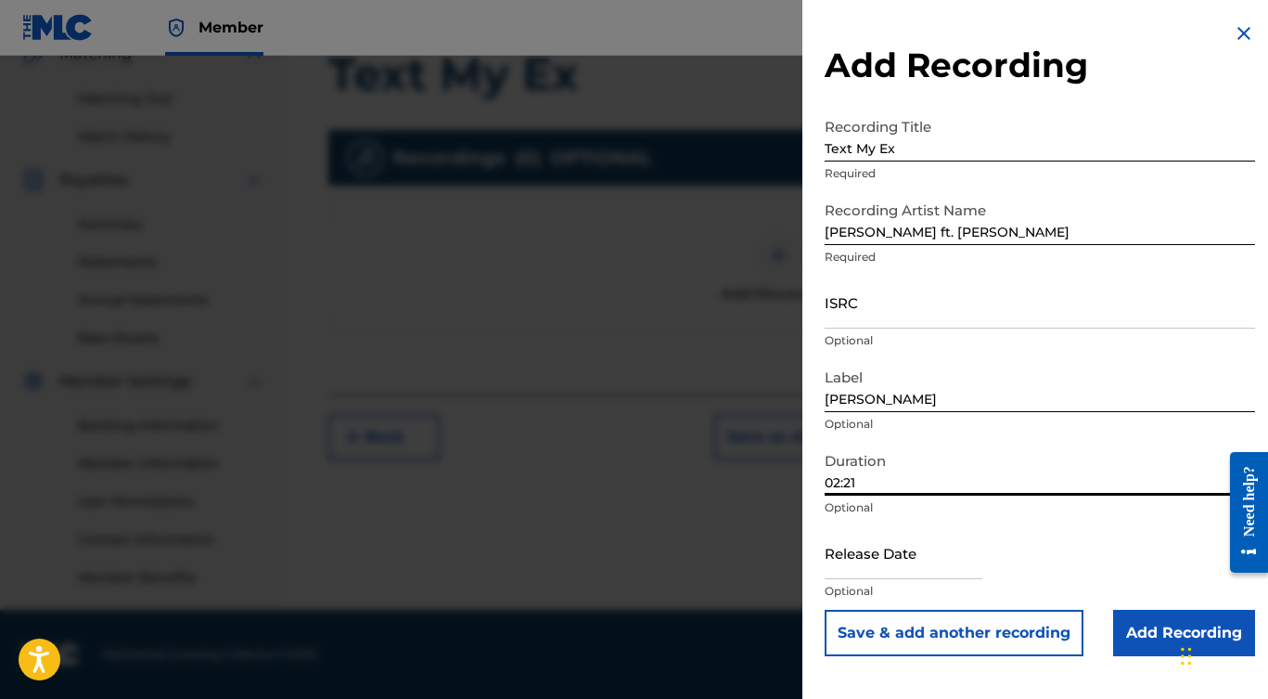
type input "02:21"
select select "7"
select select "2025"
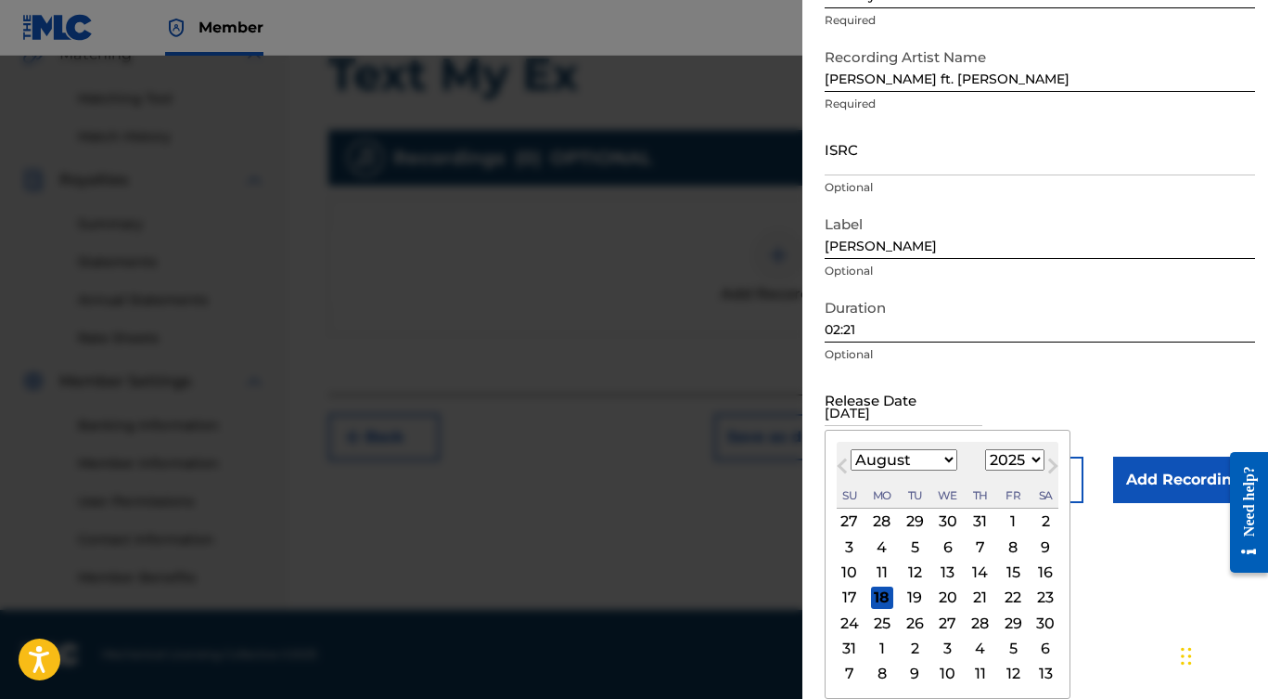
type input "[DATE]"
click at [844, 461] on span "Previous Month" at bounding box center [844, 469] width 0 height 28
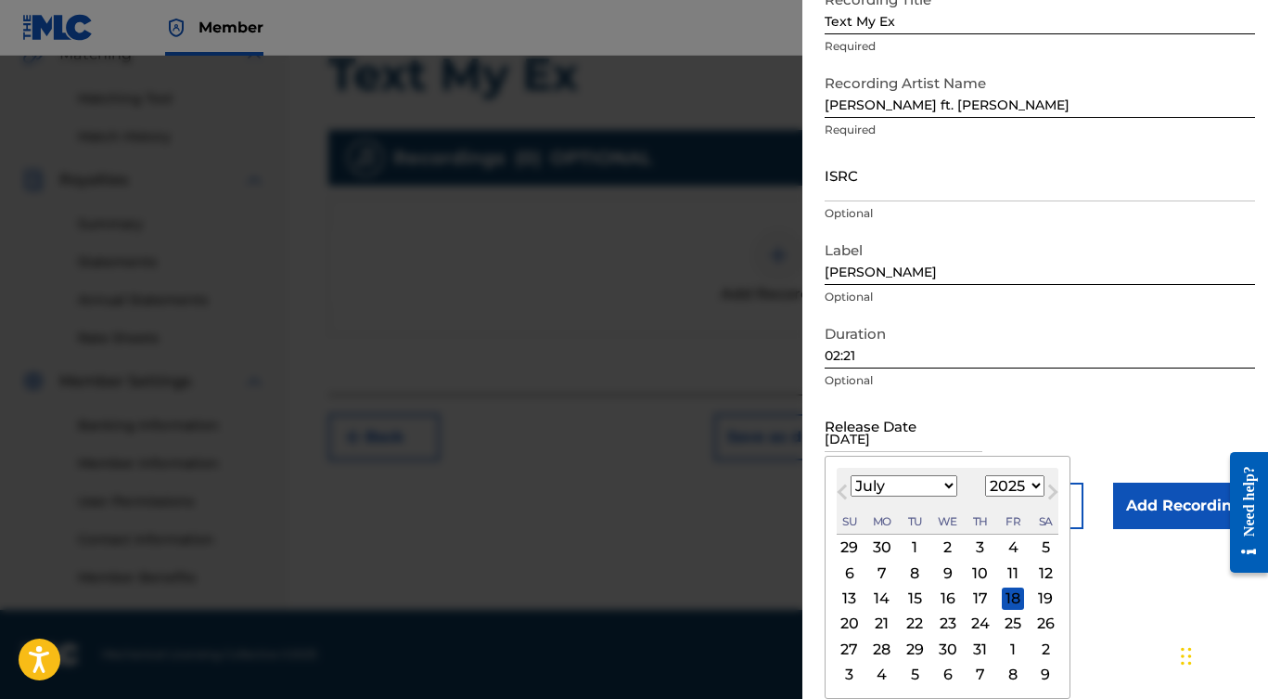
scroll to position [127, 0]
click at [844, 491] on span "Previous Month" at bounding box center [844, 495] width 0 height 28
select select "5"
click at [1002, 599] on div "20" at bounding box center [1013, 598] width 22 height 22
type input "[DATE]"
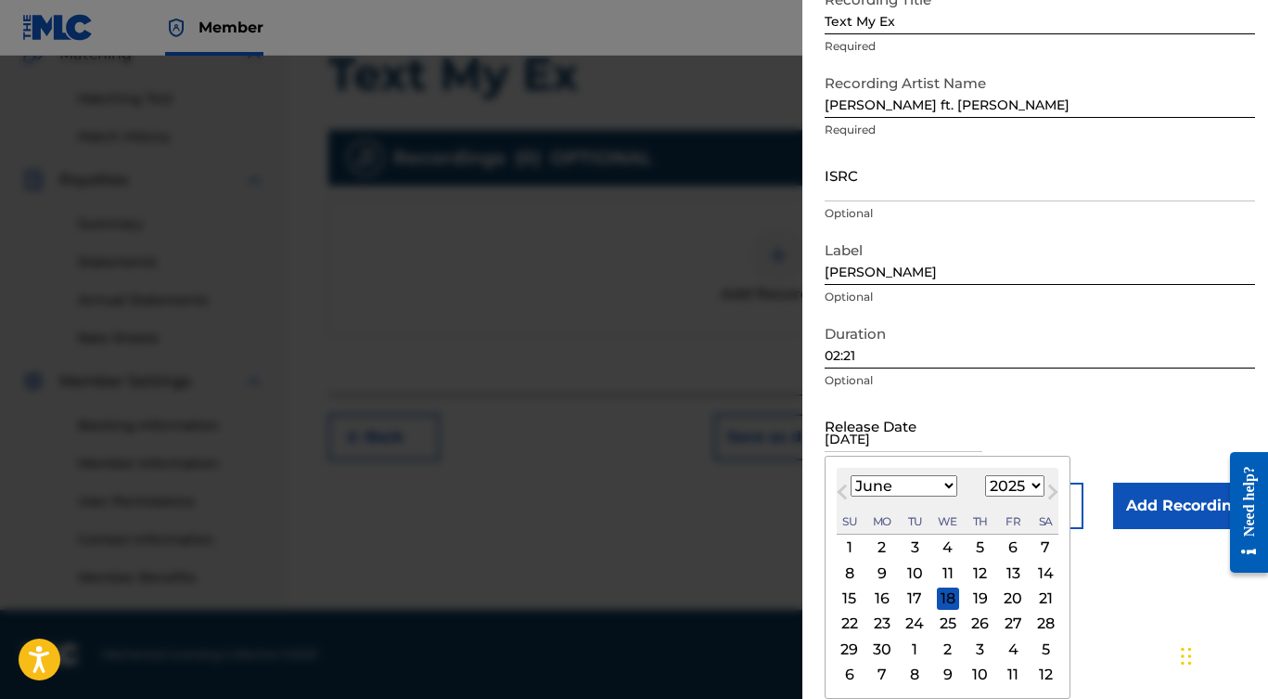
scroll to position [0, 0]
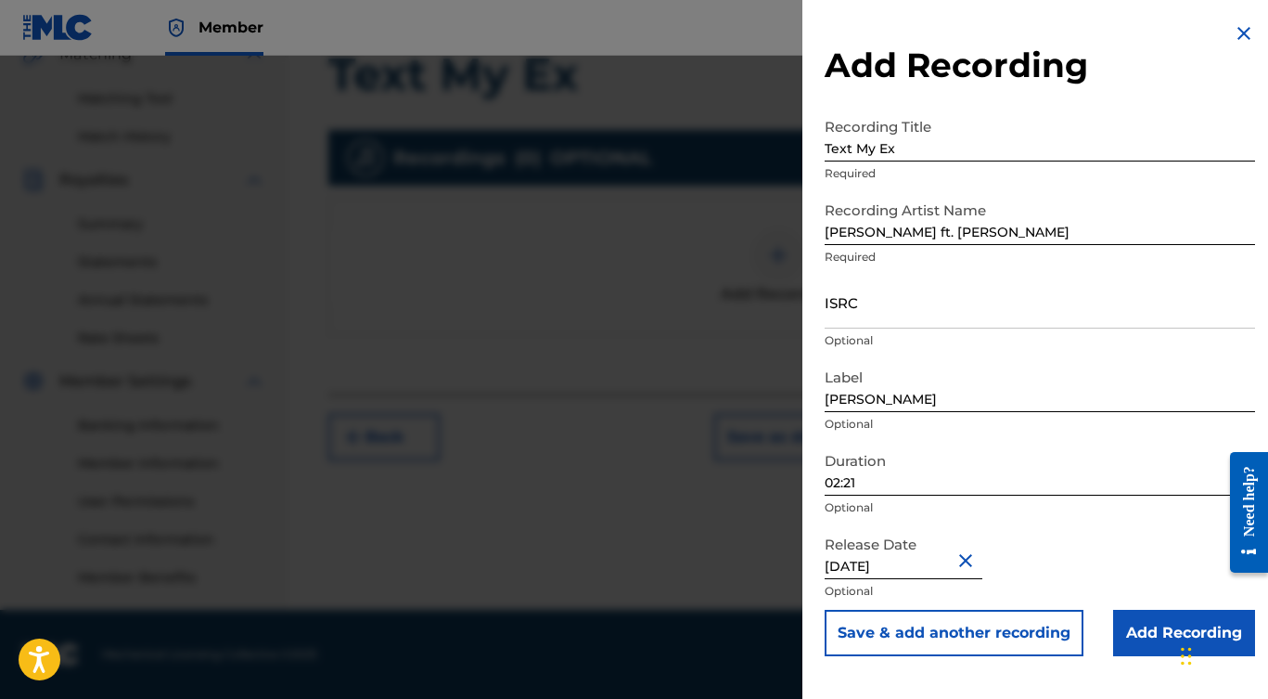
click at [1136, 627] on input "Add Recording" at bounding box center [1184, 632] width 142 height 46
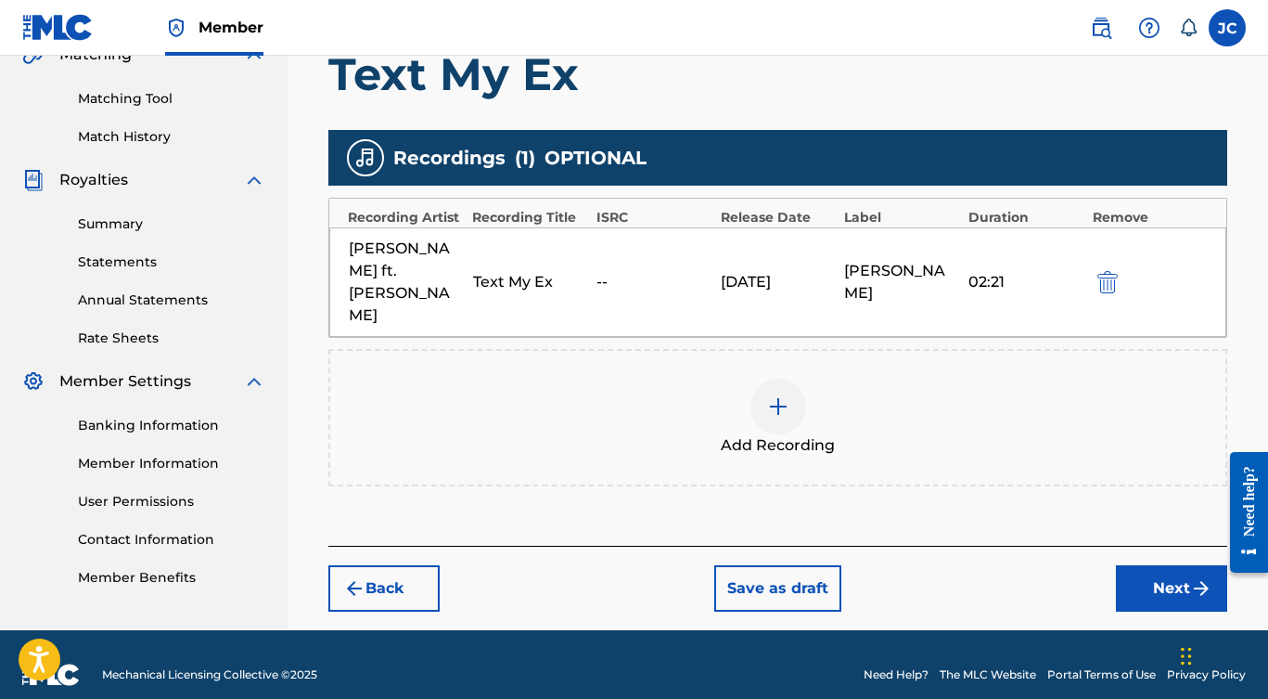
click at [1179, 565] on button "Next" at bounding box center [1171, 588] width 111 height 46
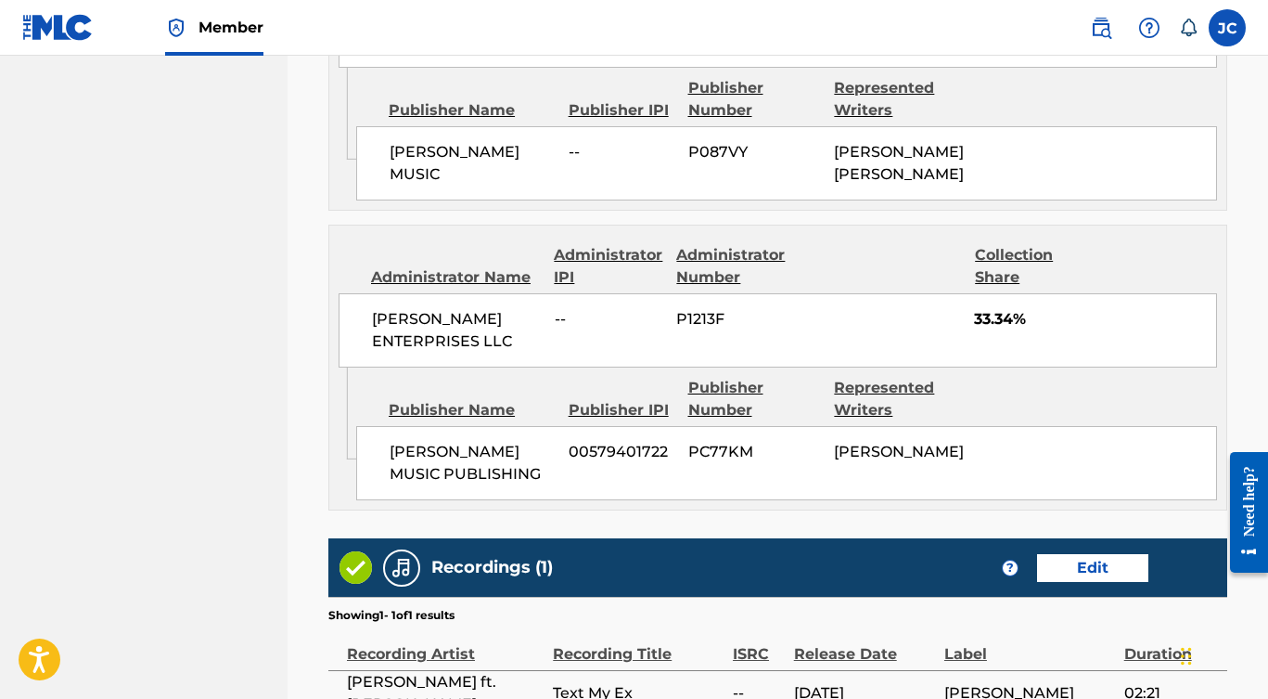
scroll to position [1411, 0]
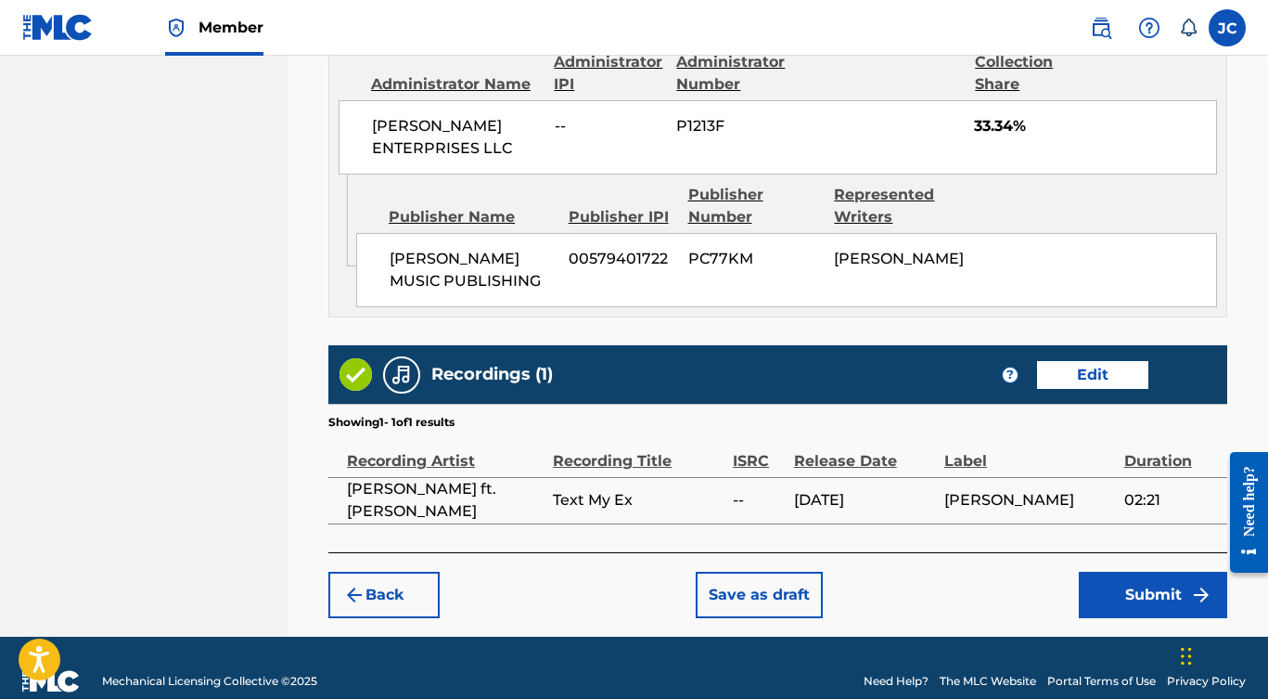
click at [1143, 575] on button "Submit" at bounding box center [1153, 594] width 148 height 46
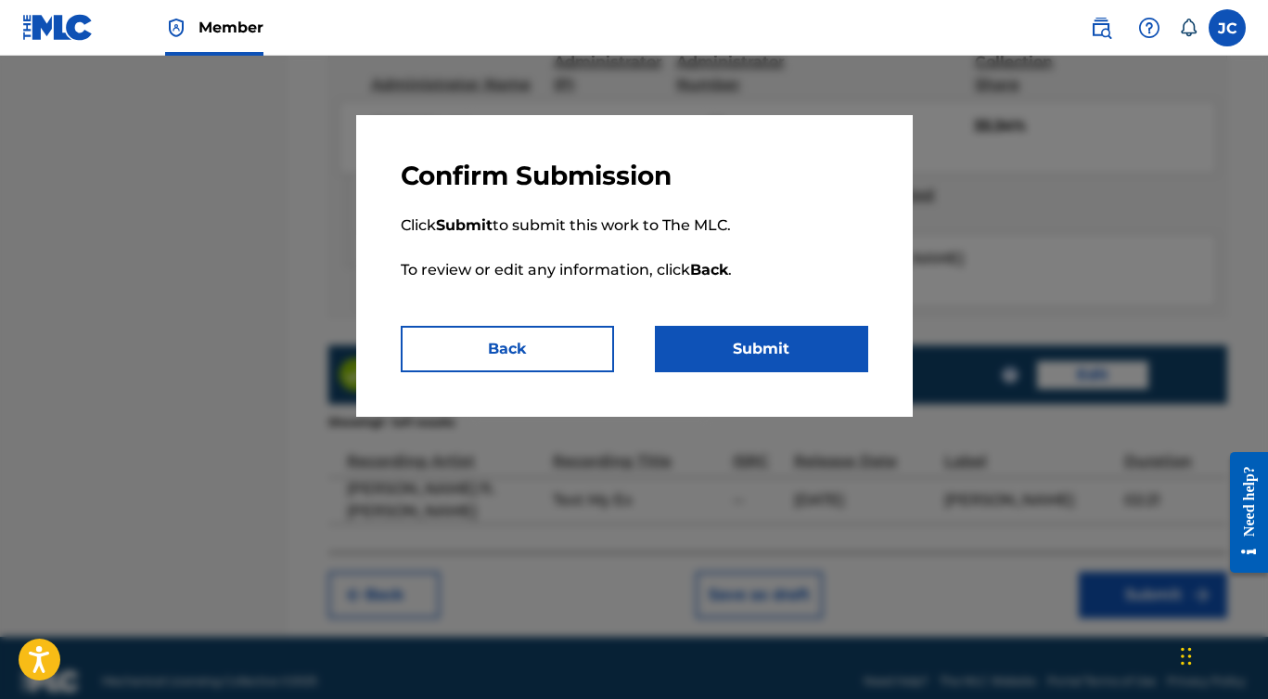
click at [733, 348] on button "Submit" at bounding box center [761, 349] width 213 height 46
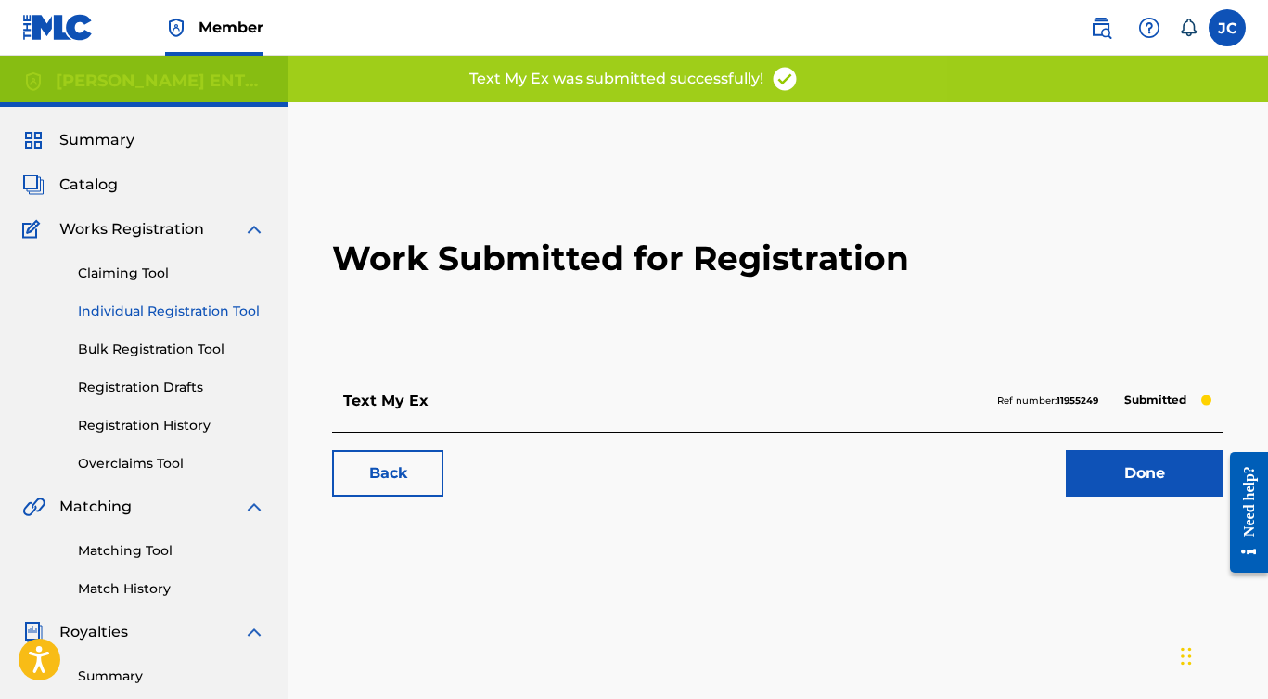
click at [1114, 470] on link "Done" at bounding box center [1145, 473] width 158 height 46
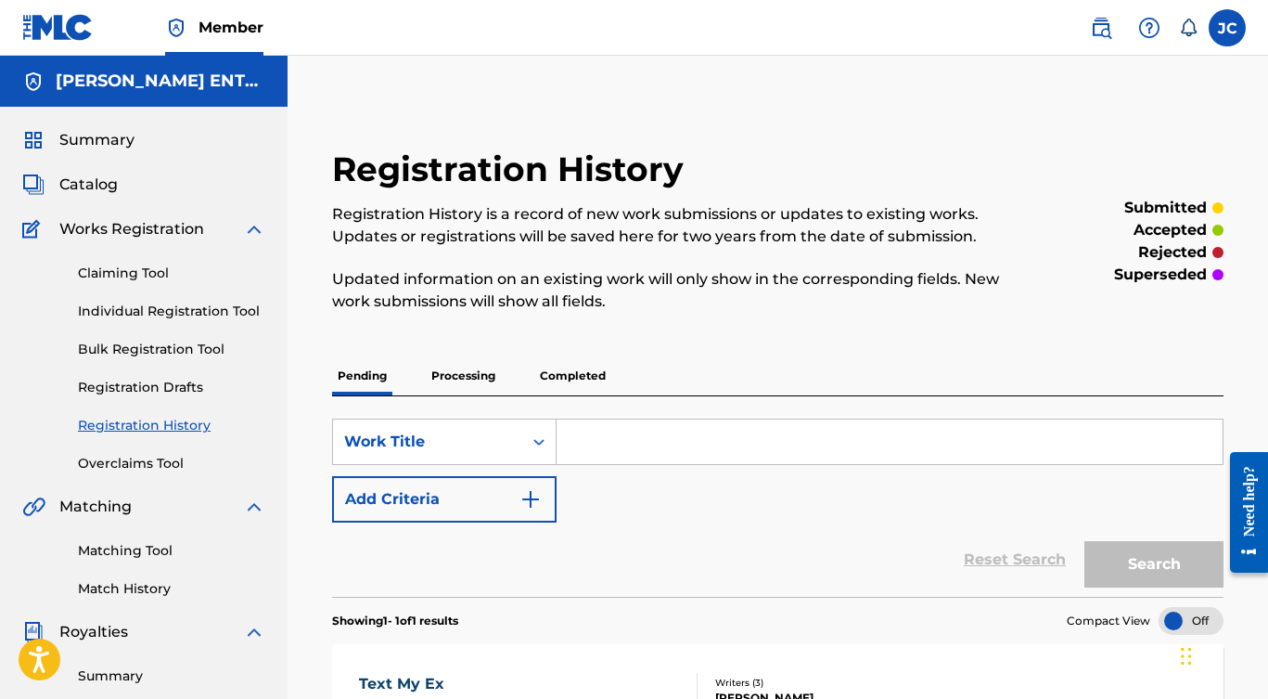
click at [104, 545] on link "Matching Tool" at bounding box center [171, 550] width 187 height 19
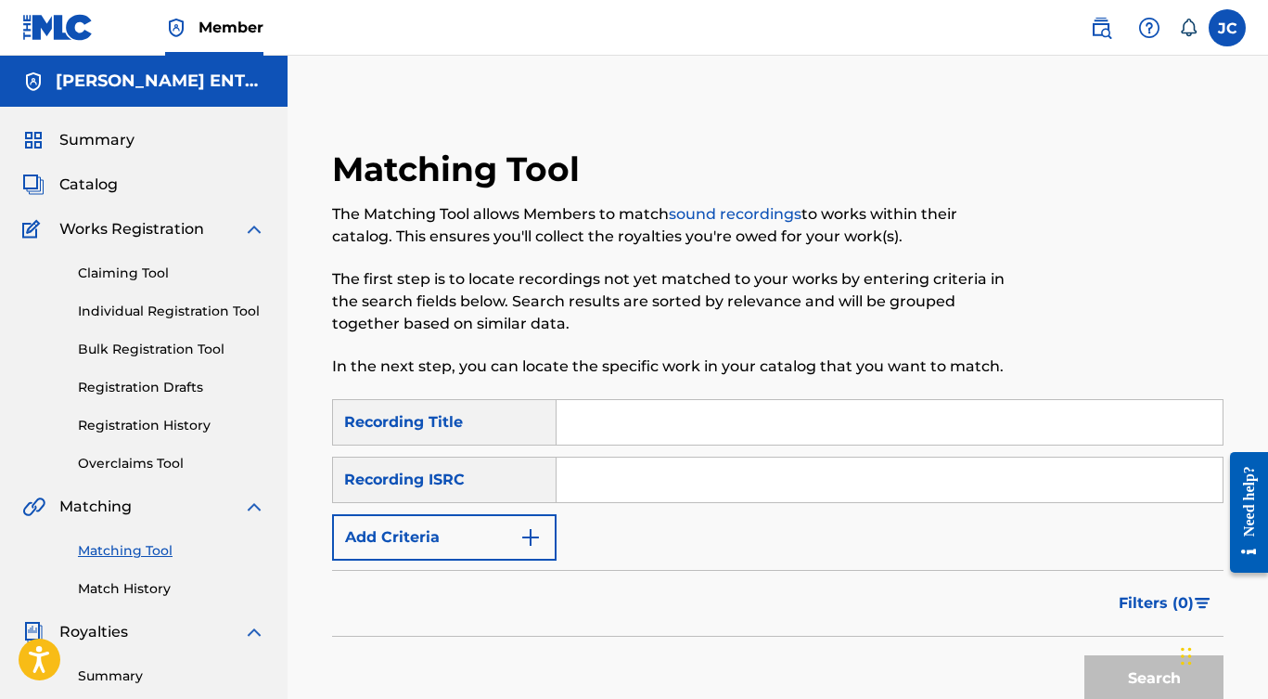
click at [133, 276] on link "Claiming Tool" at bounding box center [171, 272] width 187 height 19
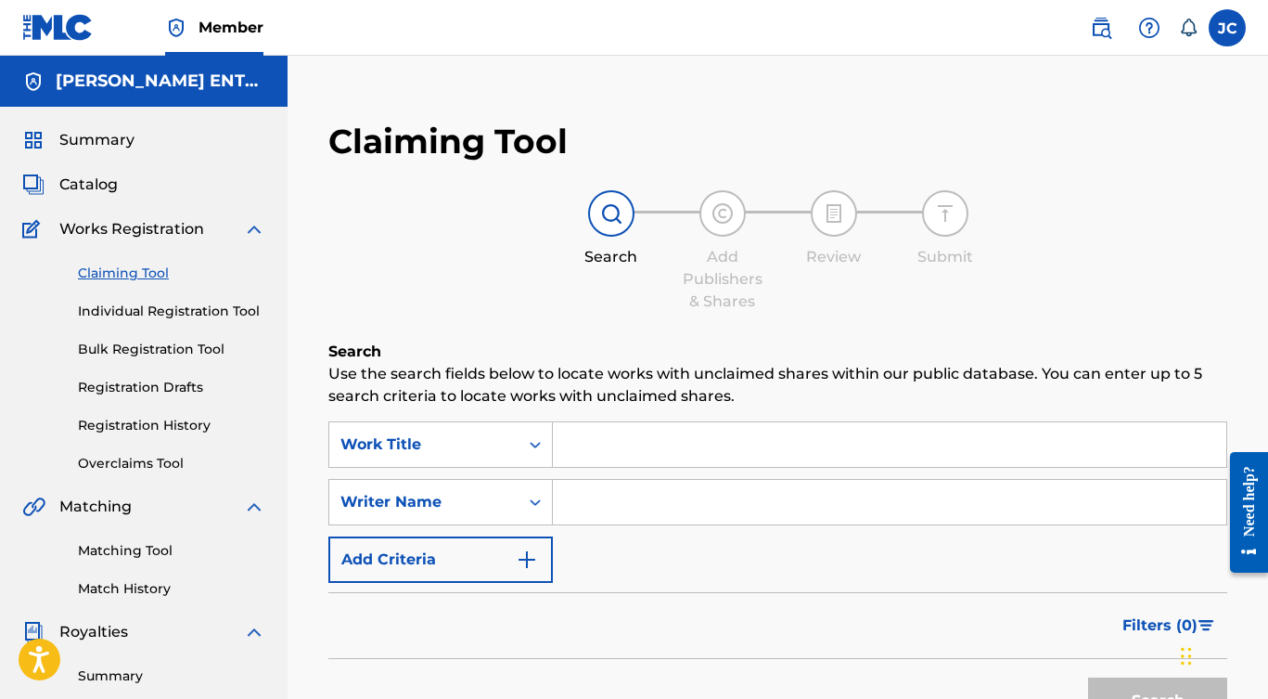
click at [644, 452] on input "Search Form" at bounding box center [889, 444] width 673 height 45
type input "Eyes That Aren't Mine"
type input "J"
click at [1158, 698] on button "Search" at bounding box center [1157, 700] width 139 height 46
type input "[PERSON_NAME]"
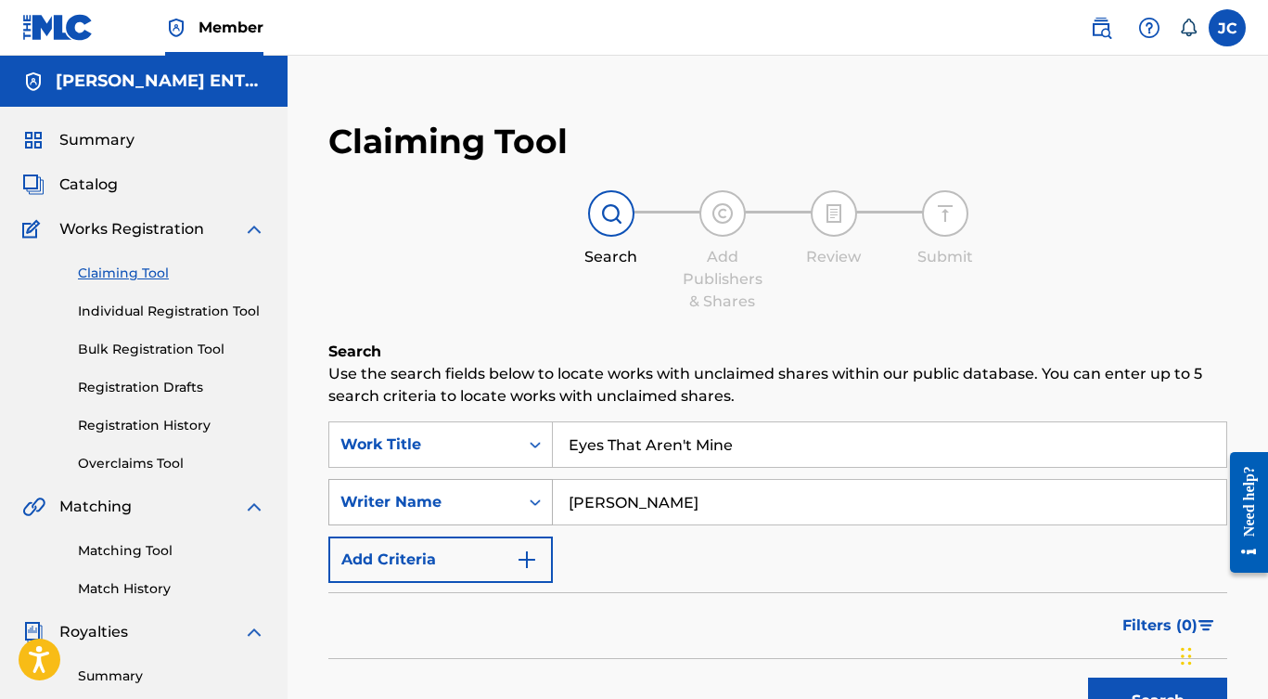
click at [510, 503] on div "Writer Name" at bounding box center [440, 502] width 224 height 46
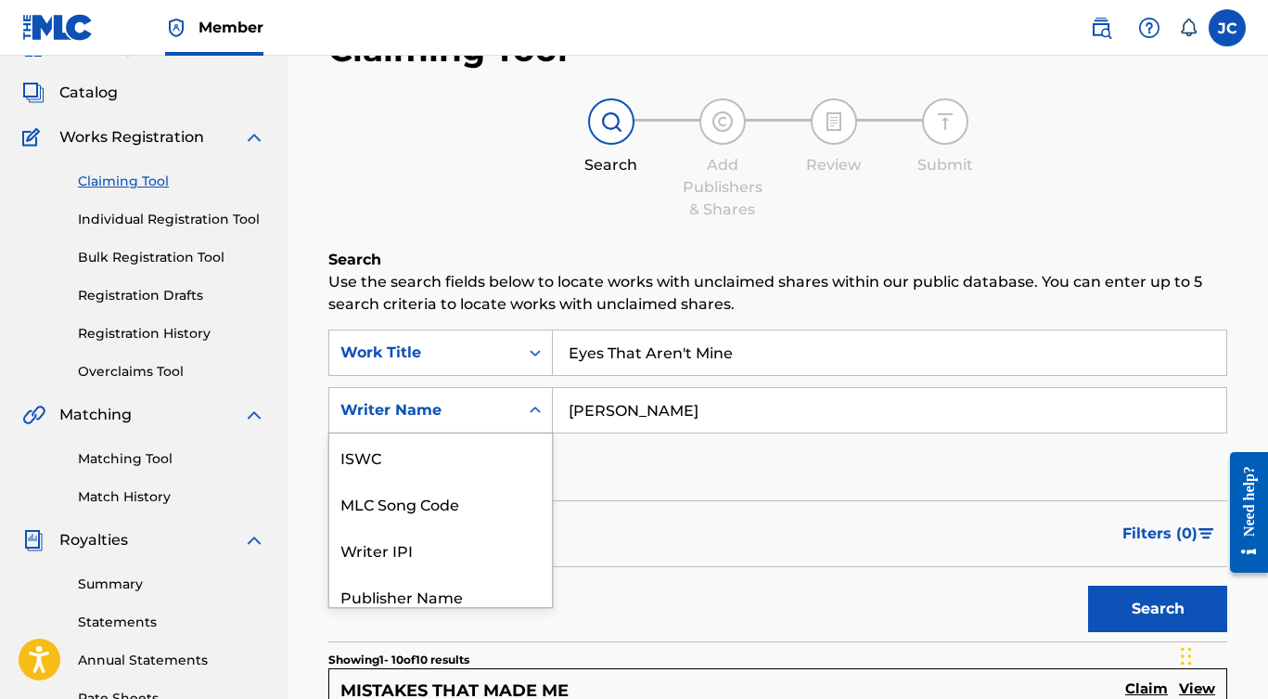
scroll to position [106, 0]
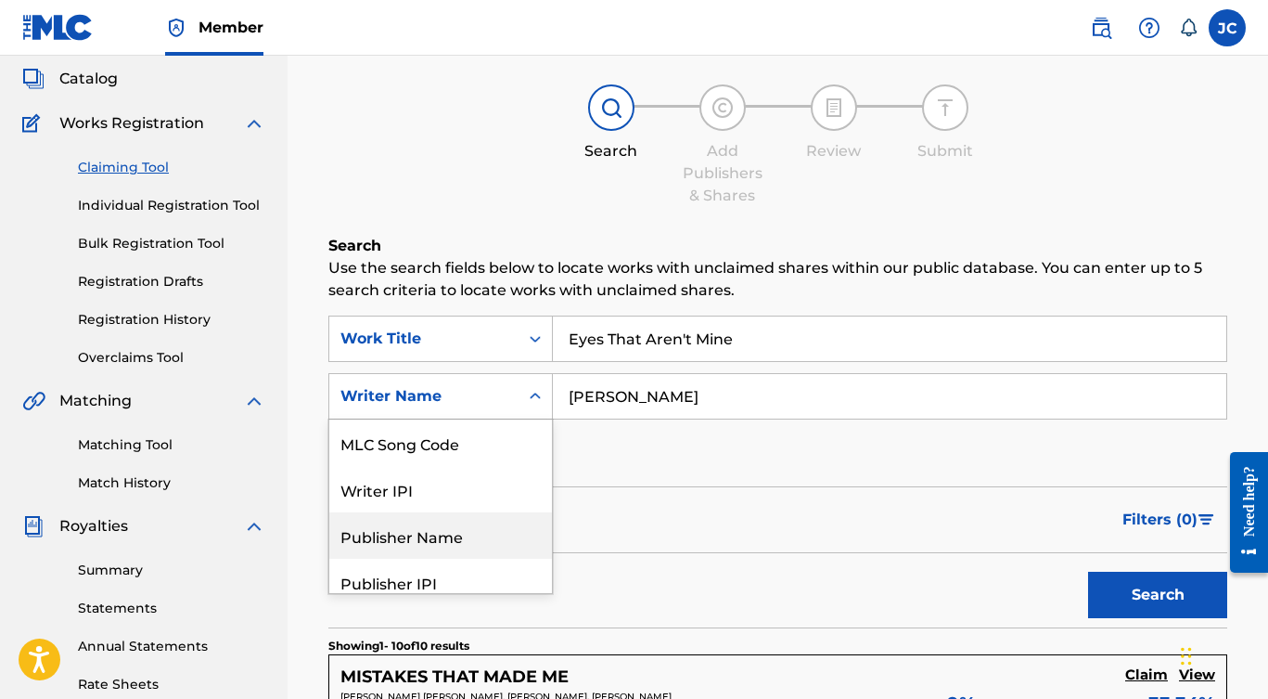
click at [465, 534] on div "Publisher Name" at bounding box center [440, 535] width 223 height 46
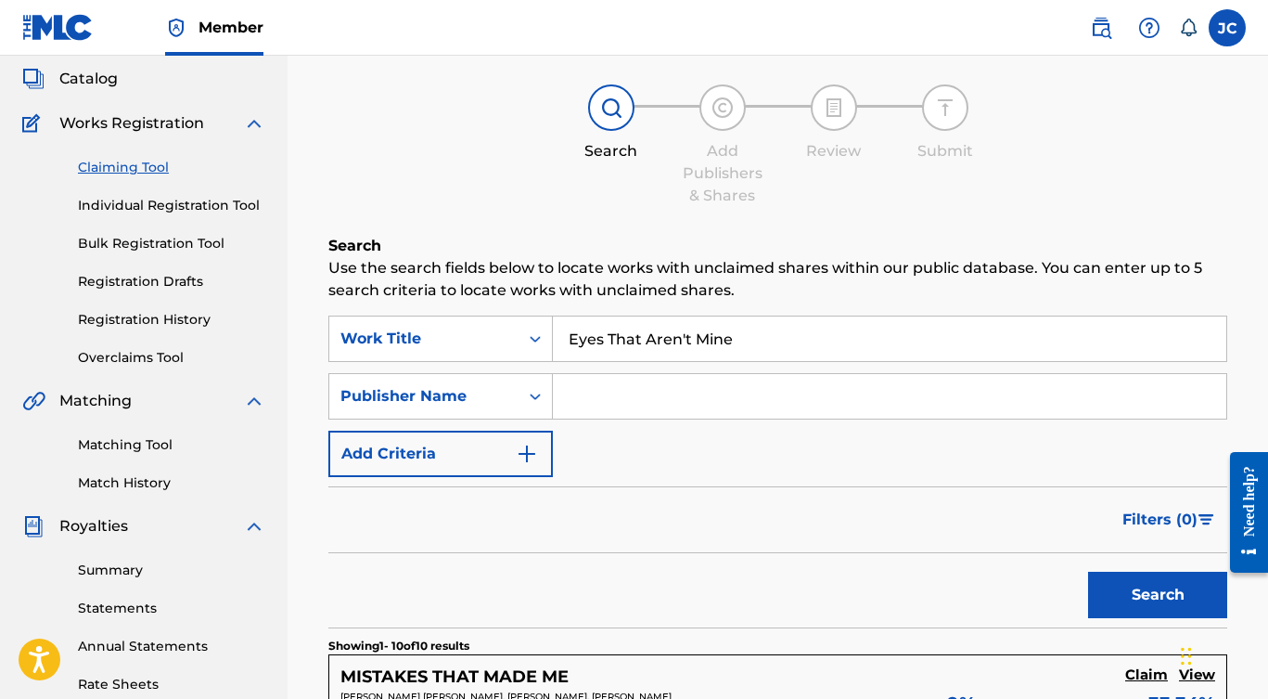
click at [632, 398] on input "Search Form" at bounding box center [889, 396] width 673 height 45
type input "[PERSON_NAME] Music Publishing"
click at [1158, 595] on button "Search" at bounding box center [1157, 594] width 139 height 46
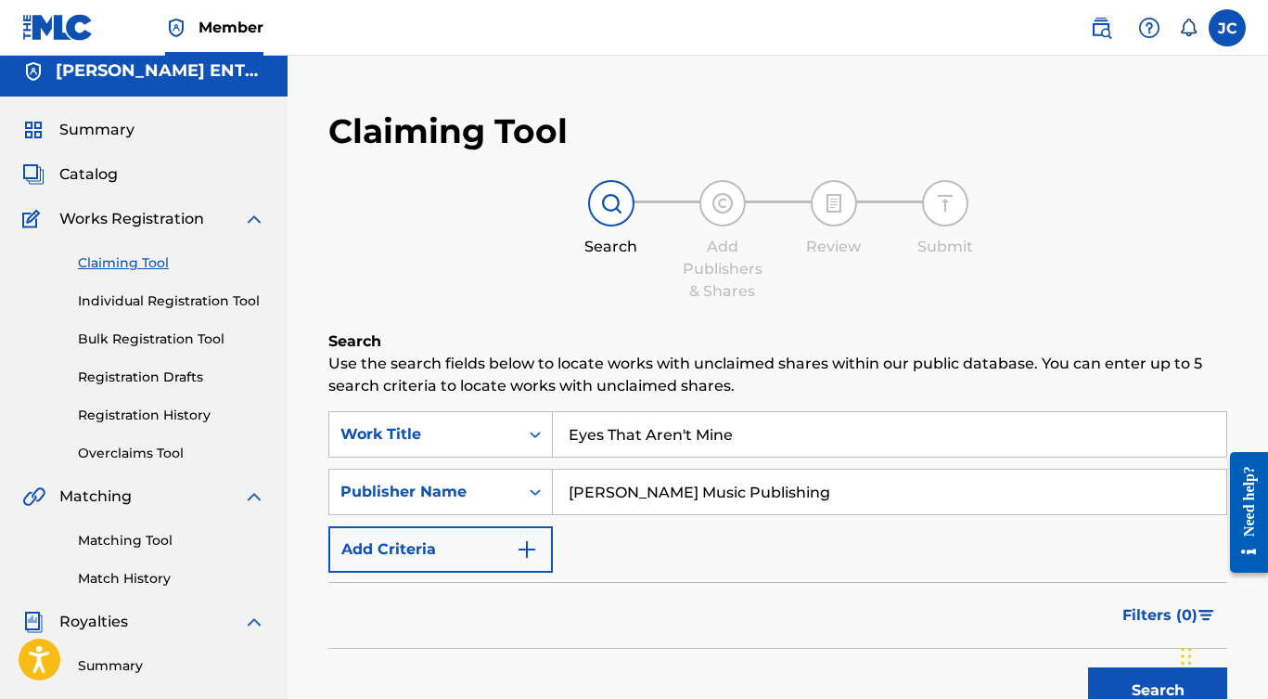
scroll to position [0, 0]
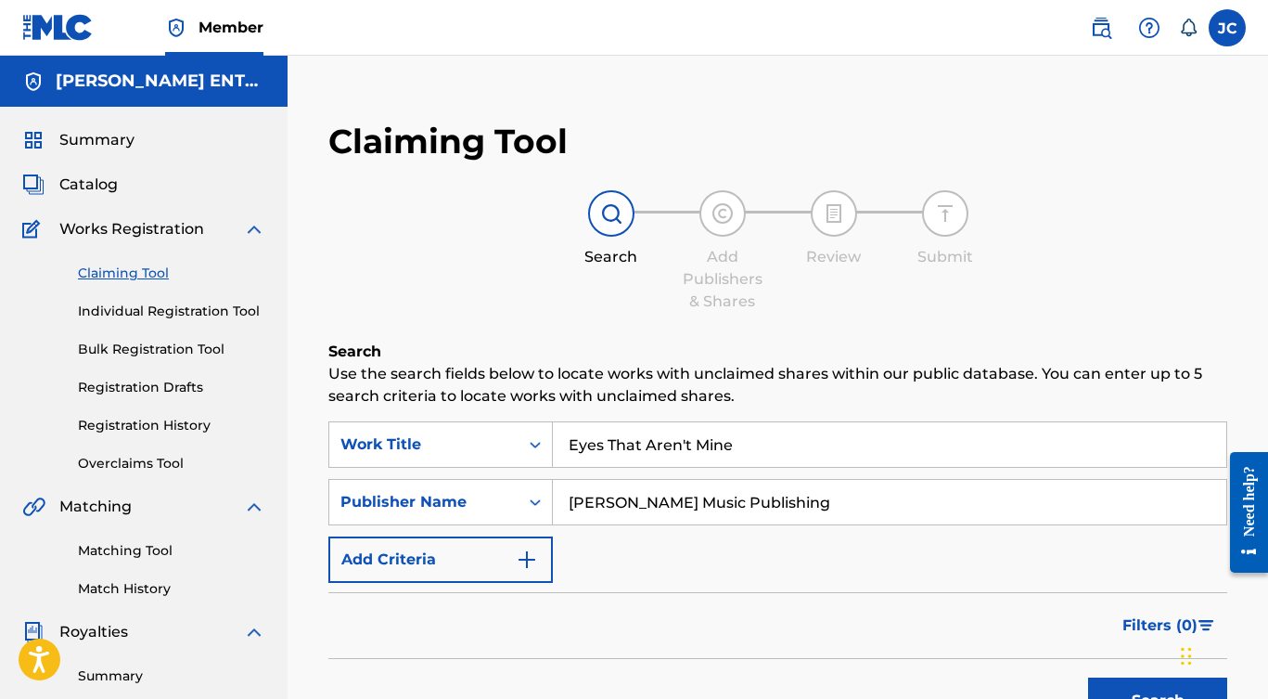
click at [107, 176] on span "Catalog" at bounding box center [88, 184] width 58 height 22
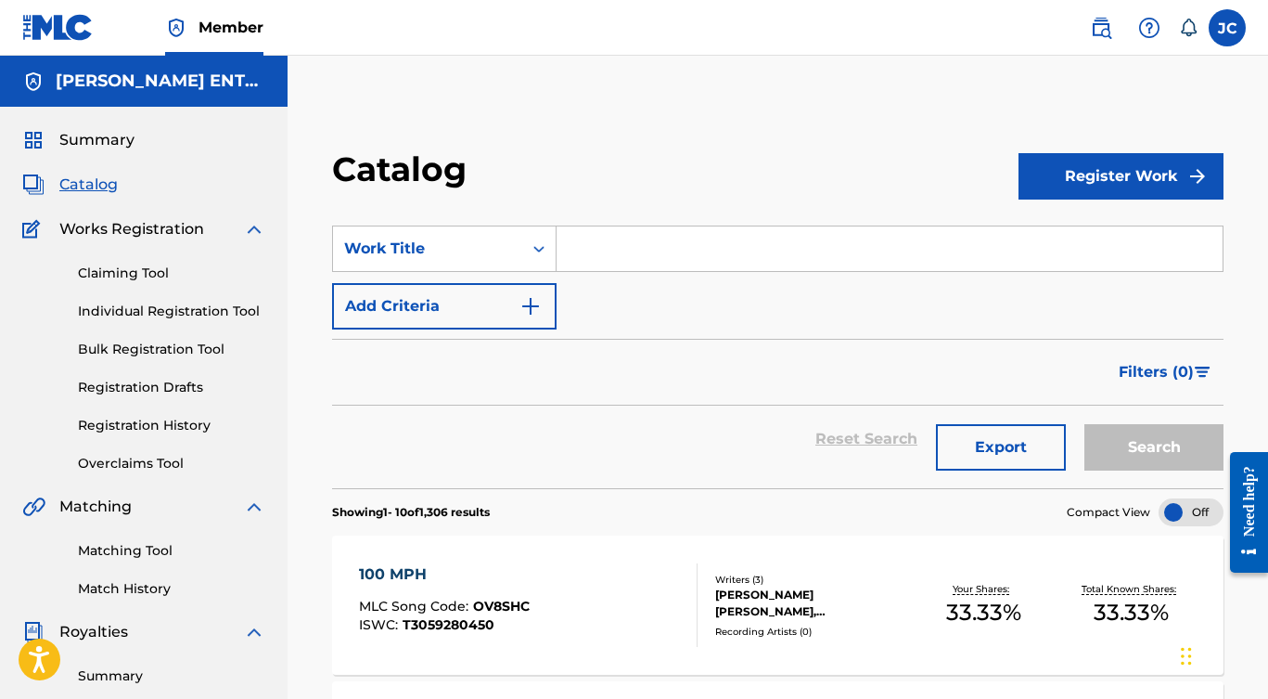
click at [602, 258] on input "Search Form" at bounding box center [890, 248] width 666 height 45
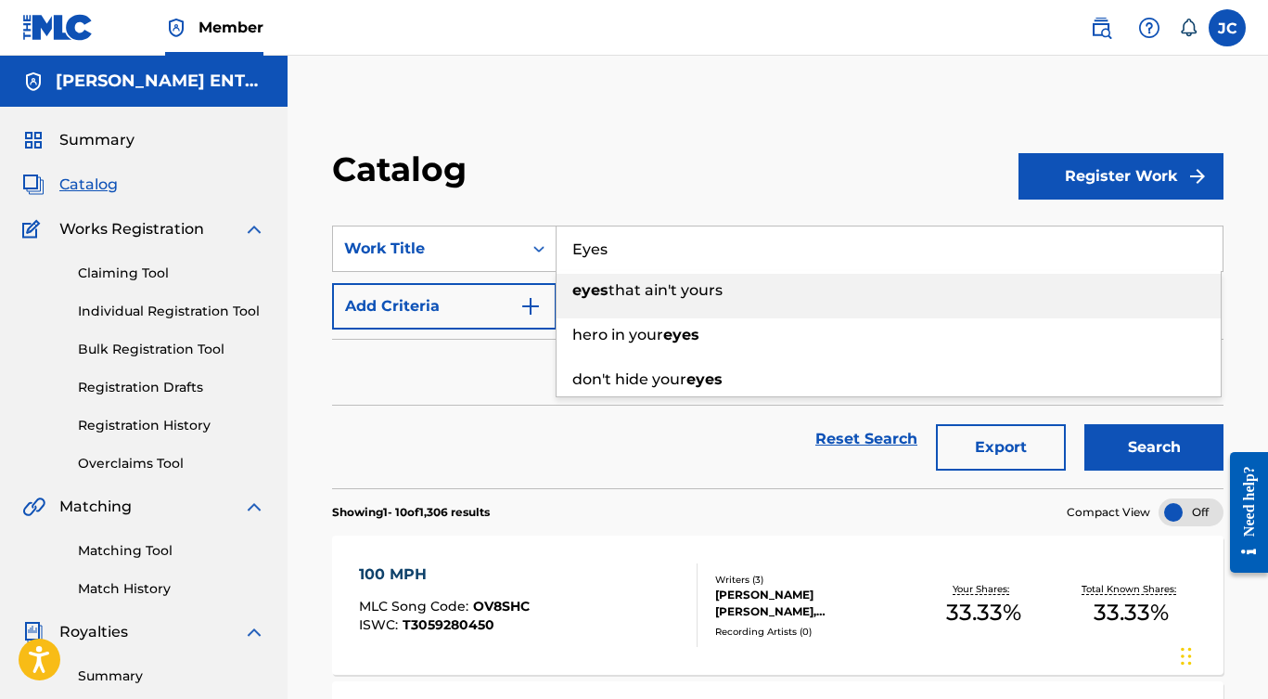
click at [683, 307] on li "eyes that ain't yours" at bounding box center [889, 296] width 664 height 45
type input "eyes that ain't yours"
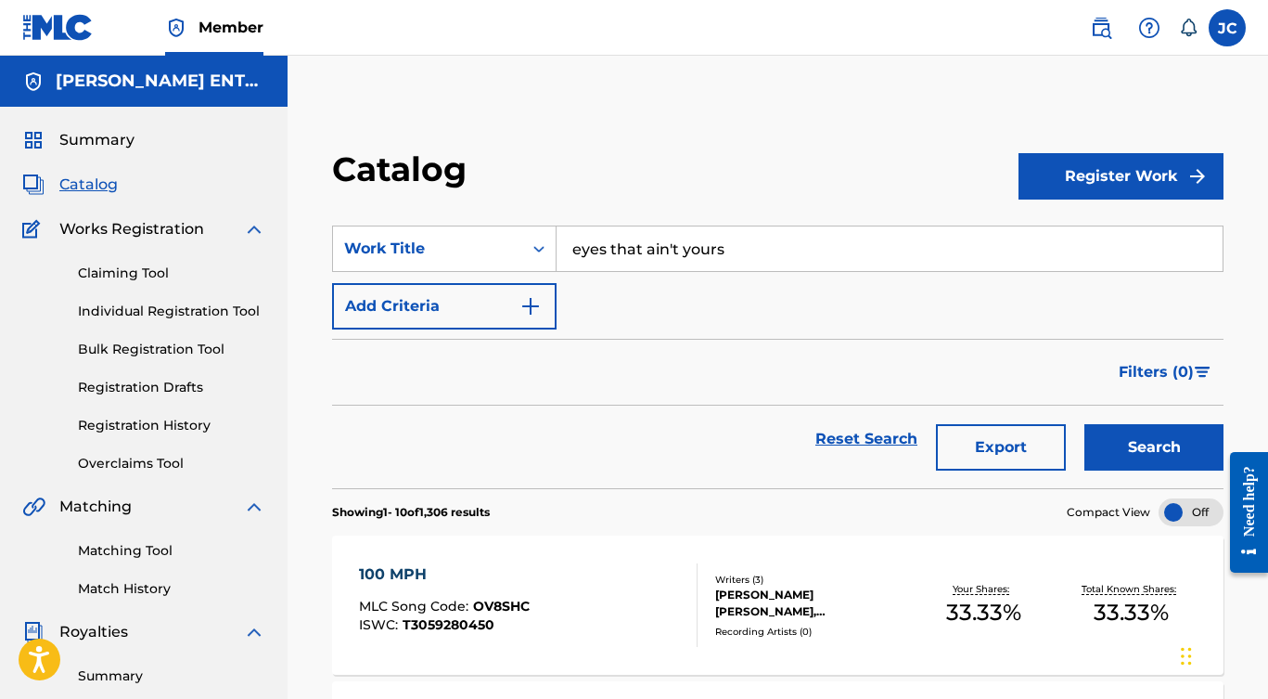
click at [1155, 443] on button "Search" at bounding box center [1153, 447] width 139 height 46
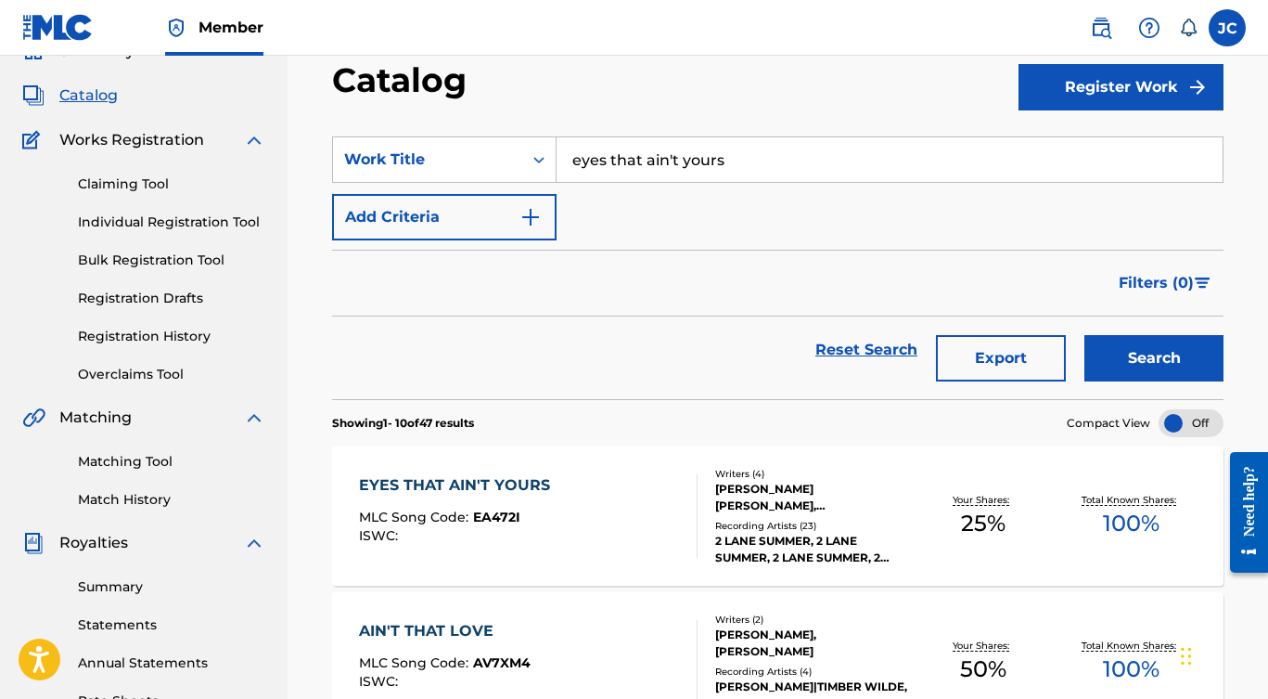
scroll to position [132, 0]
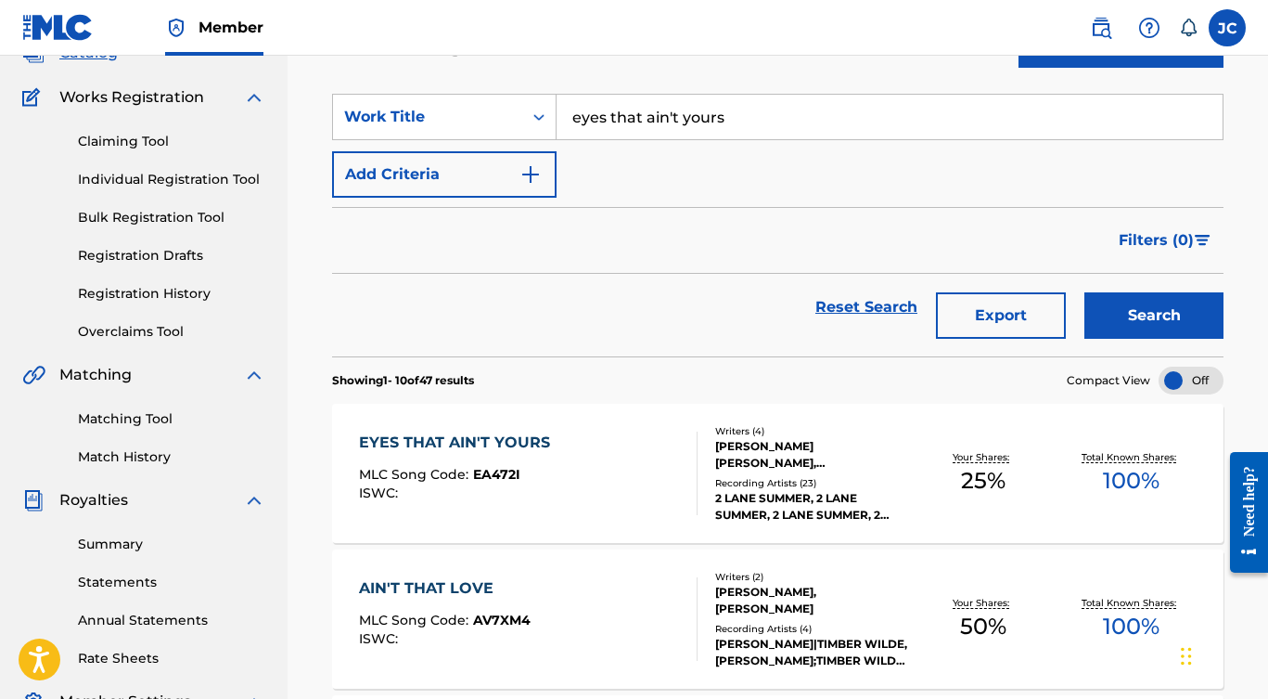
click at [520, 442] on div "EYES THAT AIN'T YOURS" at bounding box center [459, 442] width 200 height 22
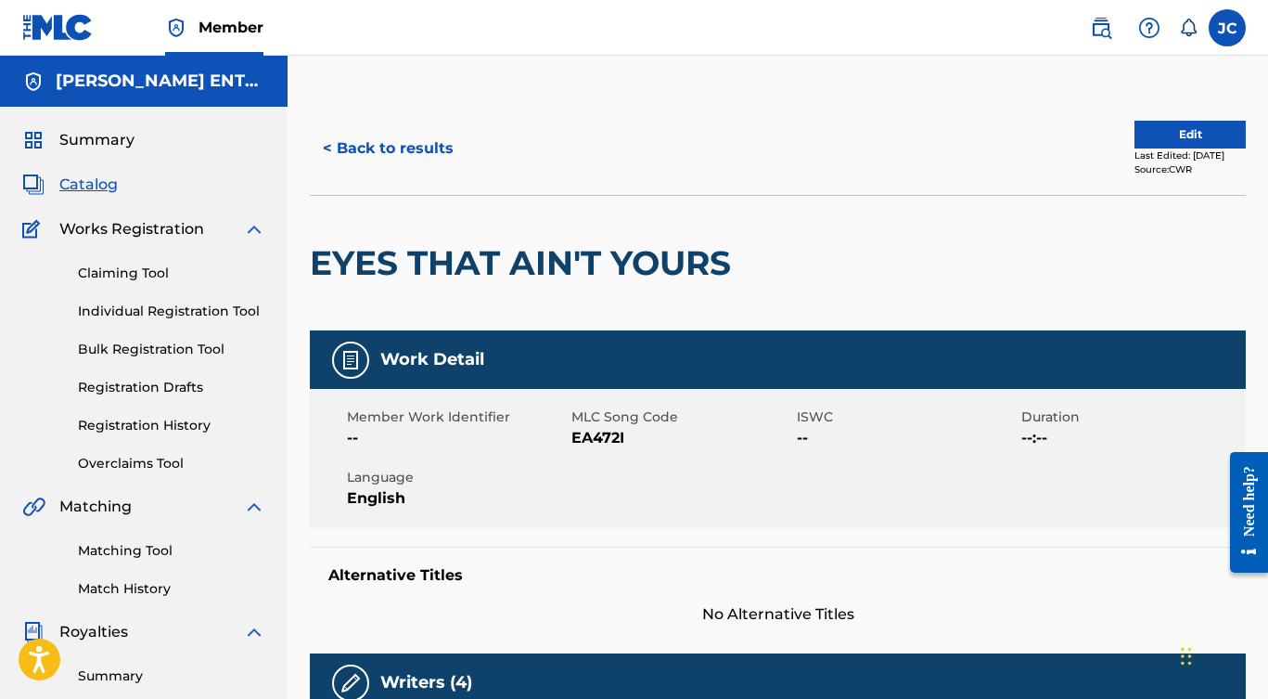
click at [125, 551] on link "Matching Tool" at bounding box center [171, 550] width 187 height 19
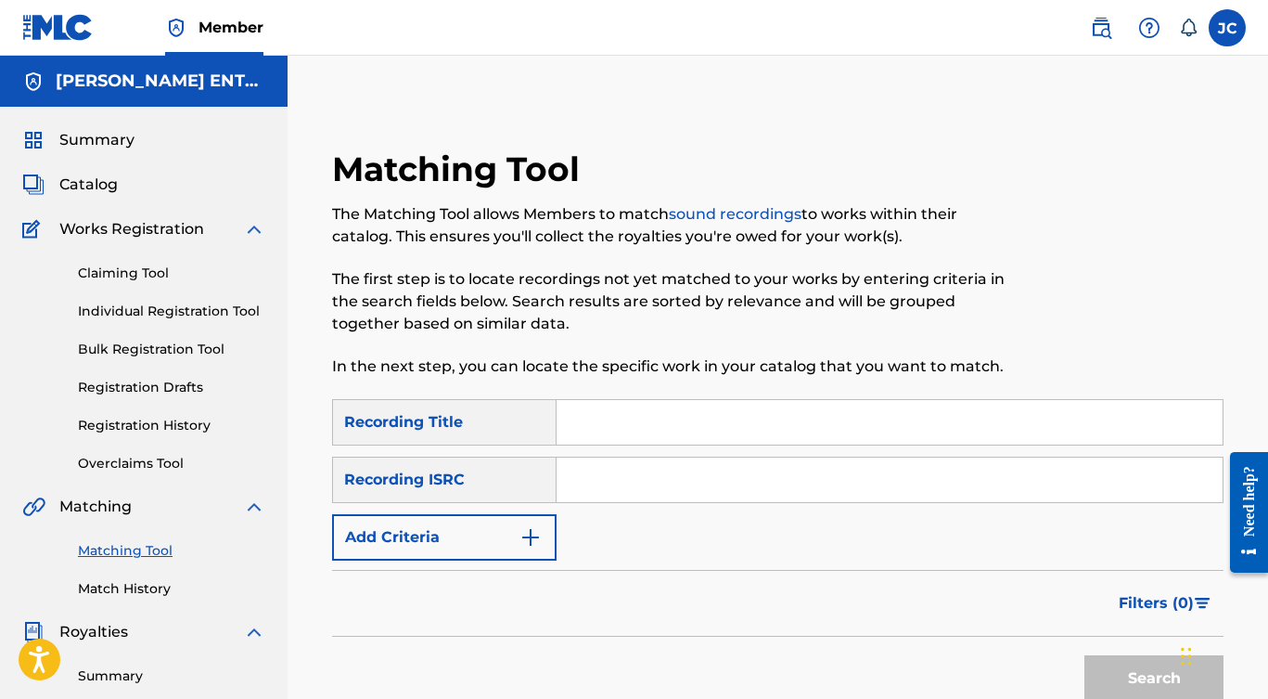
click at [597, 421] on input "Search Form" at bounding box center [890, 422] width 666 height 45
type input "Eyes That Ain't Yours"
click at [1154, 678] on button "Search" at bounding box center [1153, 678] width 139 height 46
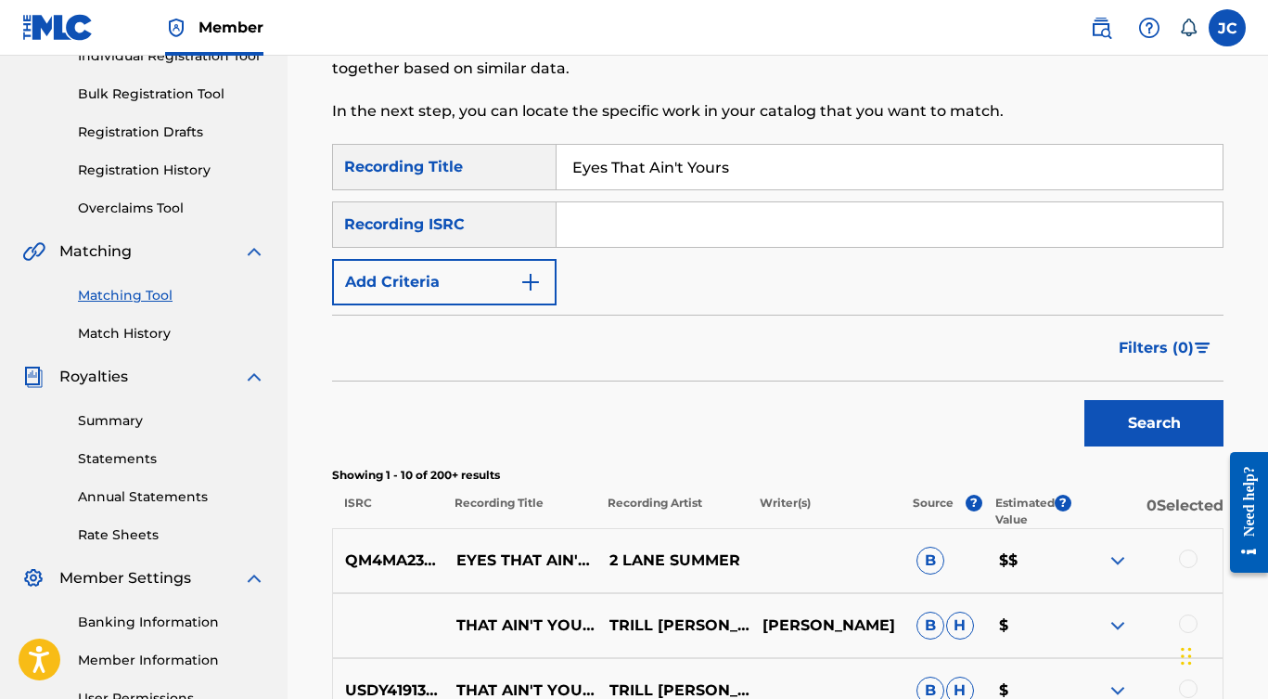
scroll to position [429, 0]
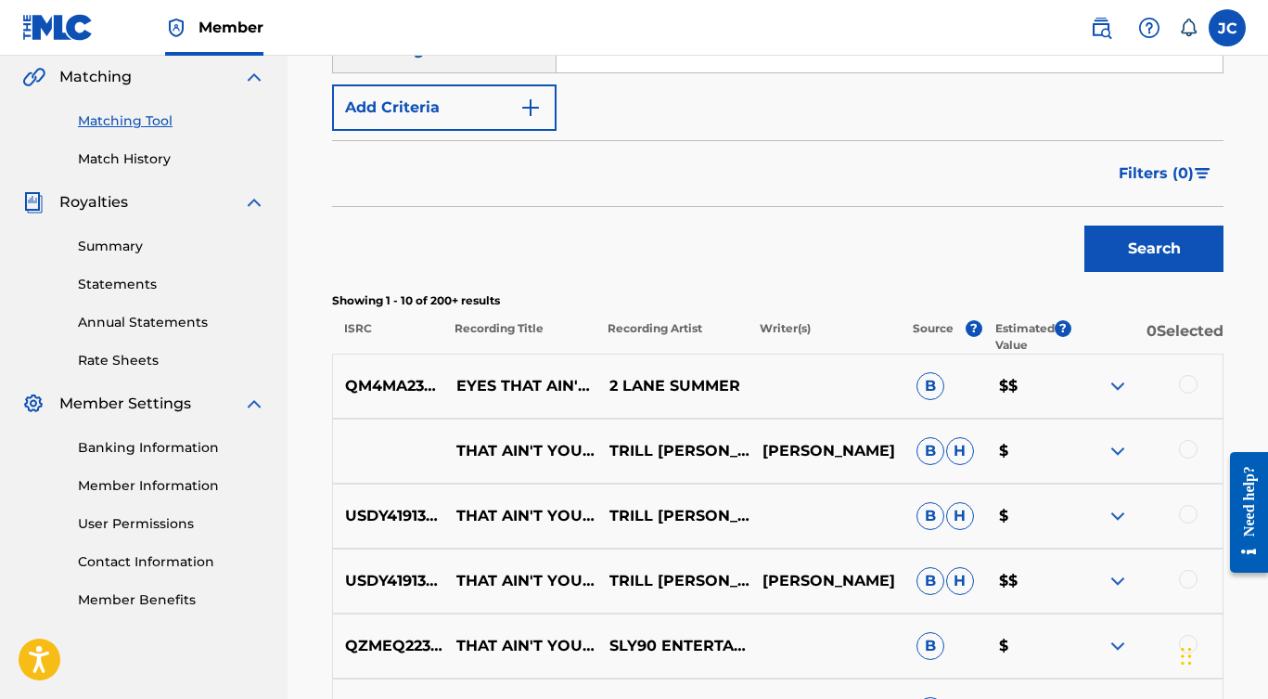
click at [1194, 383] on div at bounding box center [1188, 384] width 19 height 19
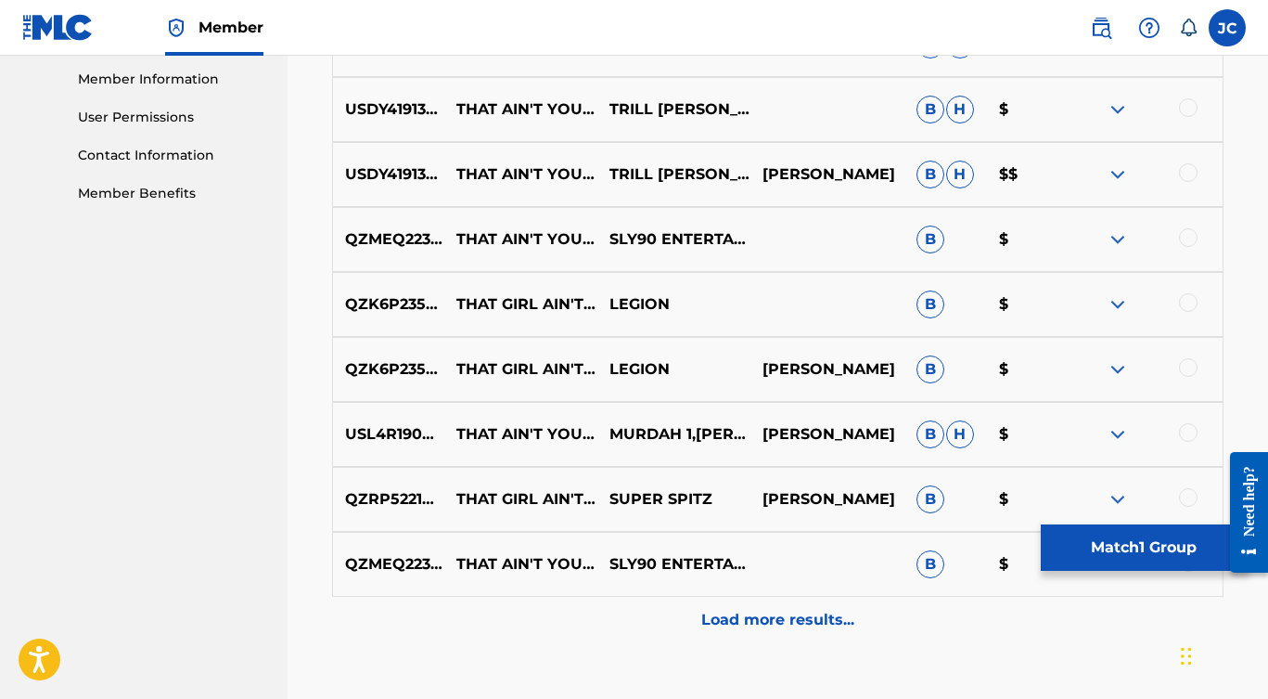
scroll to position [907, 0]
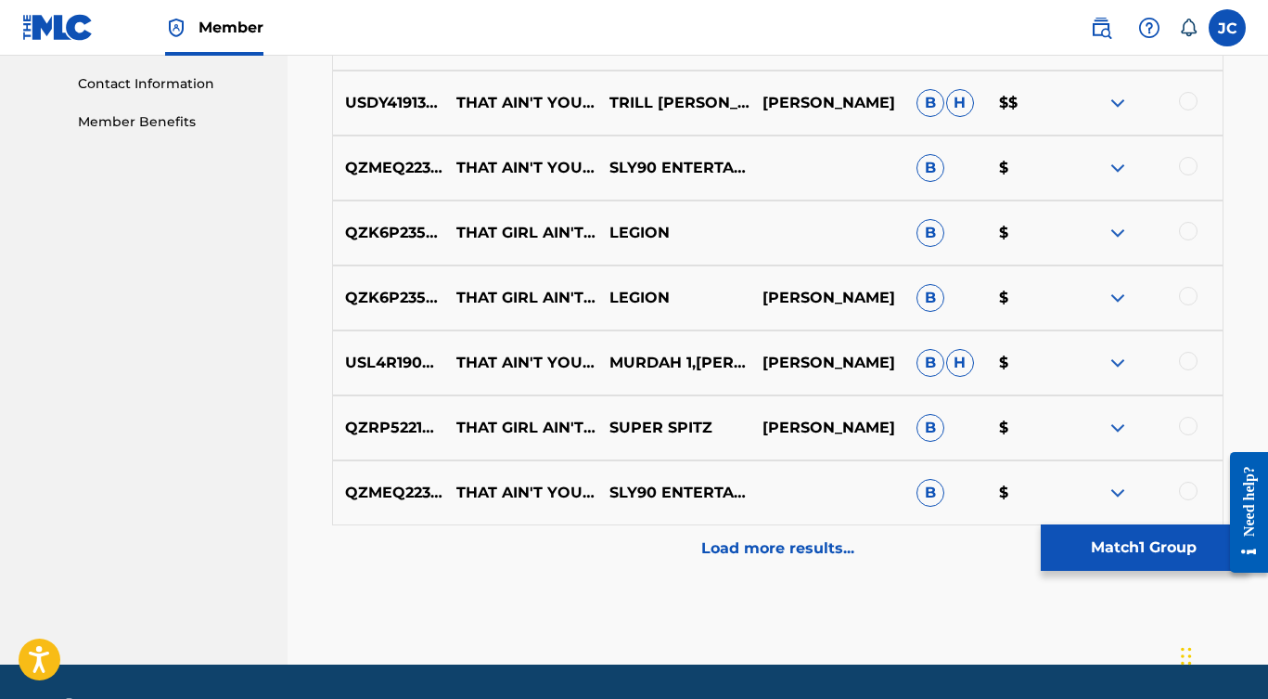
click at [761, 547] on p "Load more results..." at bounding box center [777, 548] width 153 height 22
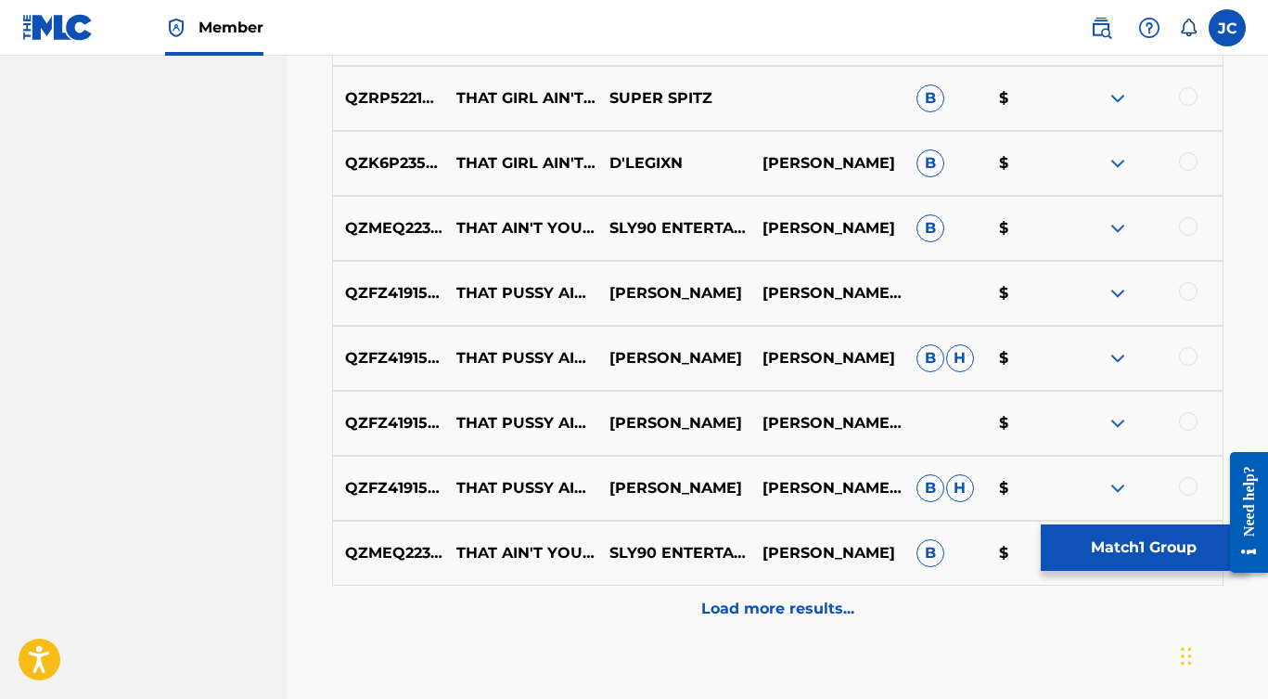
scroll to position [1551, 0]
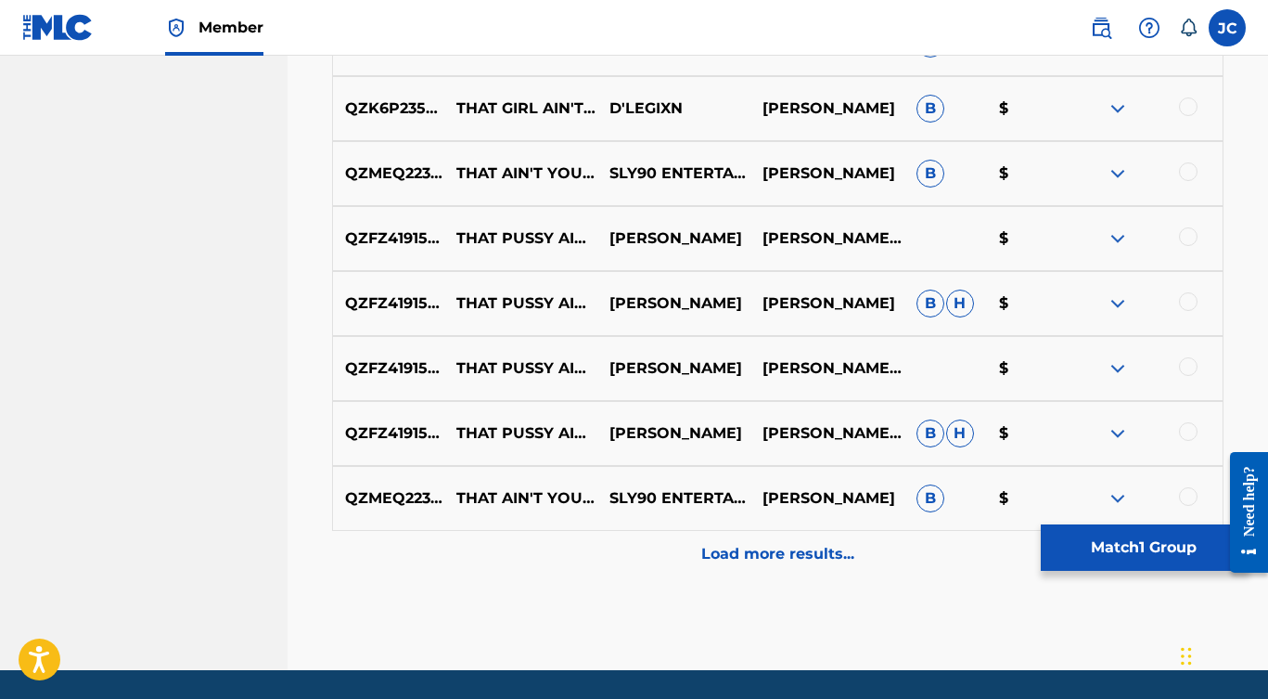
click at [758, 548] on p "Load more results..." at bounding box center [777, 554] width 153 height 22
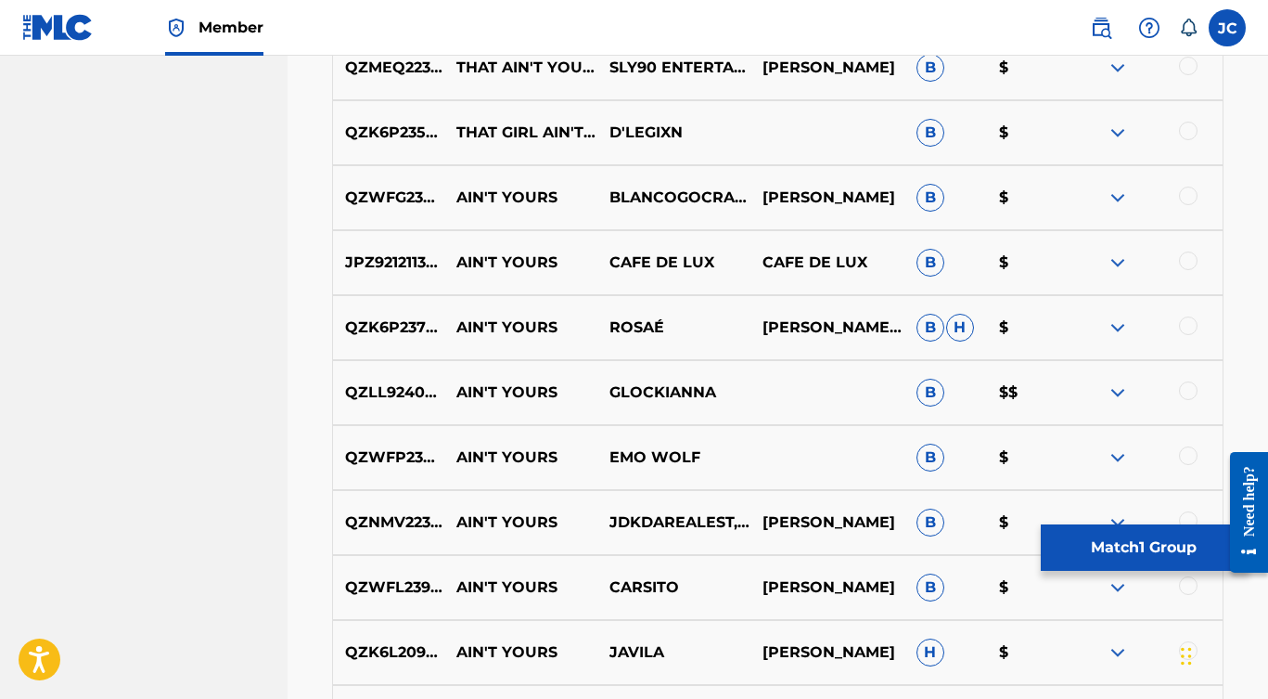
scroll to position [2261, 0]
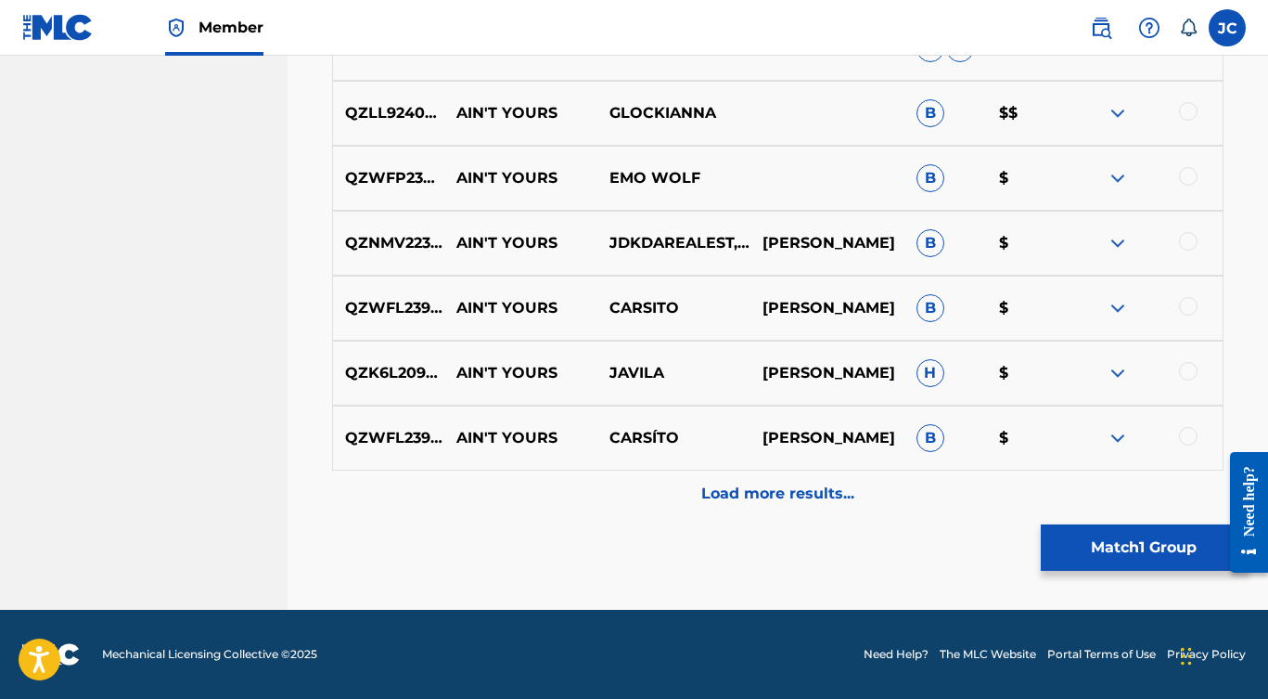
click at [780, 499] on p "Load more results..." at bounding box center [777, 493] width 153 height 22
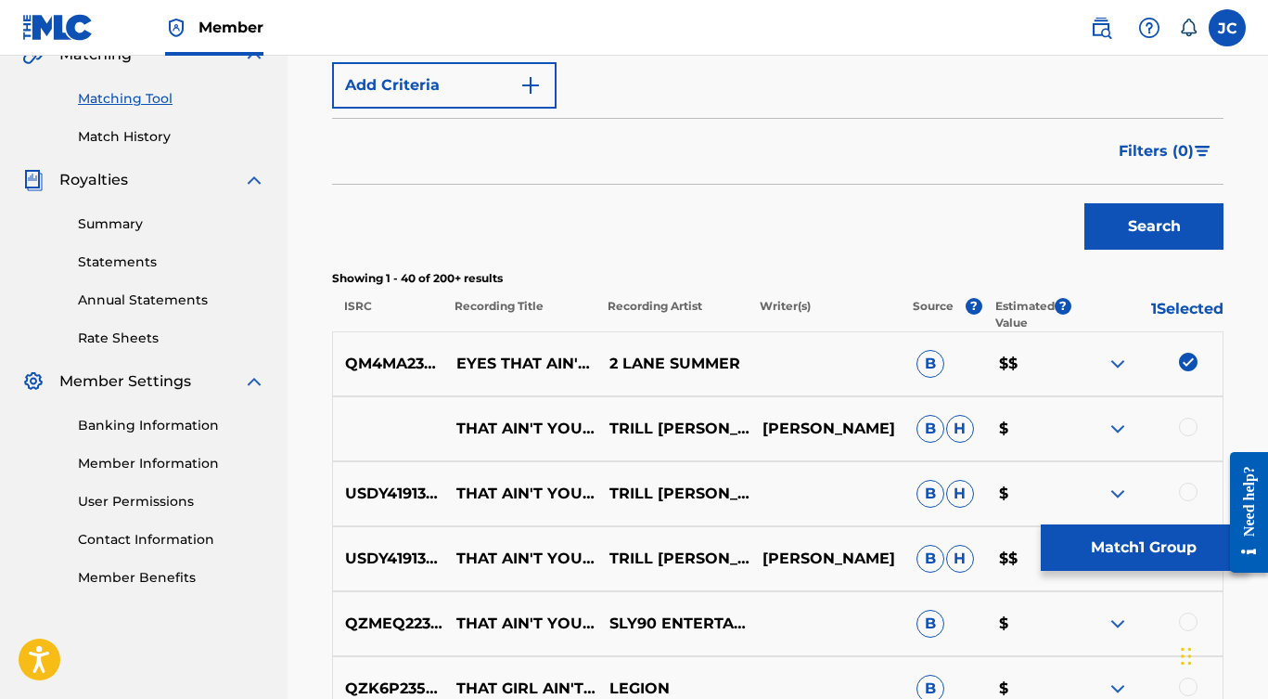
click at [1112, 534] on button "Match 1 Group" at bounding box center [1143, 547] width 205 height 46
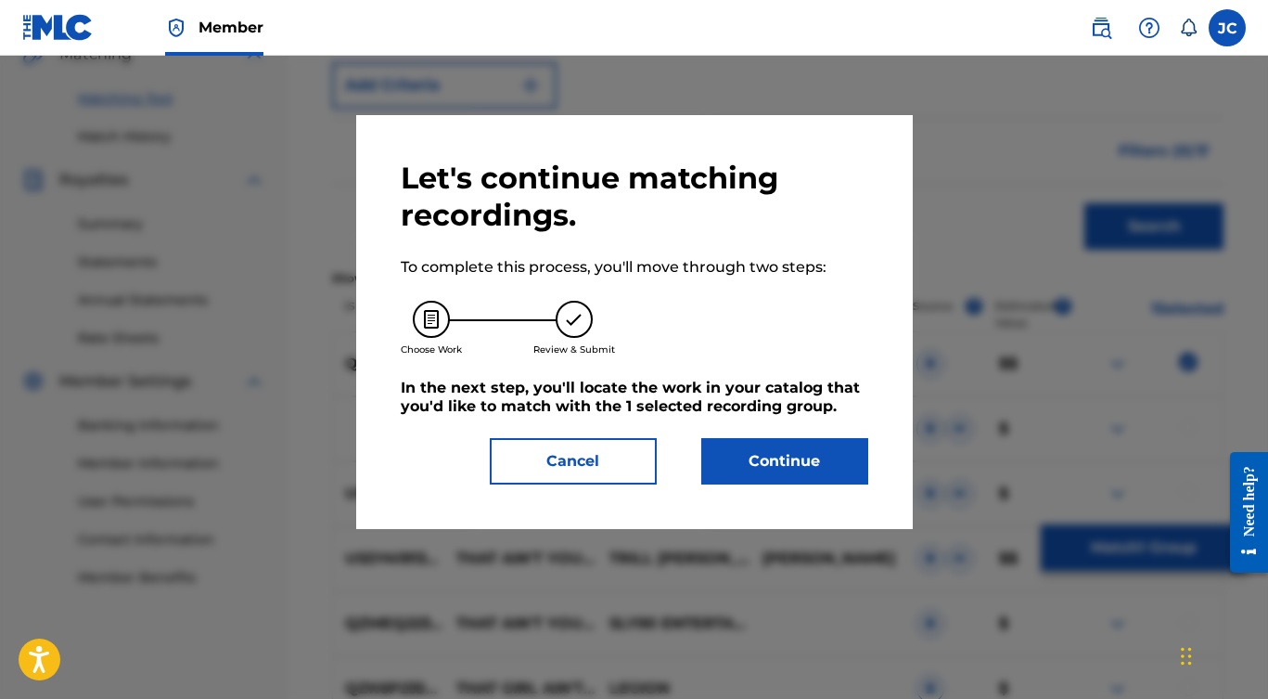
click at [805, 462] on button "Continue" at bounding box center [784, 461] width 167 height 46
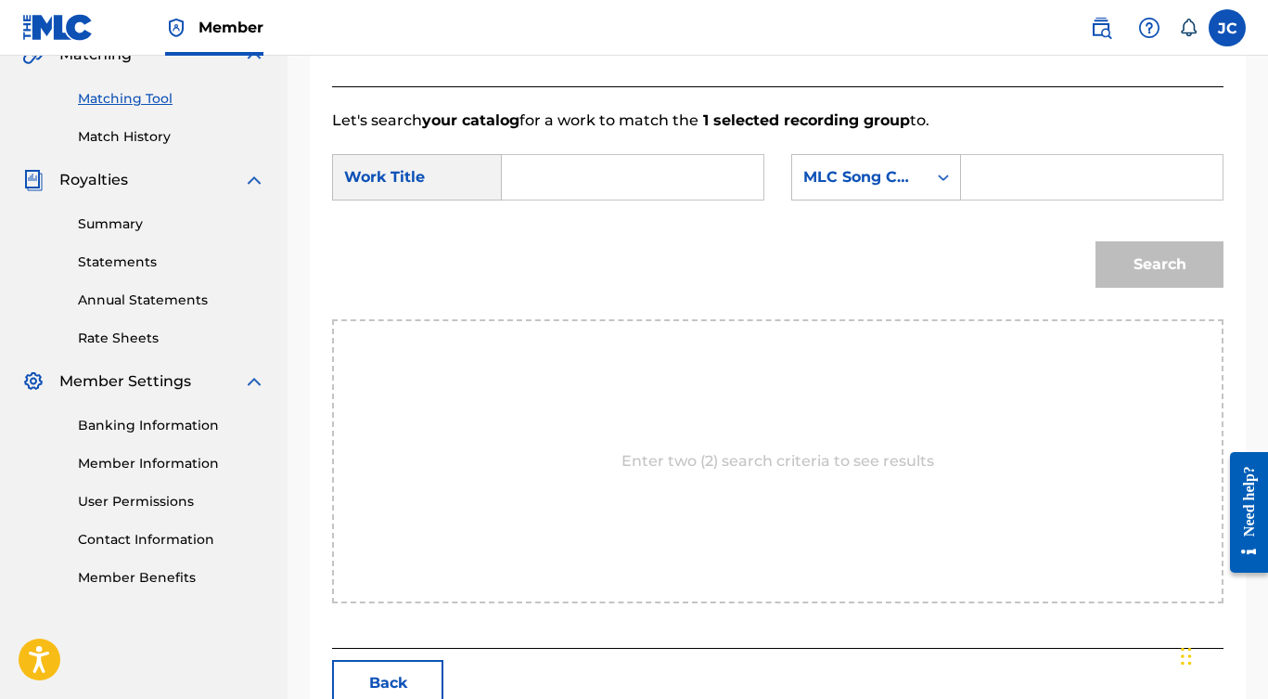
click at [558, 184] on input "Search Form" at bounding box center [633, 177] width 230 height 45
type input "Eyes That"
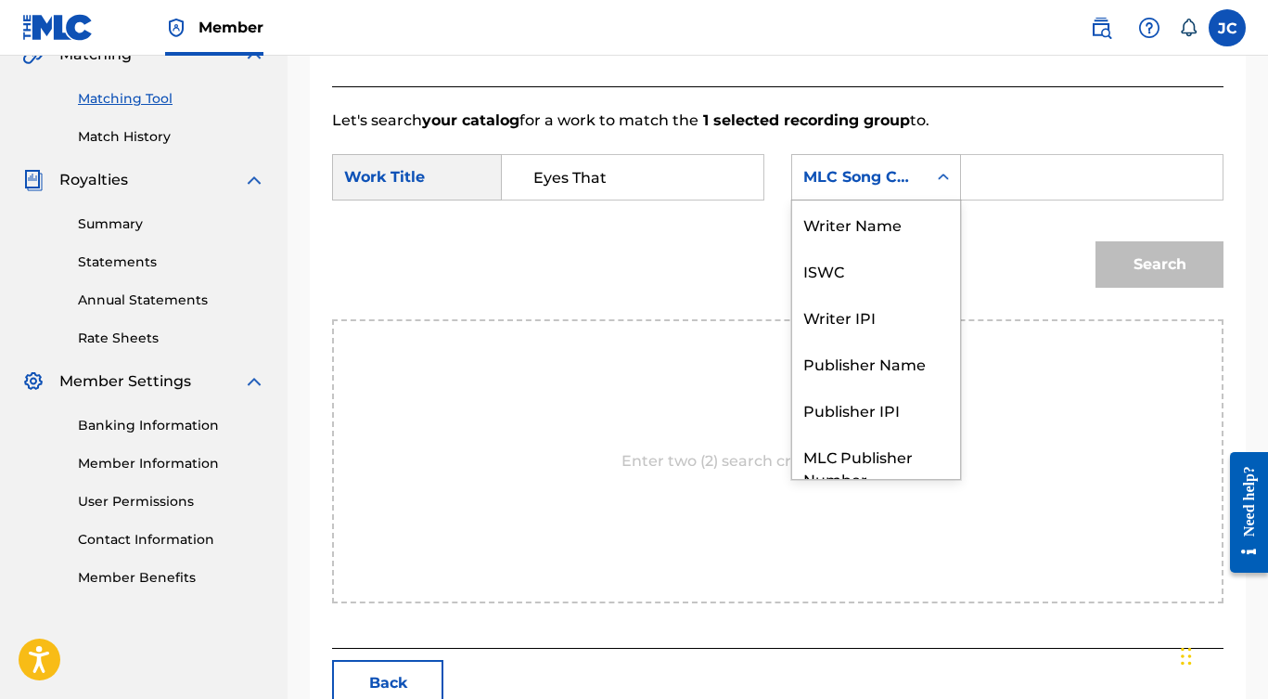
click at [896, 176] on div "MLC Song Code" at bounding box center [859, 177] width 112 height 22
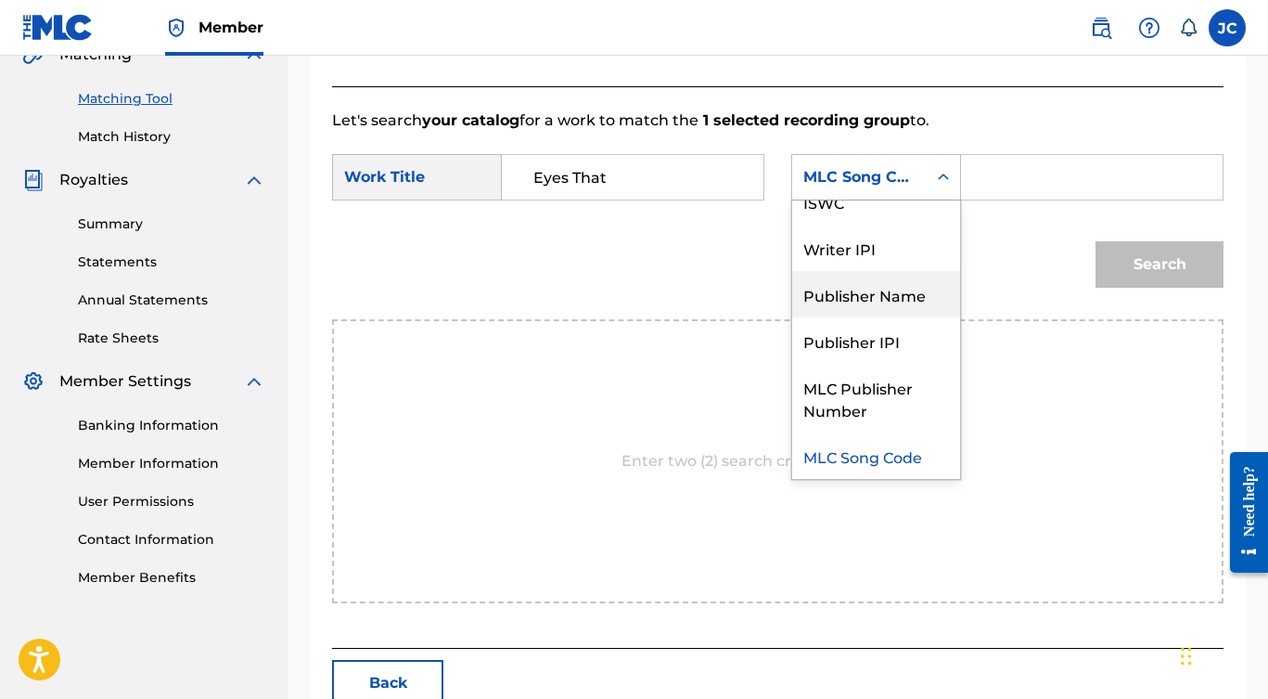
drag, startPoint x: 862, startPoint y: 287, endPoint x: 936, endPoint y: 237, distance: 89.0
click at [862, 288] on div "Publisher Name" at bounding box center [876, 294] width 168 height 46
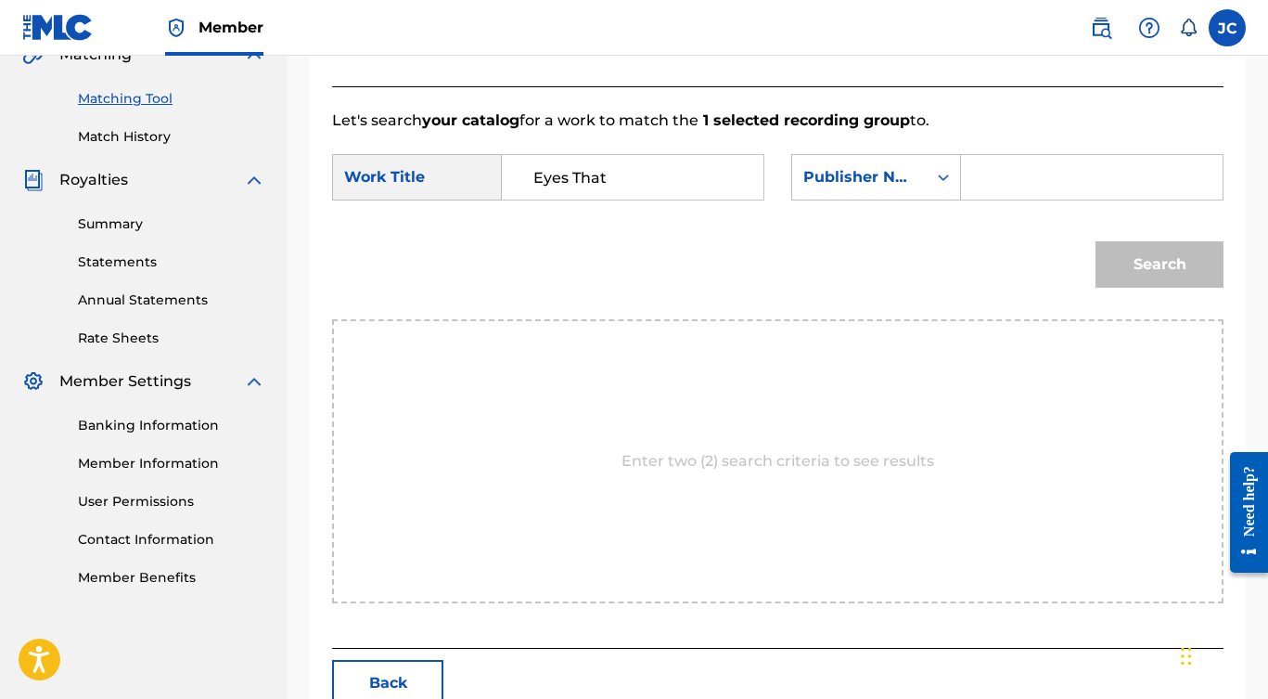
click at [990, 173] on input "Search Form" at bounding box center [1092, 177] width 230 height 45
type input "[PERSON_NAME]"
click at [1165, 260] on button "Search" at bounding box center [1160, 264] width 128 height 46
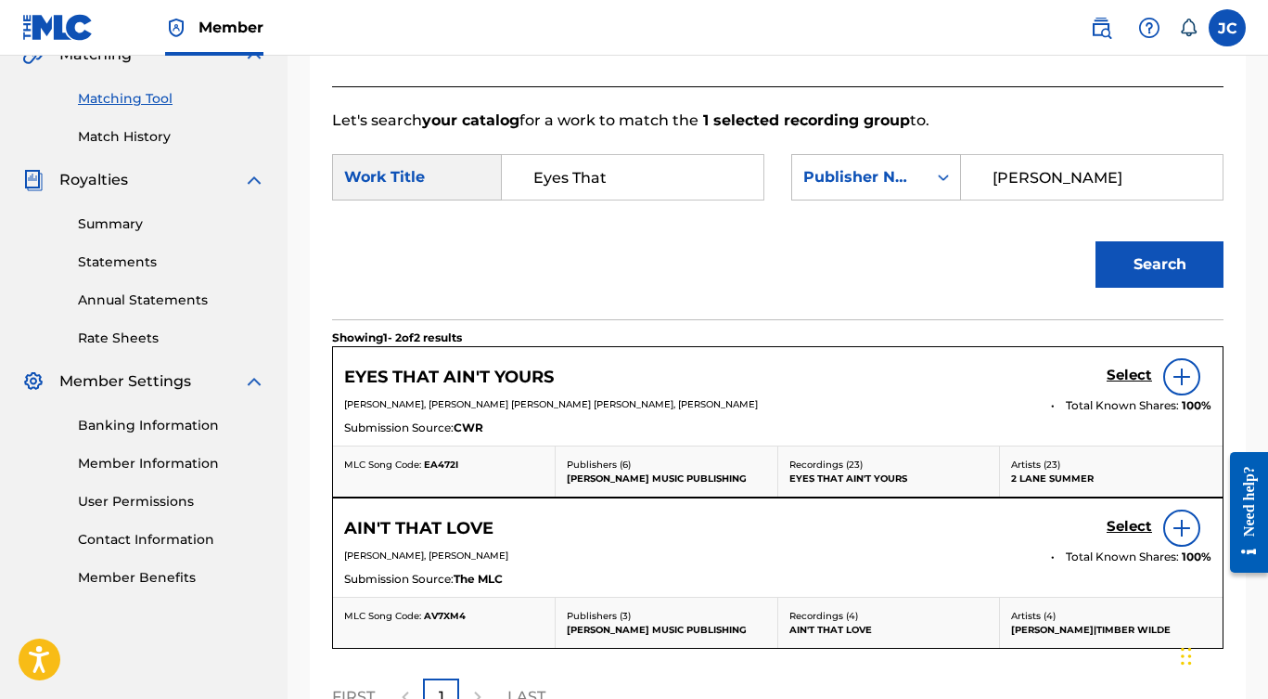
click at [1183, 371] on img at bounding box center [1182, 376] width 22 height 22
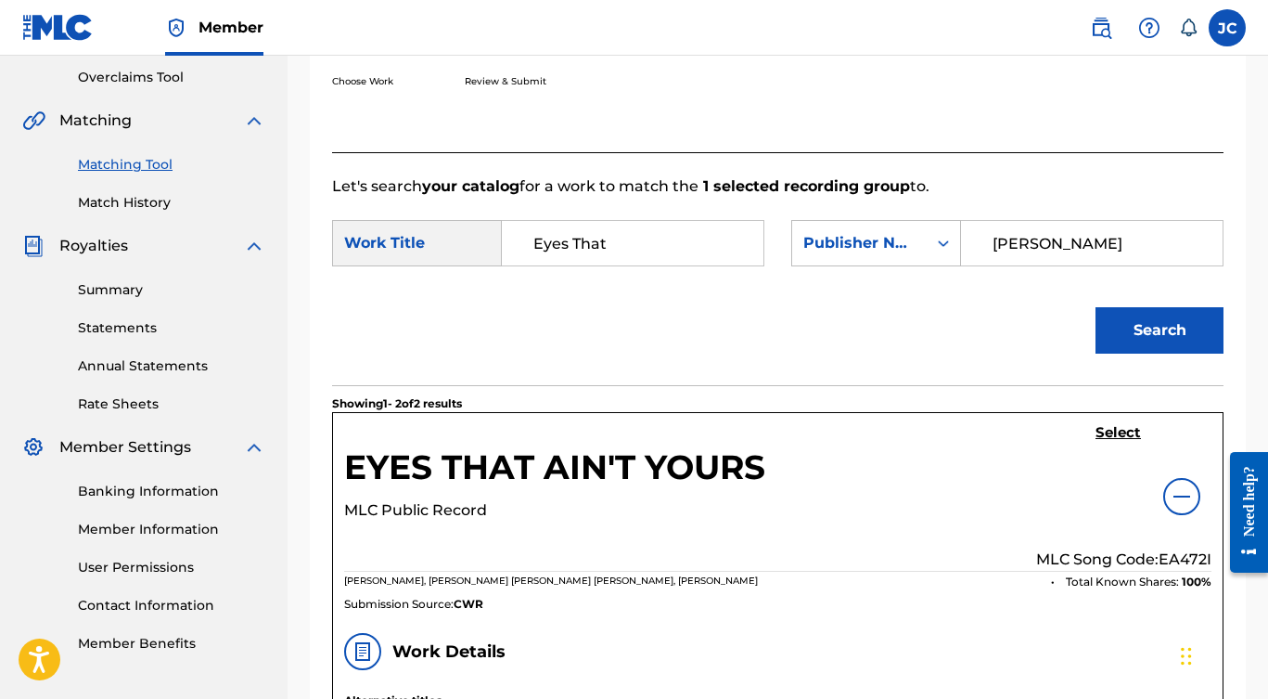
scroll to position [437, 0]
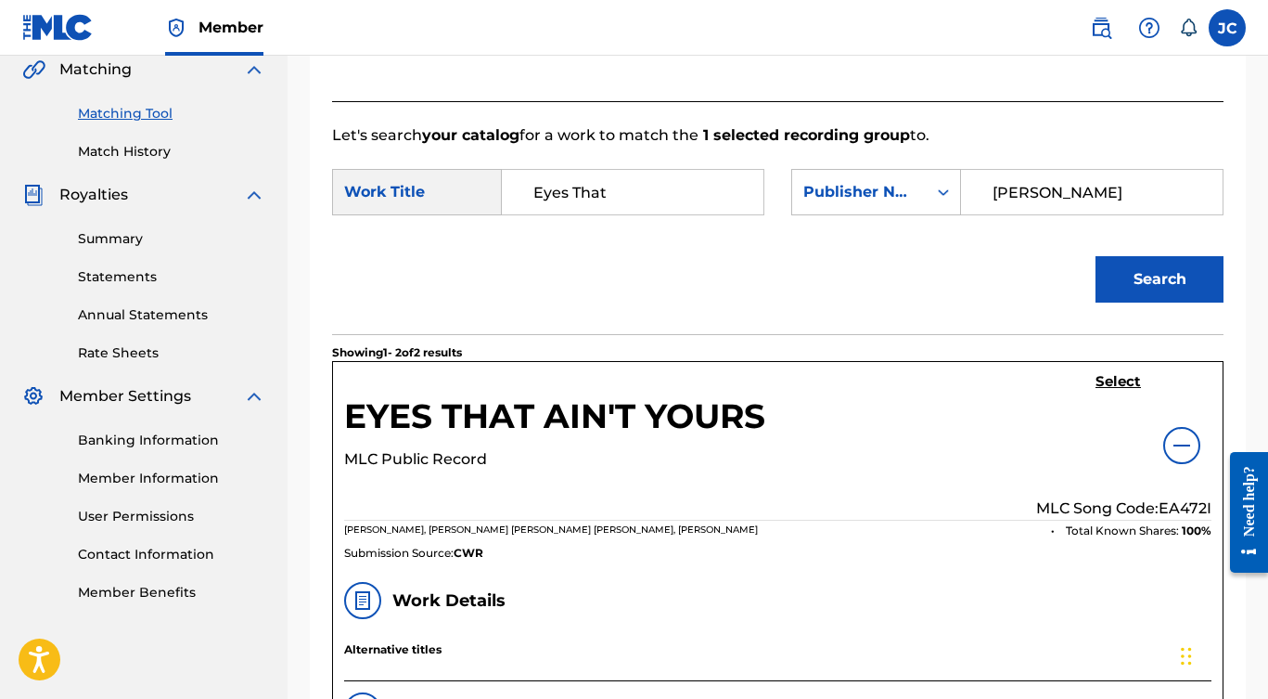
click at [1116, 377] on h5 "Select" at bounding box center [1118, 382] width 45 height 18
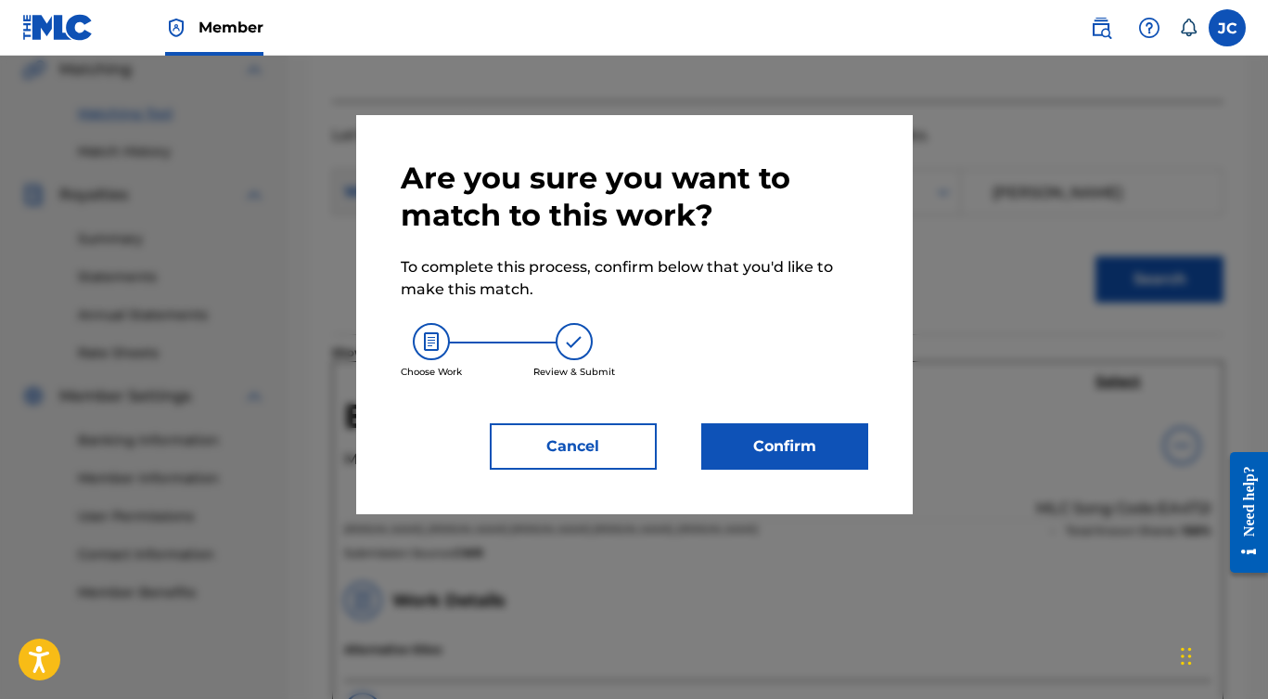
click at [809, 448] on button "Confirm" at bounding box center [784, 446] width 167 height 46
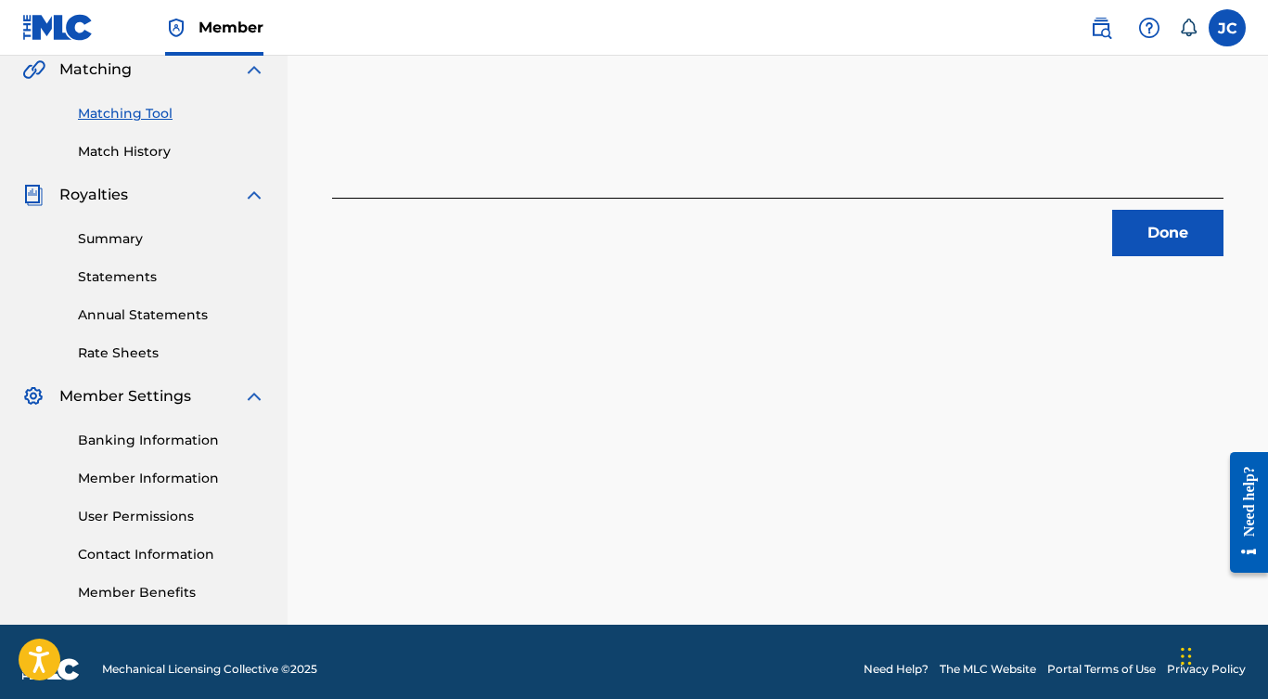
click at [1142, 244] on button "Done" at bounding box center [1167, 233] width 111 height 46
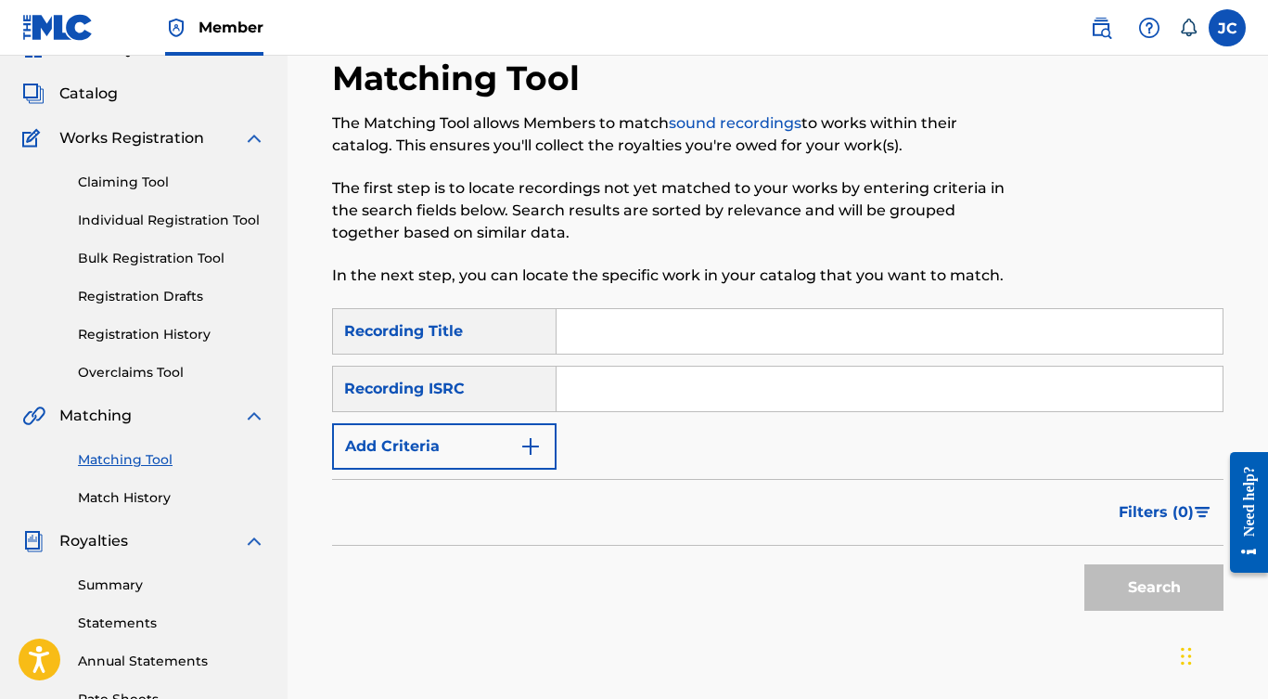
scroll to position [0, 0]
